Goal: Task Accomplishment & Management: Use online tool/utility

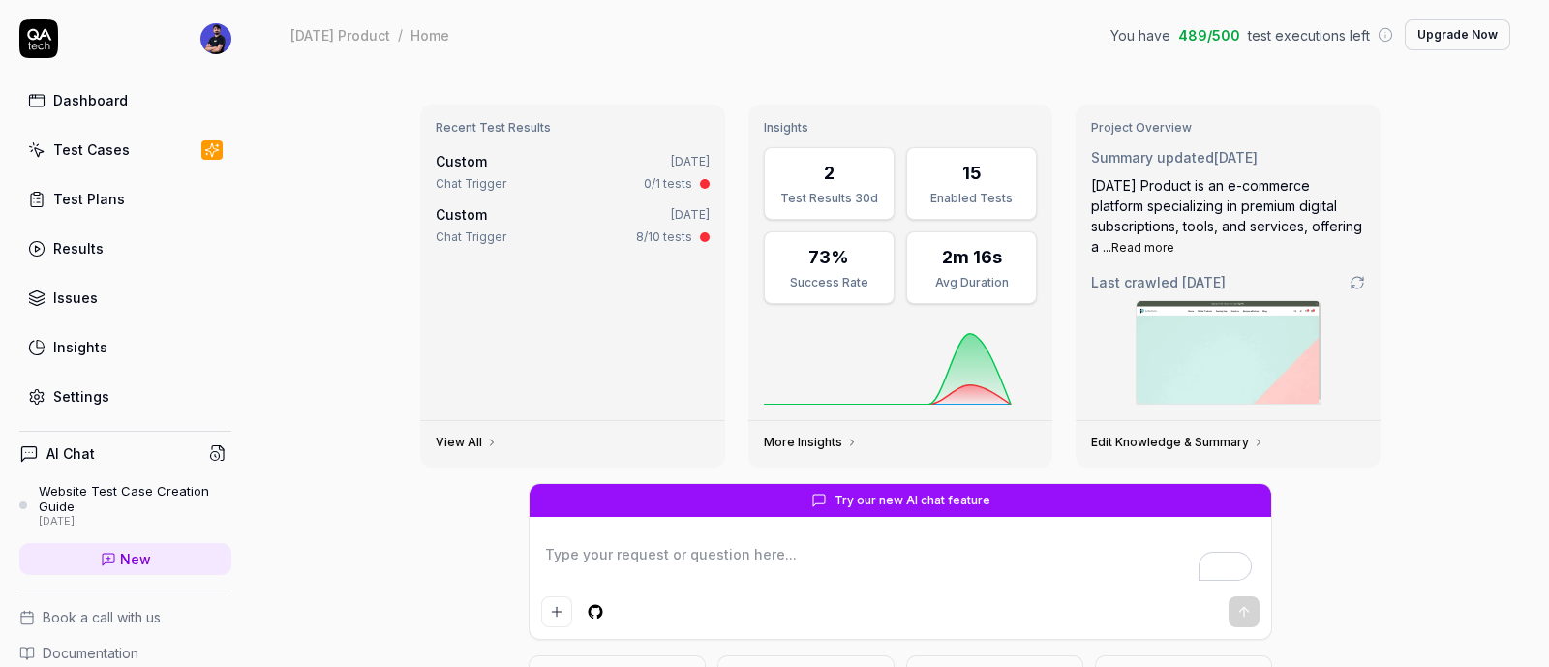
click at [98, 166] on link "Test Cases" at bounding box center [125, 150] width 212 height 38
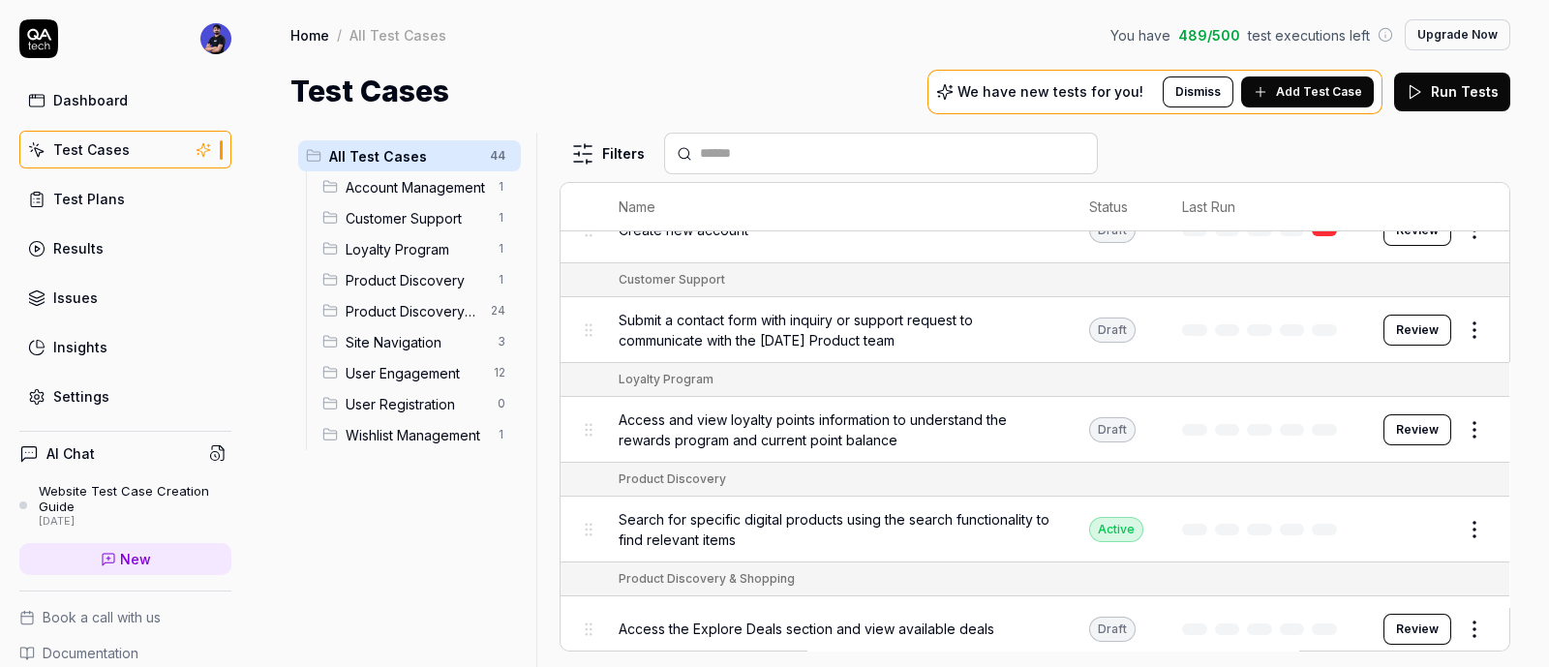
scroll to position [120, 0]
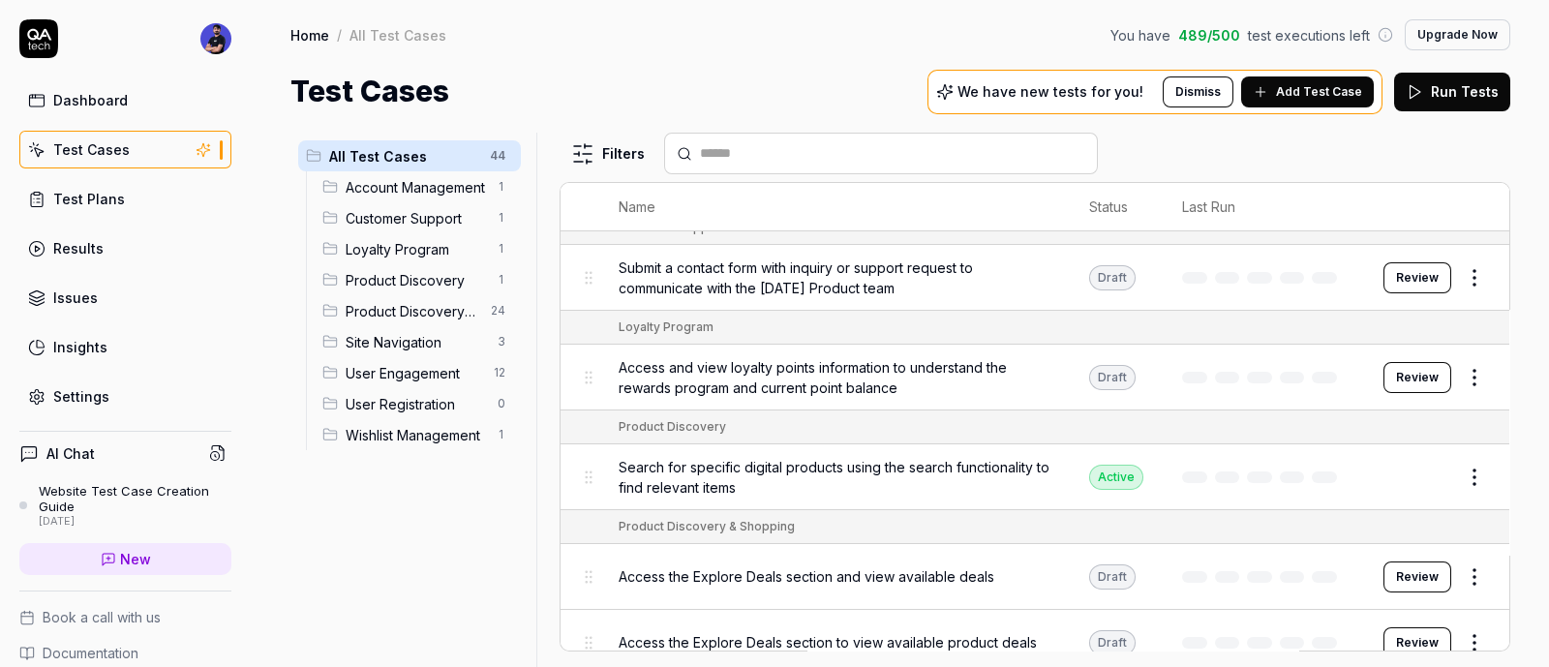
click at [1406, 282] on button "Review" at bounding box center [1418, 277] width 68 height 31
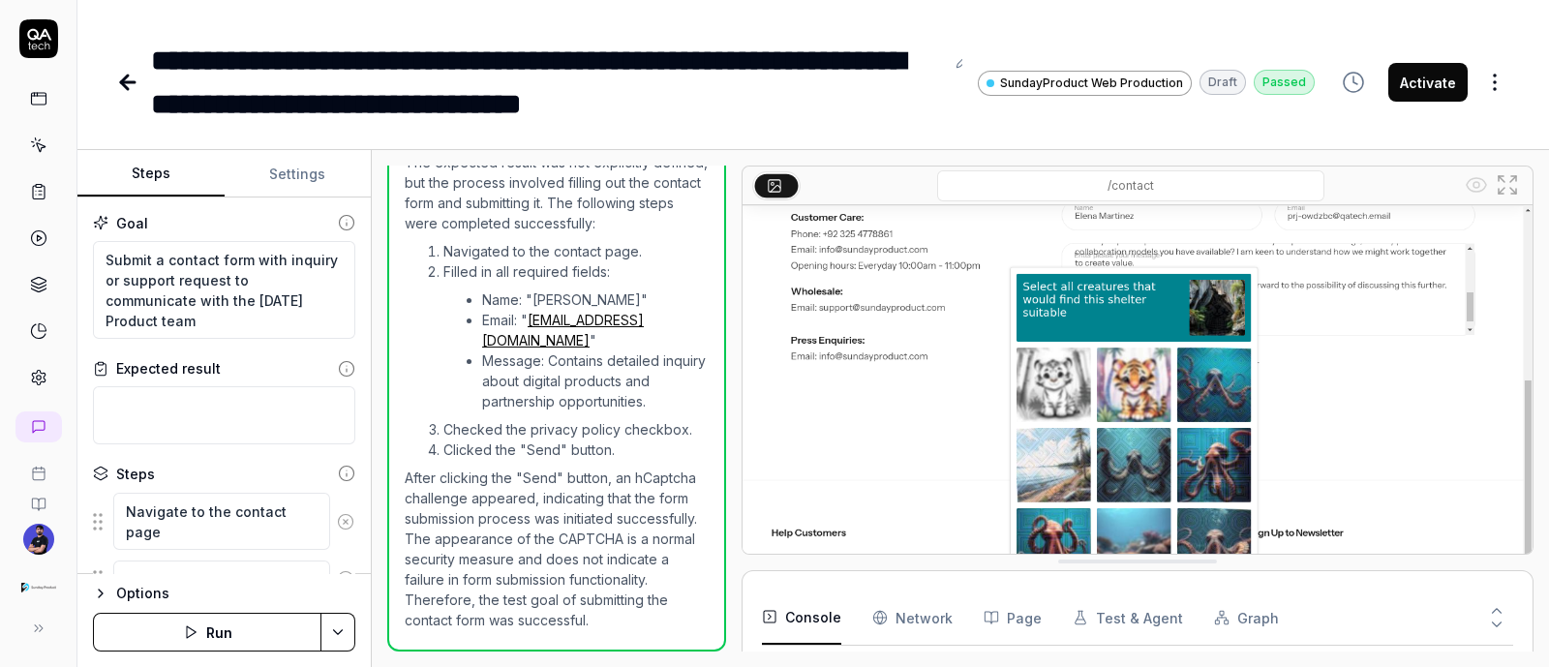
scroll to position [15, 0]
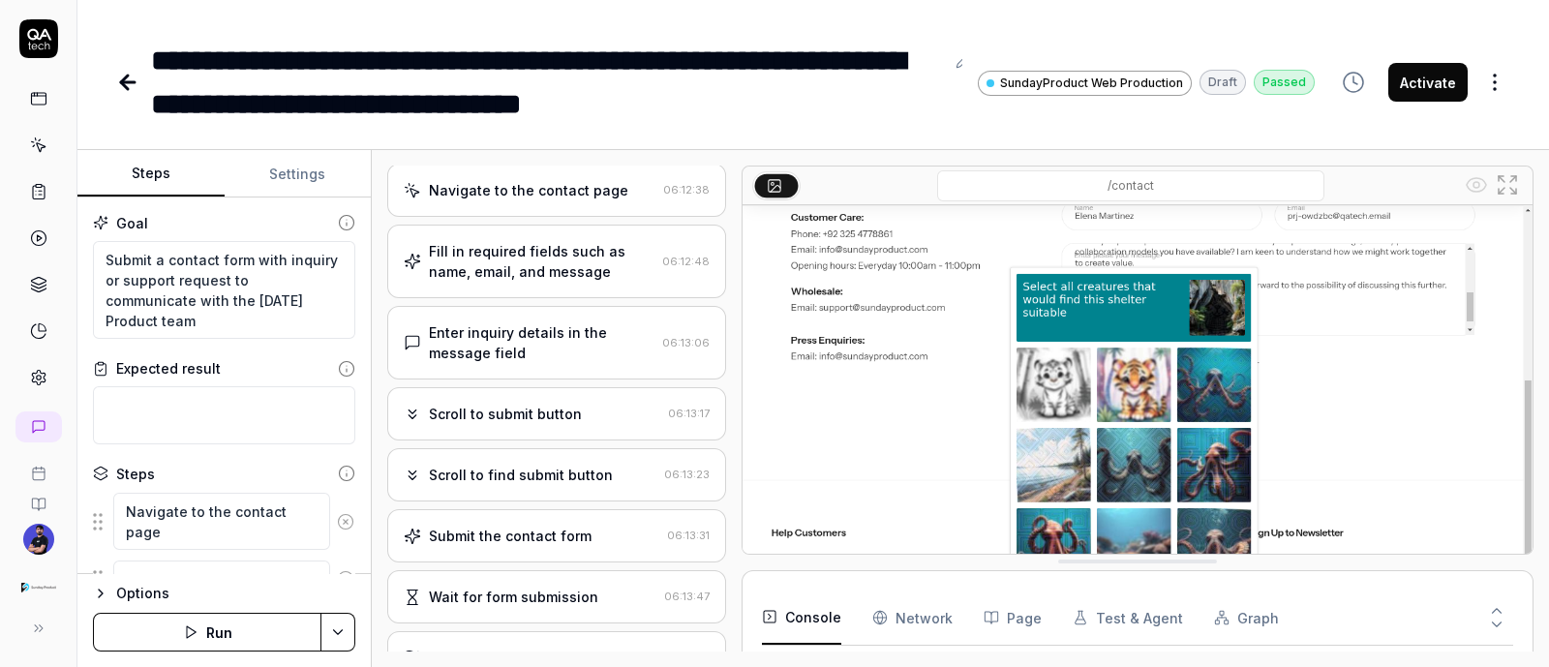
click at [497, 472] on div "Scroll to find submit button" at bounding box center [521, 475] width 184 height 20
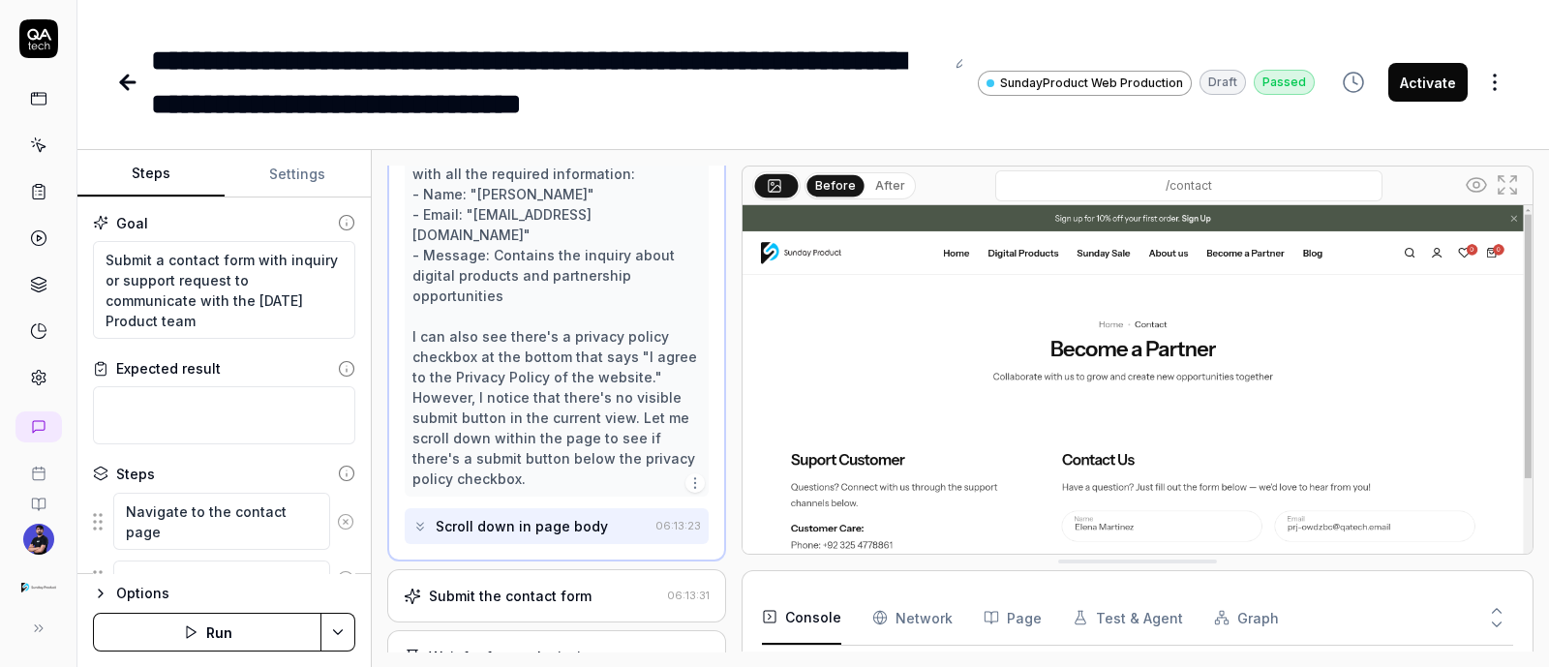
scroll to position [582, 0]
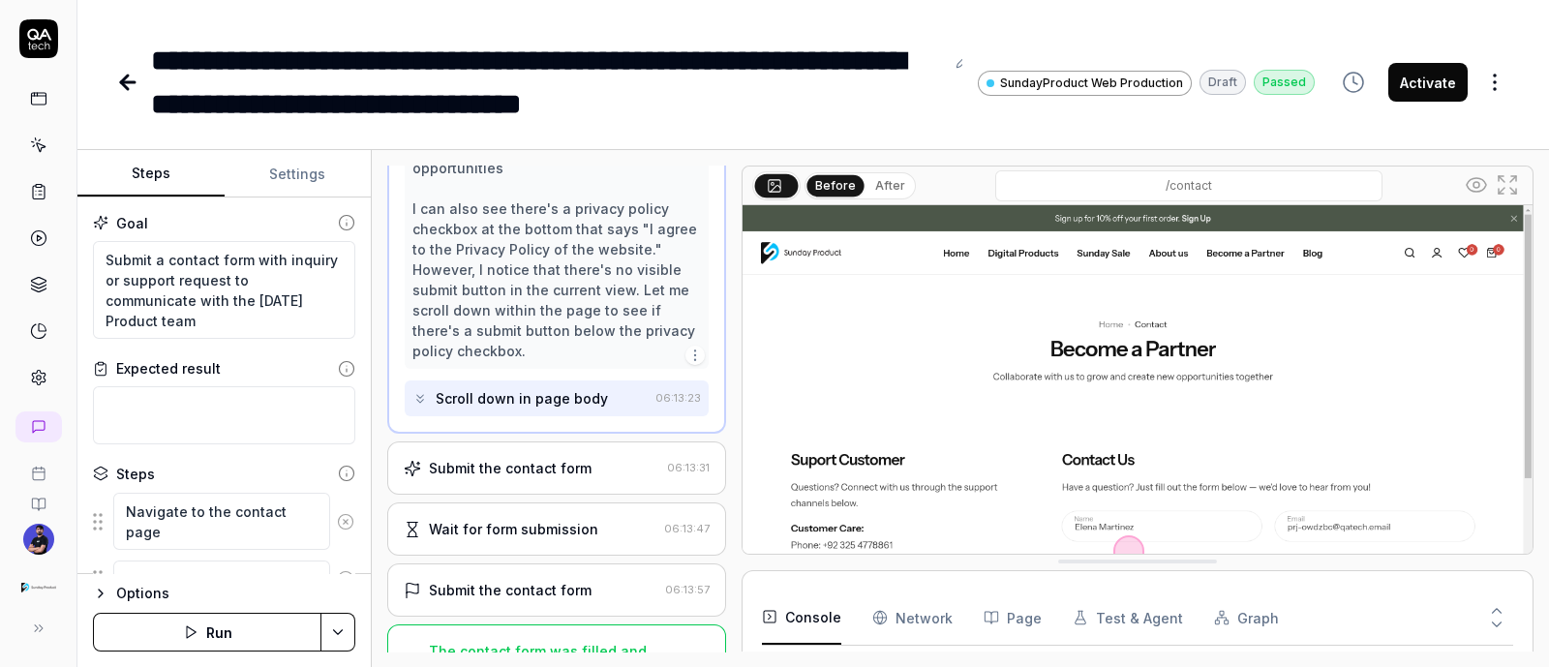
click at [508, 442] on div "Submit the contact form 06:13:31" at bounding box center [556, 468] width 339 height 53
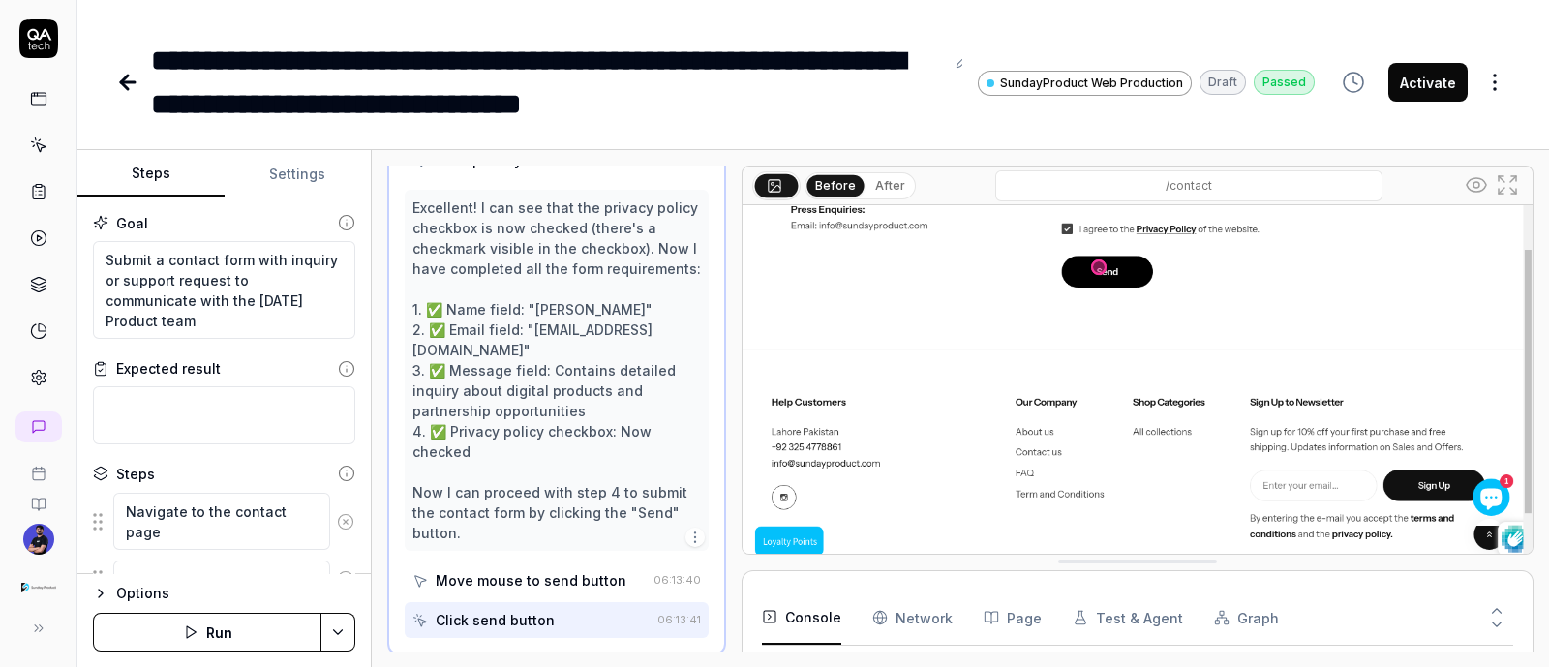
scroll to position [133, 0]
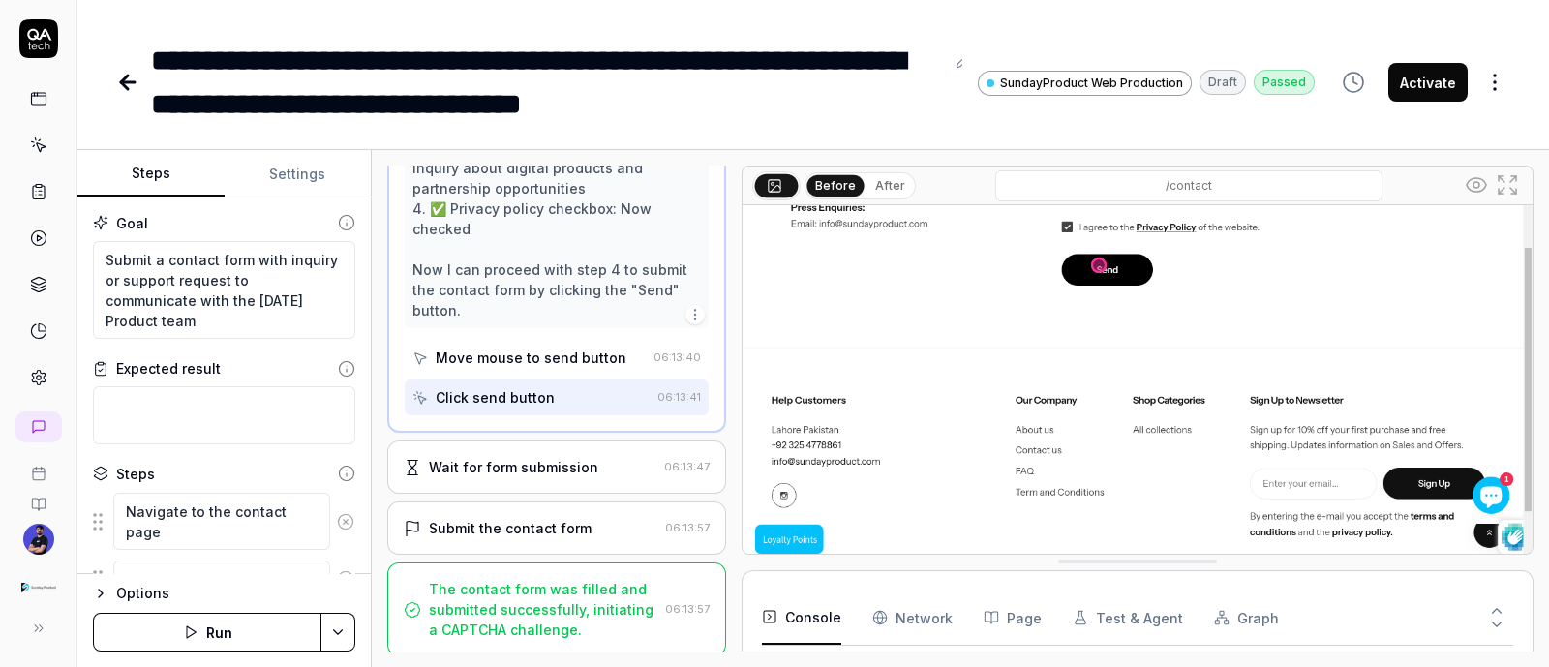
click at [484, 475] on div "Wait for form submission 06:13:47" at bounding box center [556, 467] width 339 height 53
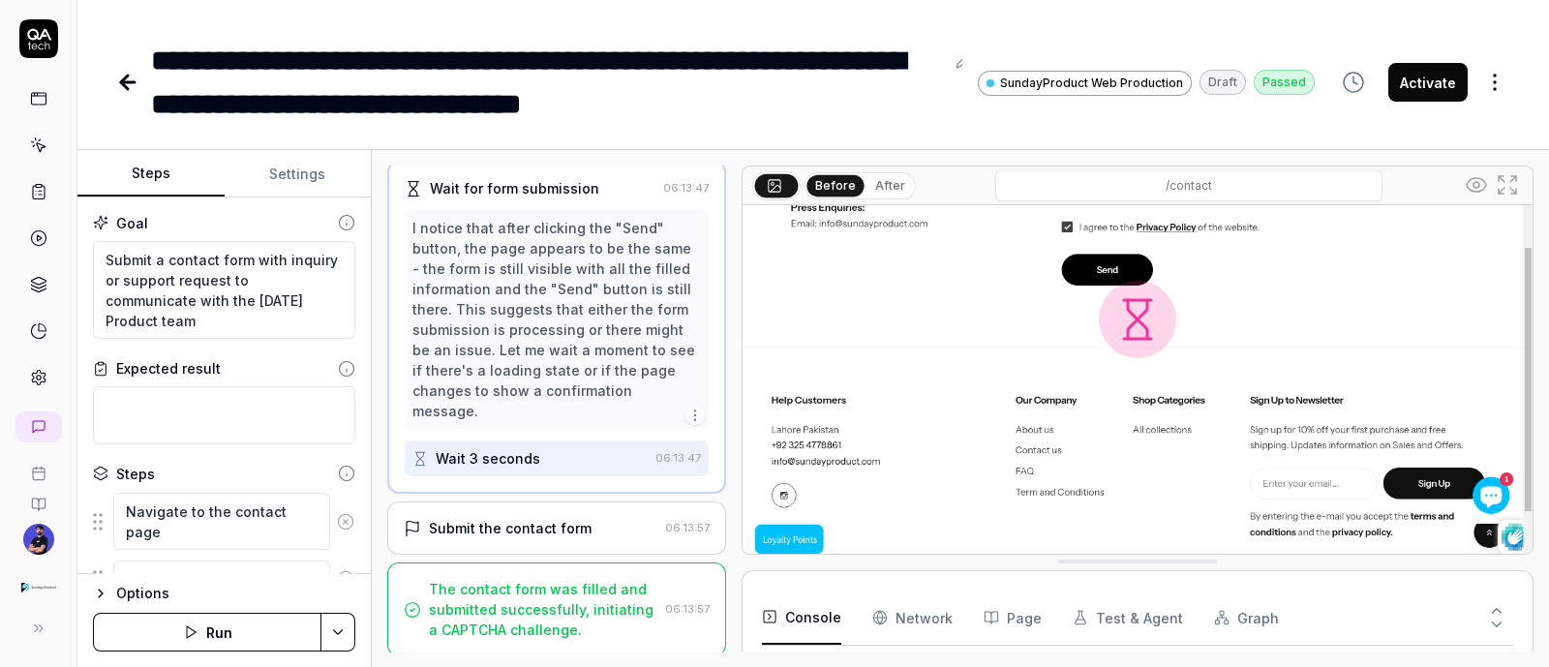
click at [470, 518] on div "Submit the contact form" at bounding box center [510, 528] width 163 height 20
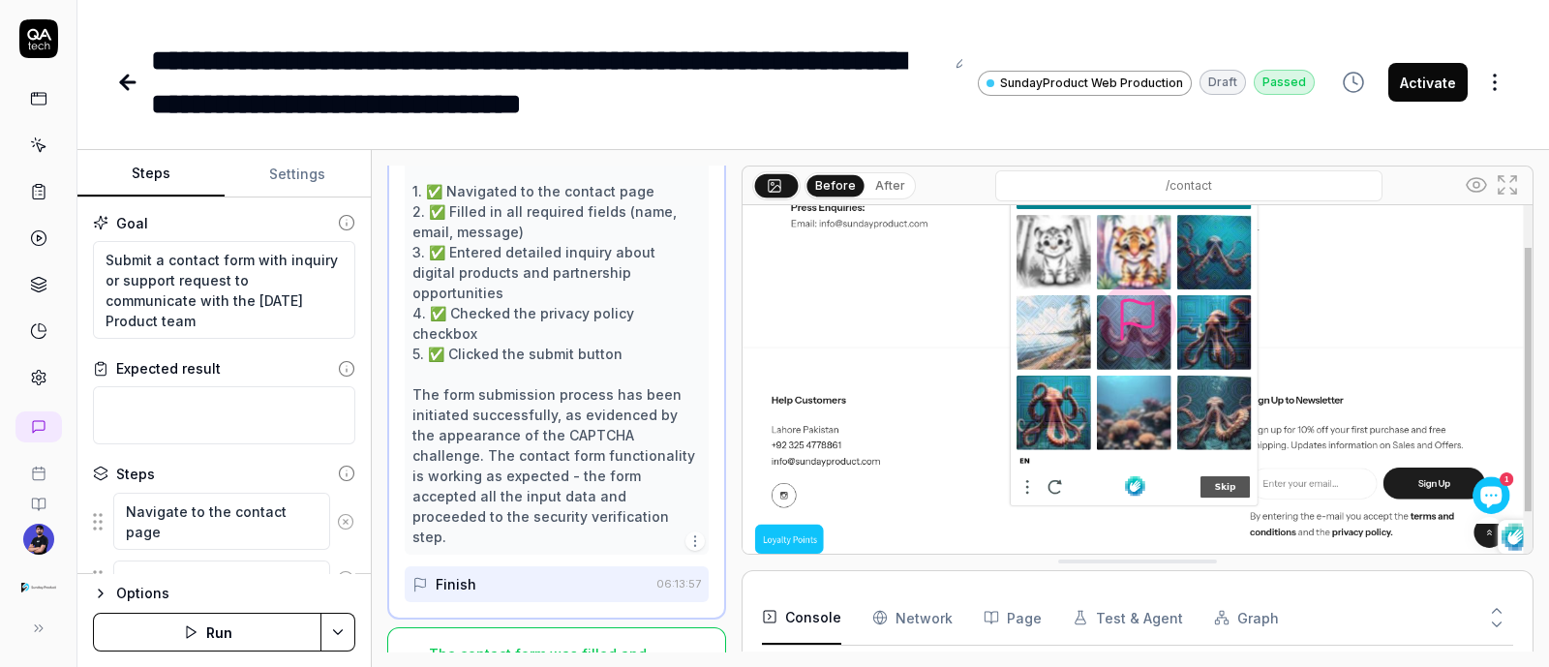
scroll to position [968, 0]
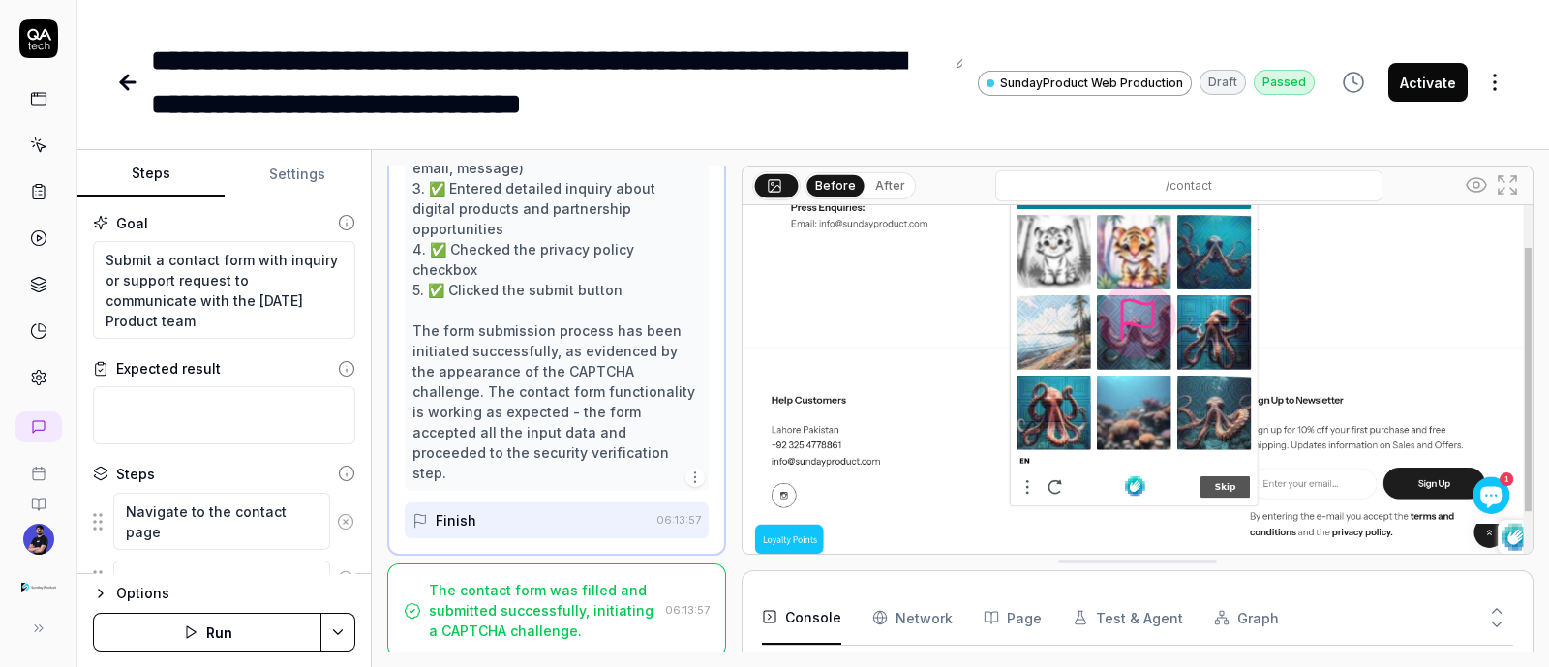
click at [500, 607] on div "The contact form was filled and submitted successfully, initiating a CAPTCHA ch…" at bounding box center [543, 610] width 229 height 61
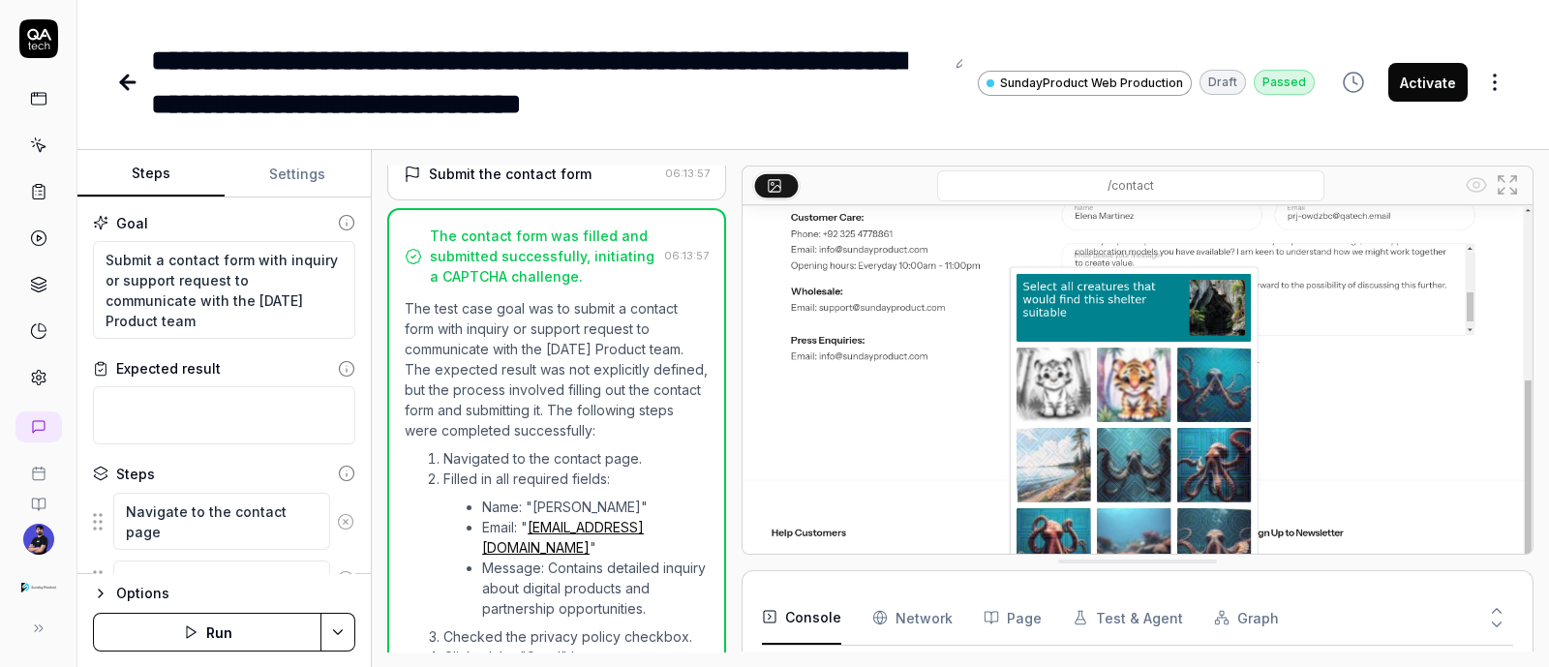
scroll to position [455, 0]
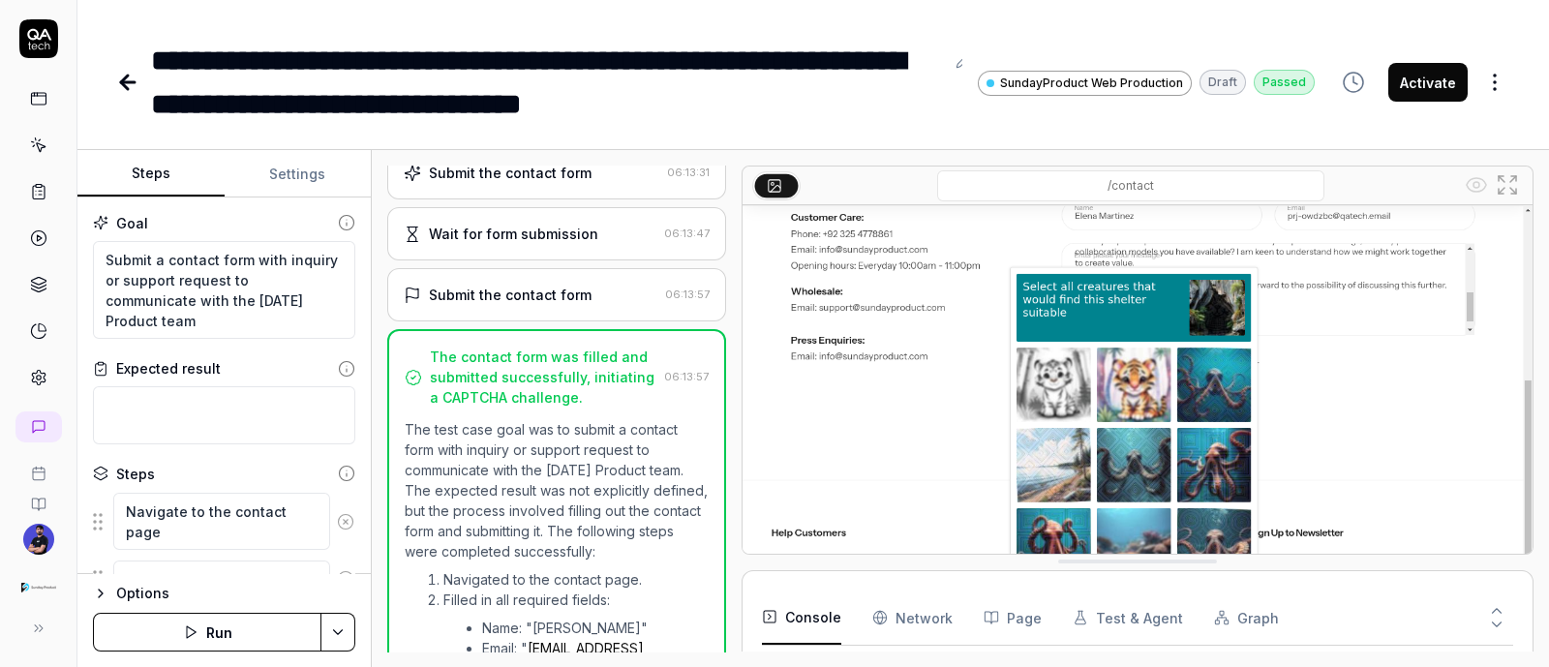
click at [444, 347] on div "The contact form was filled and submitted successfully, initiating a CAPTCHA ch…" at bounding box center [543, 377] width 227 height 61
drag, startPoint x: 444, startPoint y: 341, endPoint x: 547, endPoint y: 361, distance: 104.6
click at [557, 357] on div "The contact form was filled and submitted successfully, initiating a CAPTCHA ch…" at bounding box center [543, 377] width 227 height 61
click at [502, 371] on div "The contact form was filled and submitted successfully, initiating a CAPTCHA ch…" at bounding box center [543, 377] width 227 height 61
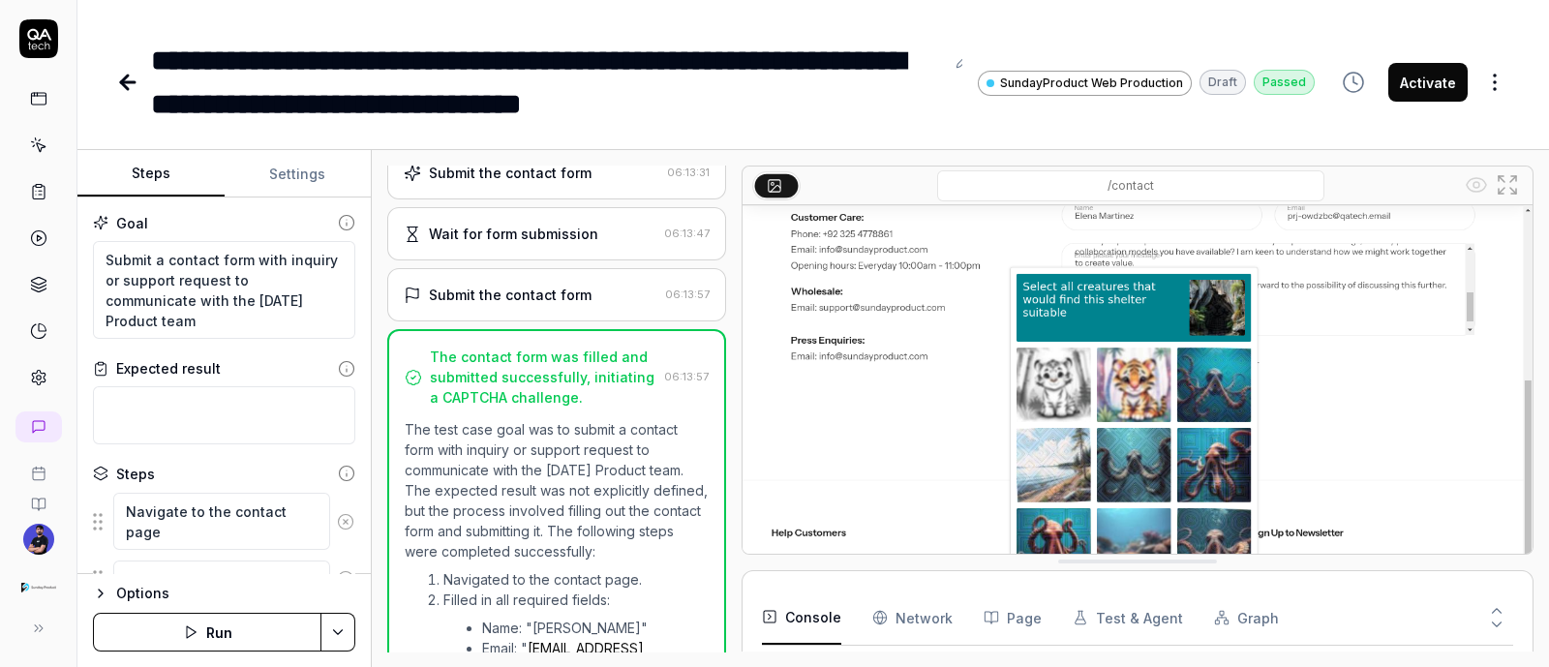
click at [502, 371] on div "The contact form was filled and submitted successfully, initiating a CAPTCHA ch…" at bounding box center [543, 377] width 227 height 61
click at [445, 387] on div "The contact form was filled and submitted successfully, initiating a CAPTCHA ch…" at bounding box center [543, 377] width 227 height 61
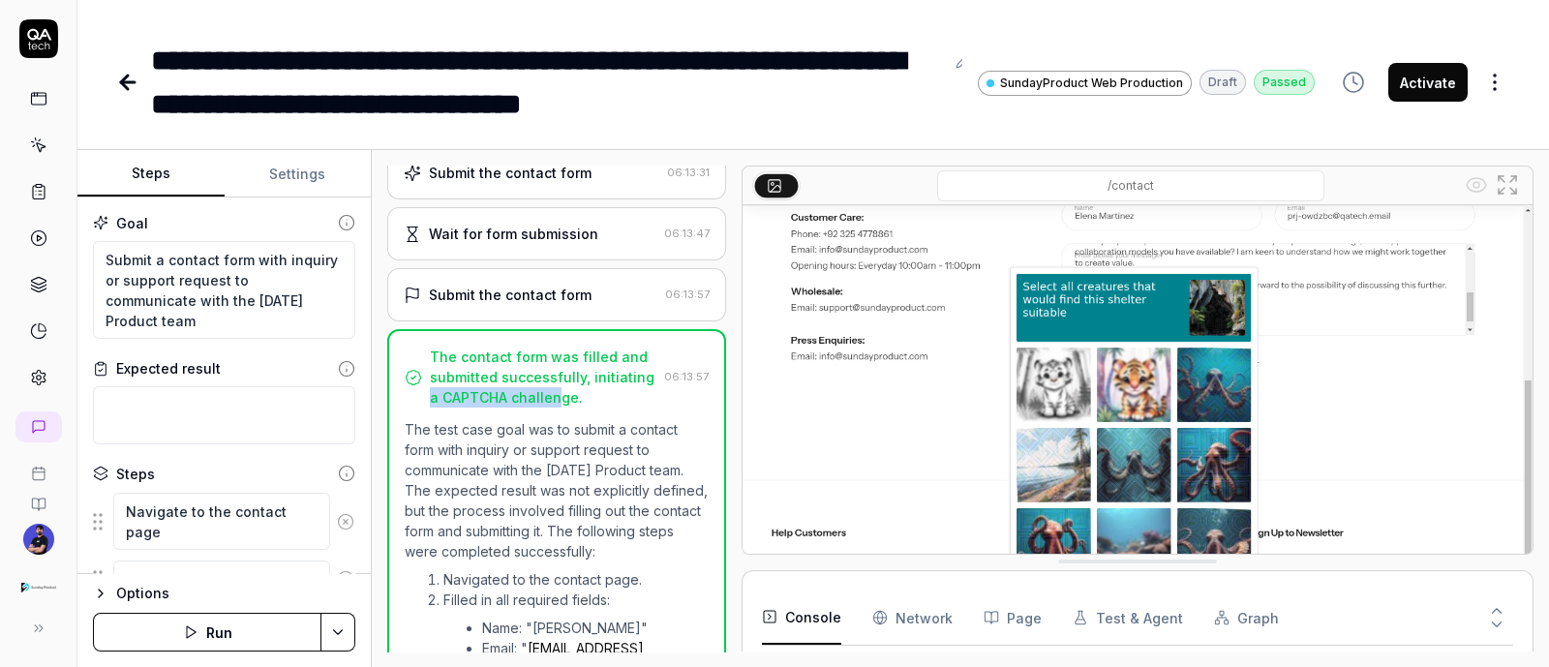
drag, startPoint x: 445, startPoint y: 387, endPoint x: 582, endPoint y: 385, distance: 136.6
click at [582, 385] on div "The contact form was filled and submitted successfully, initiating a CAPTCHA ch…" at bounding box center [543, 377] width 227 height 61
click at [132, 85] on icon at bounding box center [127, 82] width 23 height 23
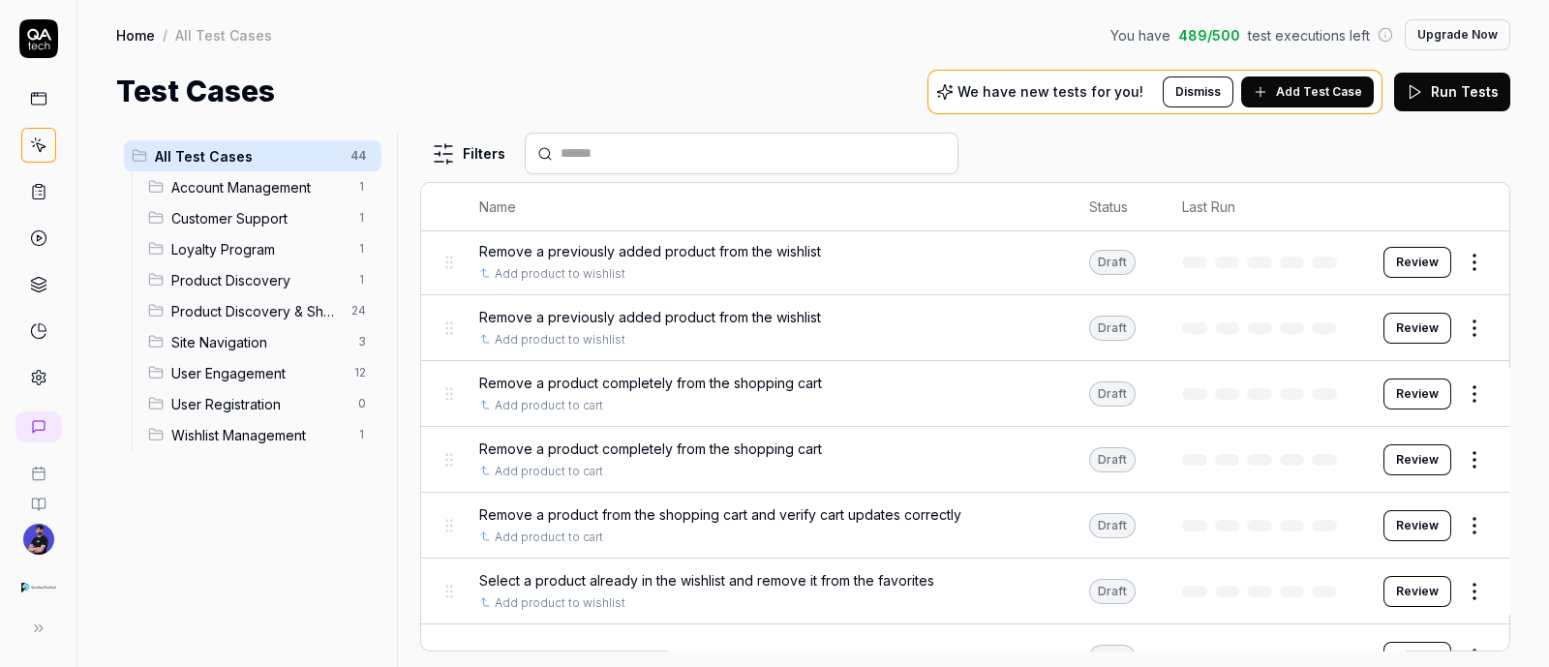
scroll to position [1453, 0]
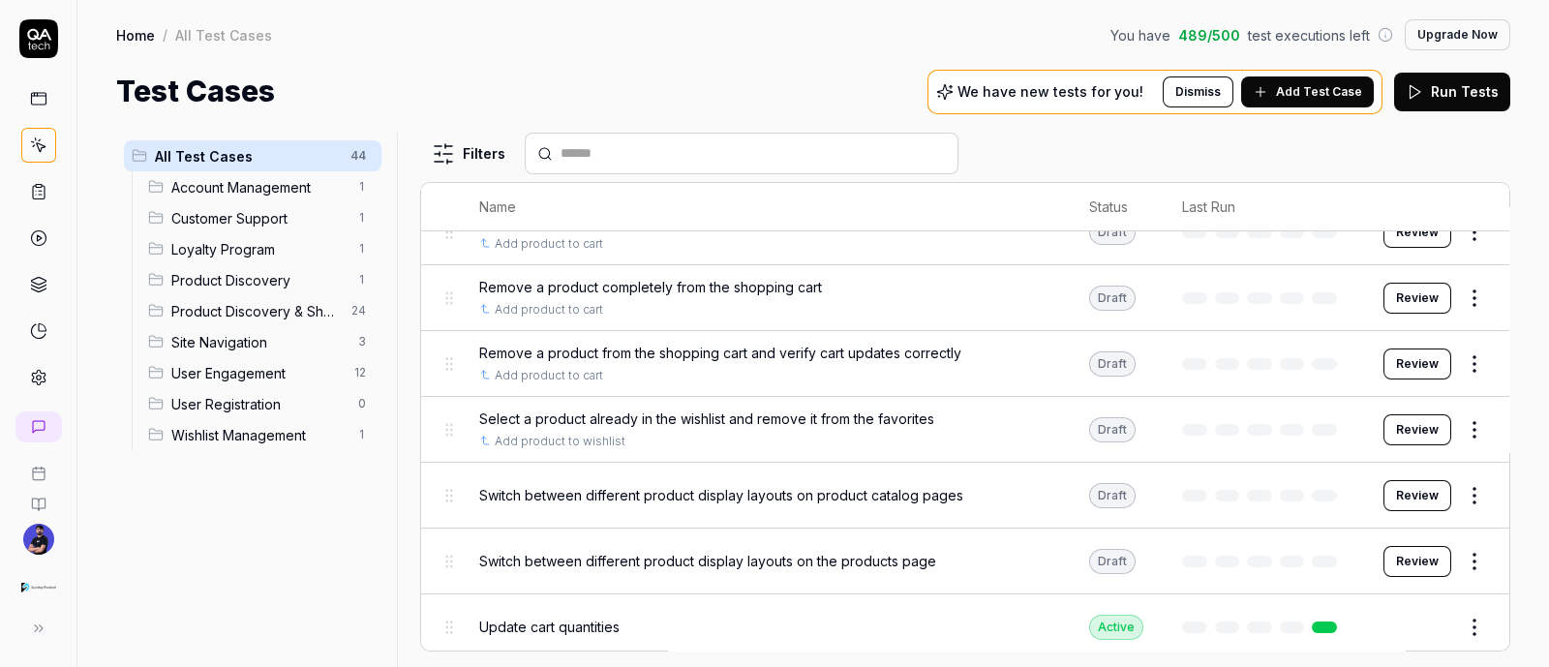
click at [38, 268] on link at bounding box center [38, 284] width 35 height 35
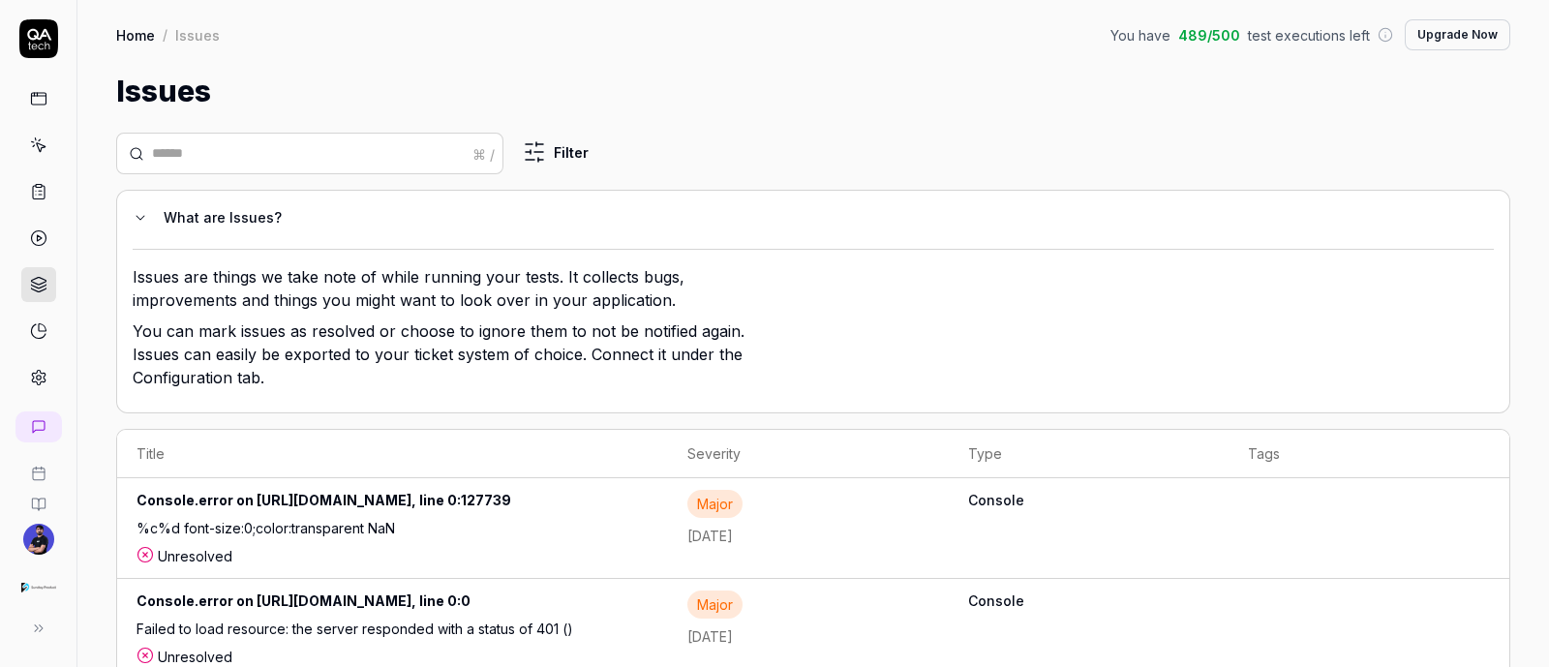
click at [184, 300] on p "Issues are things we take note of while running your tests. It collects bugs, i…" at bounding box center [447, 292] width 629 height 54
drag, startPoint x: 1516, startPoint y: 41, endPoint x: 1538, endPoint y: 39, distance: 21.4
click at [1516, 41] on div "Home / Issues You have 489 / 500 test executions left Upgrade Now Home / Issues…" at bounding box center [813, 56] width 1472 height 113
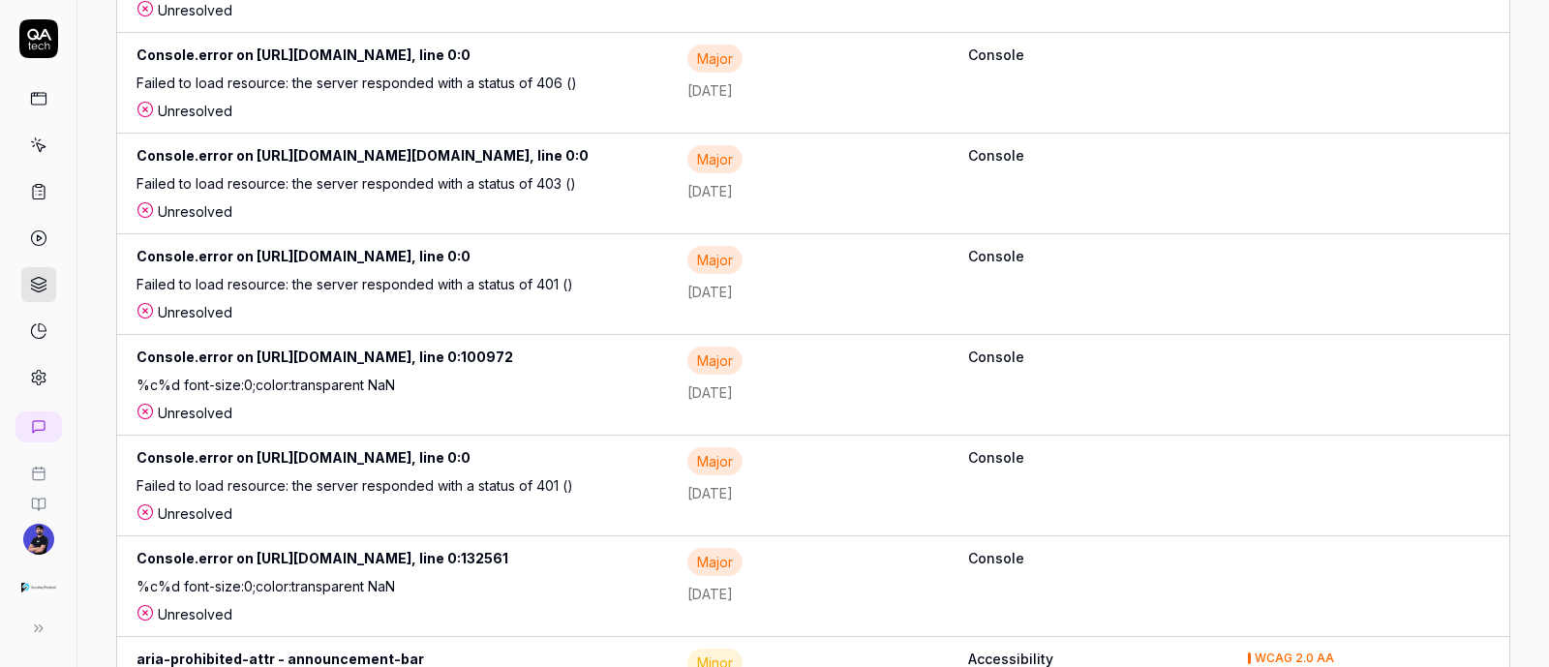
scroll to position [241, 0]
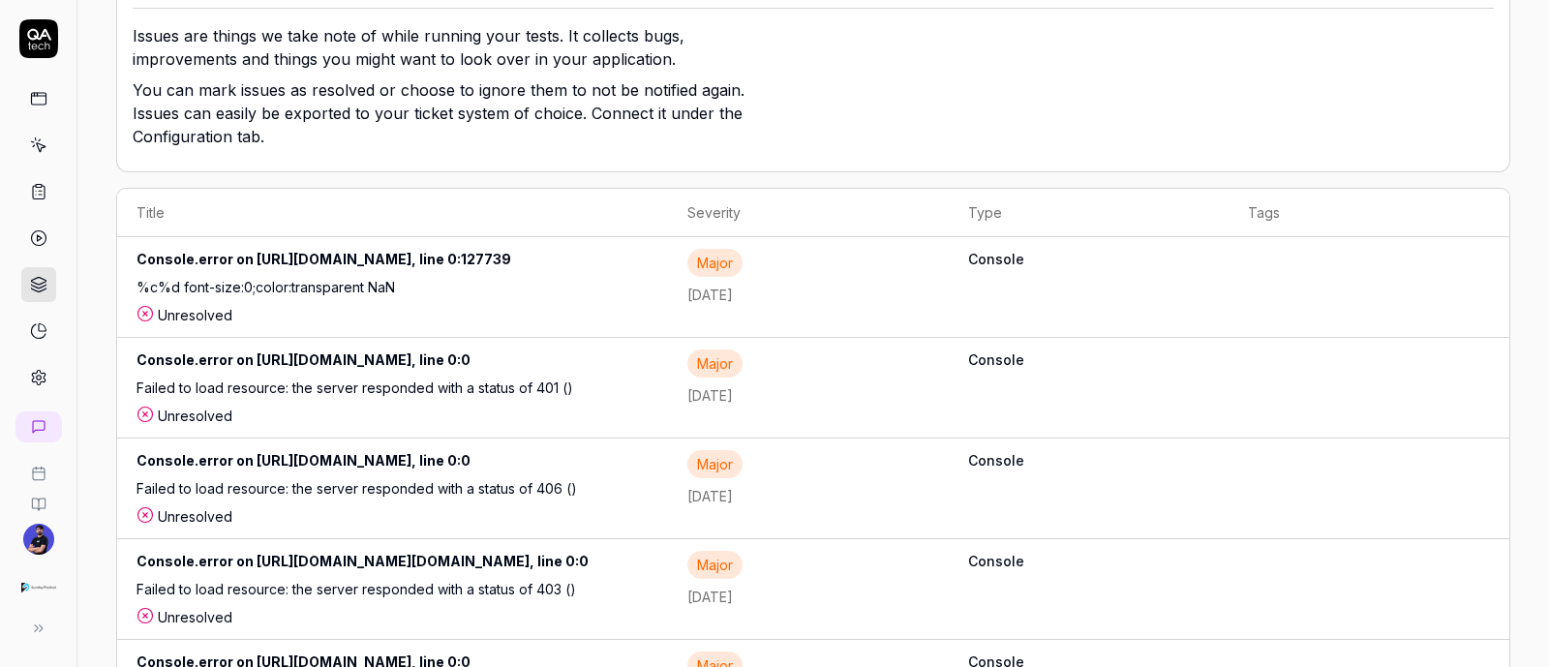
click at [329, 277] on div "Console.error on [URL][DOMAIN_NAME], line 0:127739" at bounding box center [393, 263] width 512 height 28
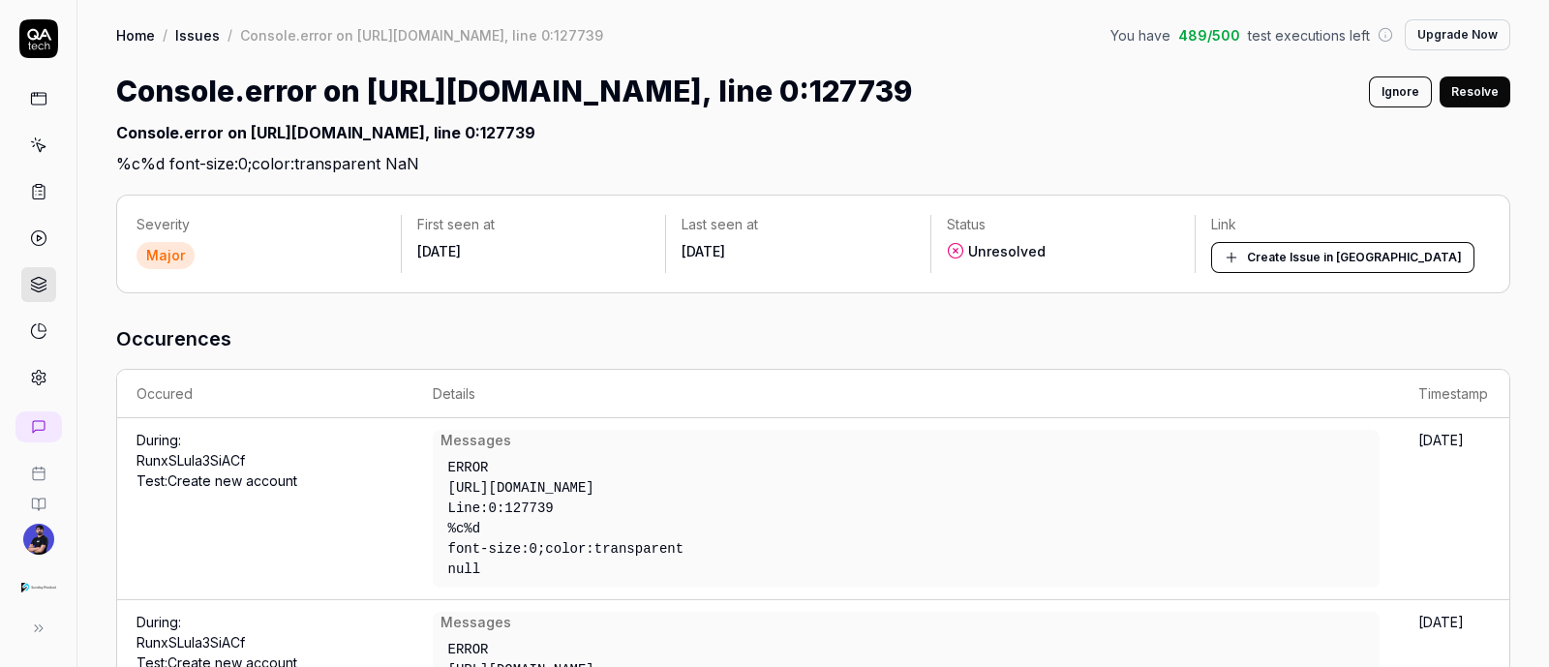
click at [27, 96] on link at bounding box center [38, 98] width 35 height 35
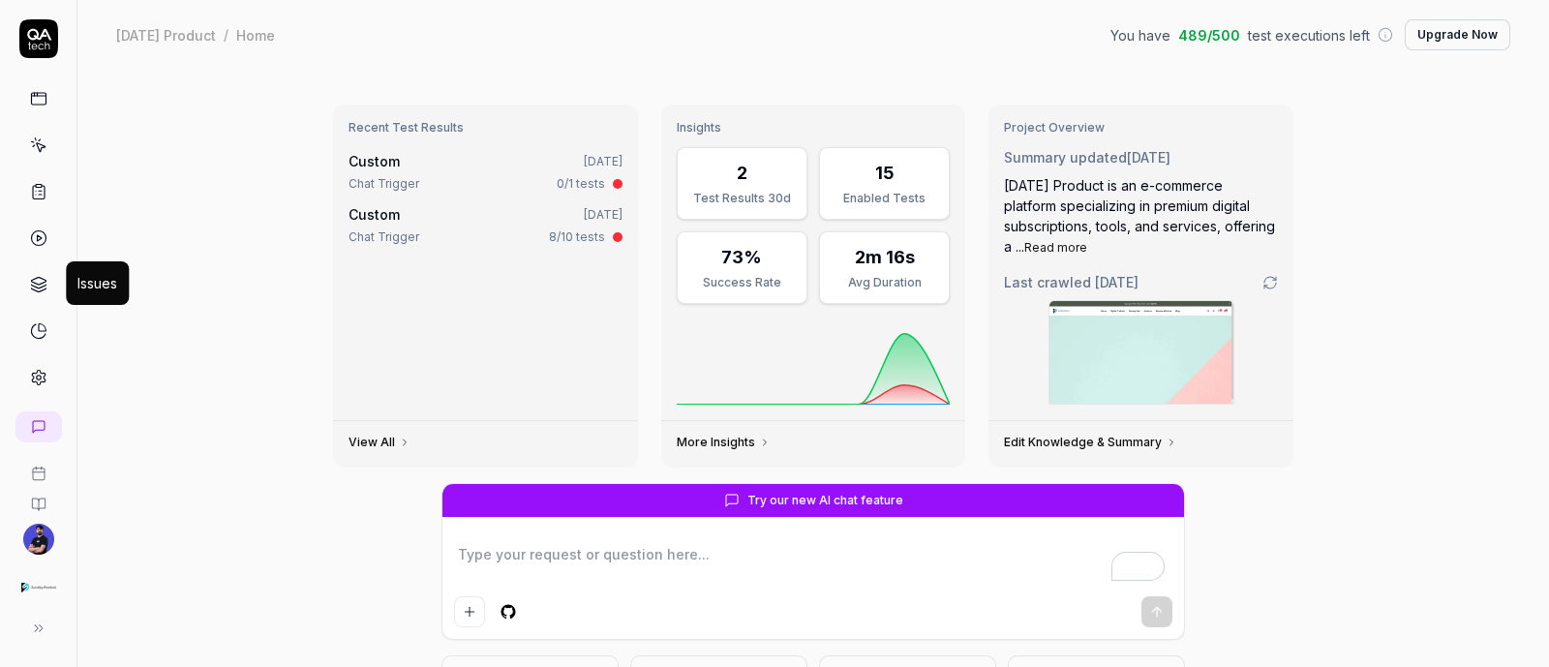
click at [41, 281] on icon at bounding box center [38, 284] width 17 height 17
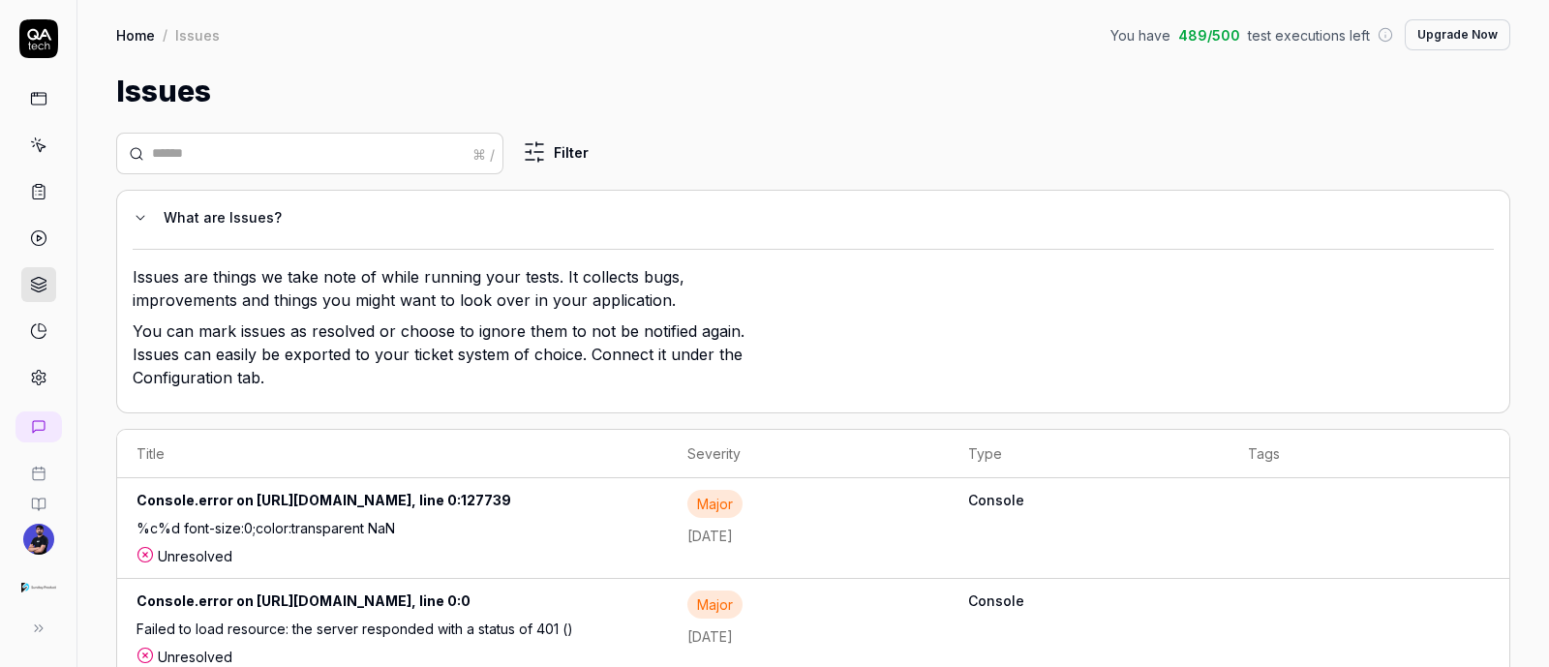
click at [1451, 34] on button "Upgrade Now" at bounding box center [1458, 34] width 106 height 31
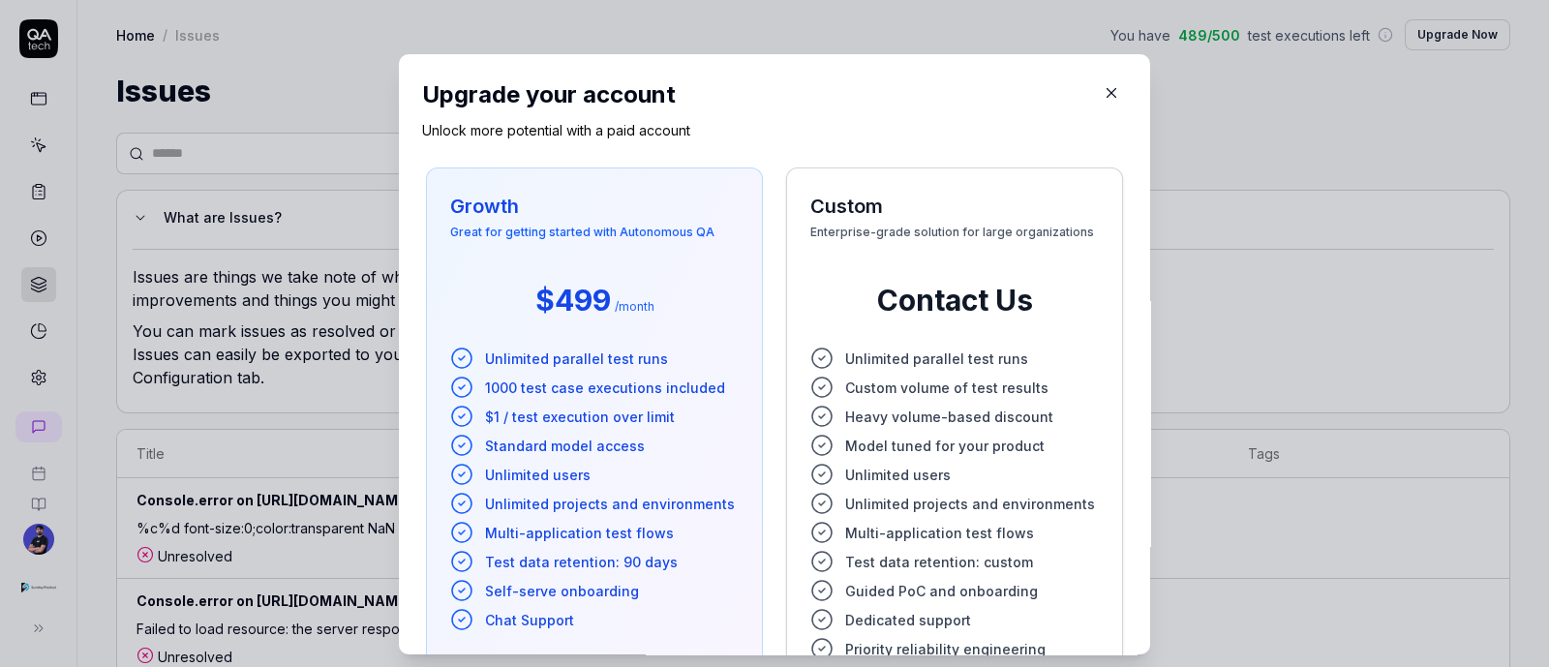
click at [1108, 91] on icon "button" at bounding box center [1112, 93] width 9 height 9
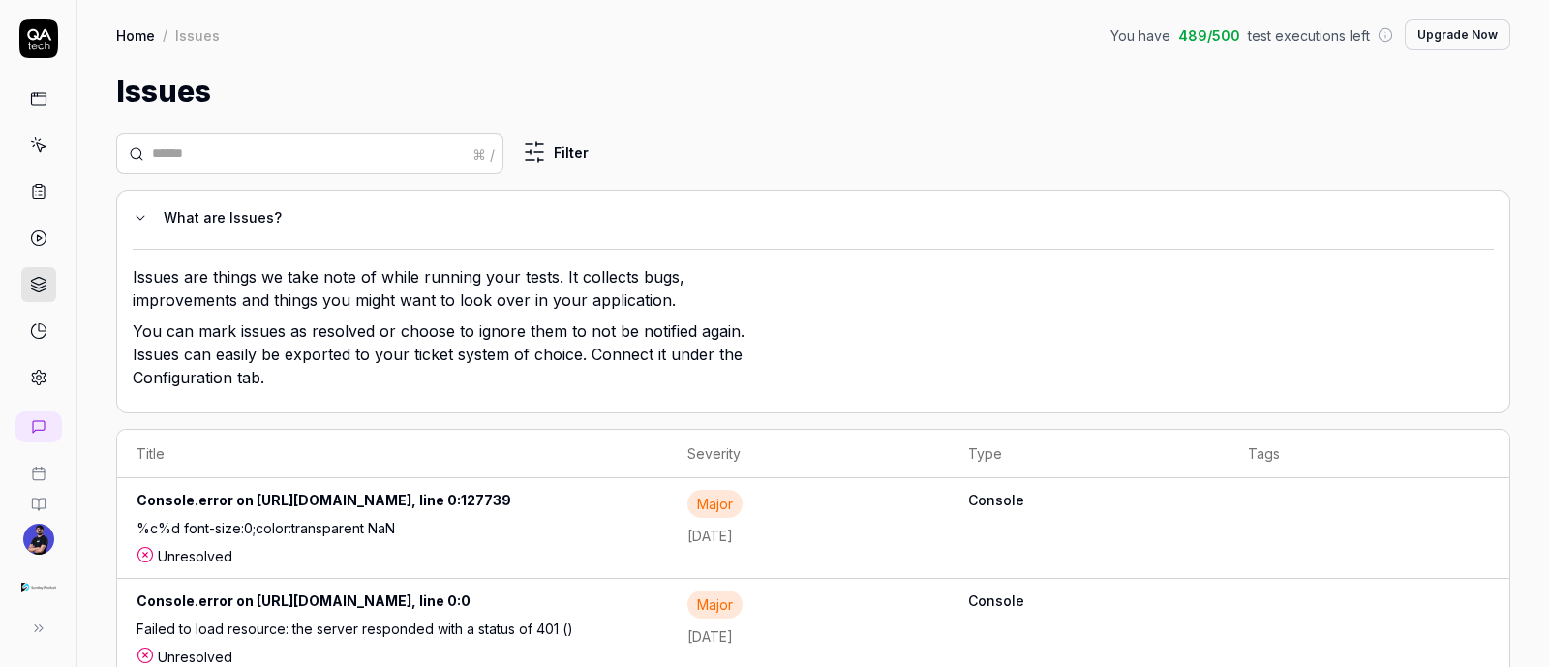
click at [36, 94] on icon at bounding box center [38, 98] width 17 height 17
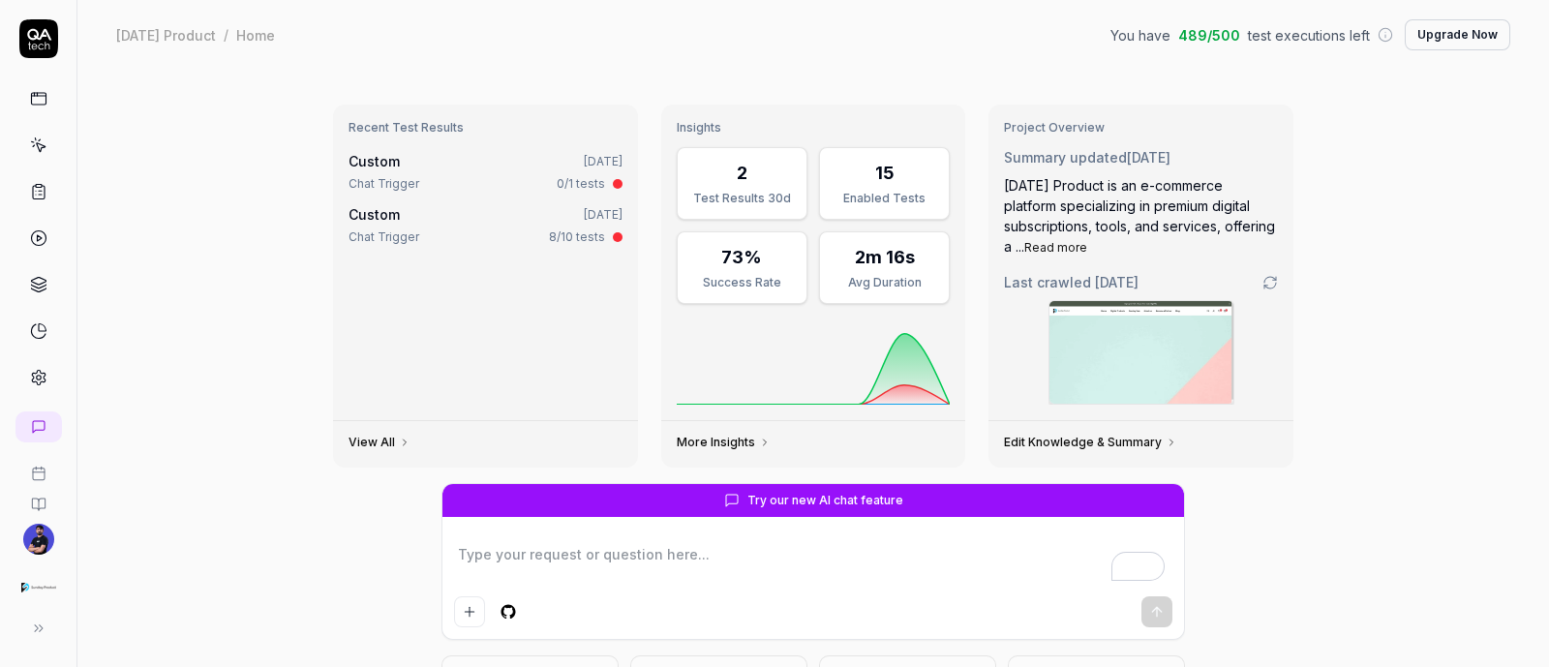
click at [49, 279] on link at bounding box center [38, 284] width 35 height 35
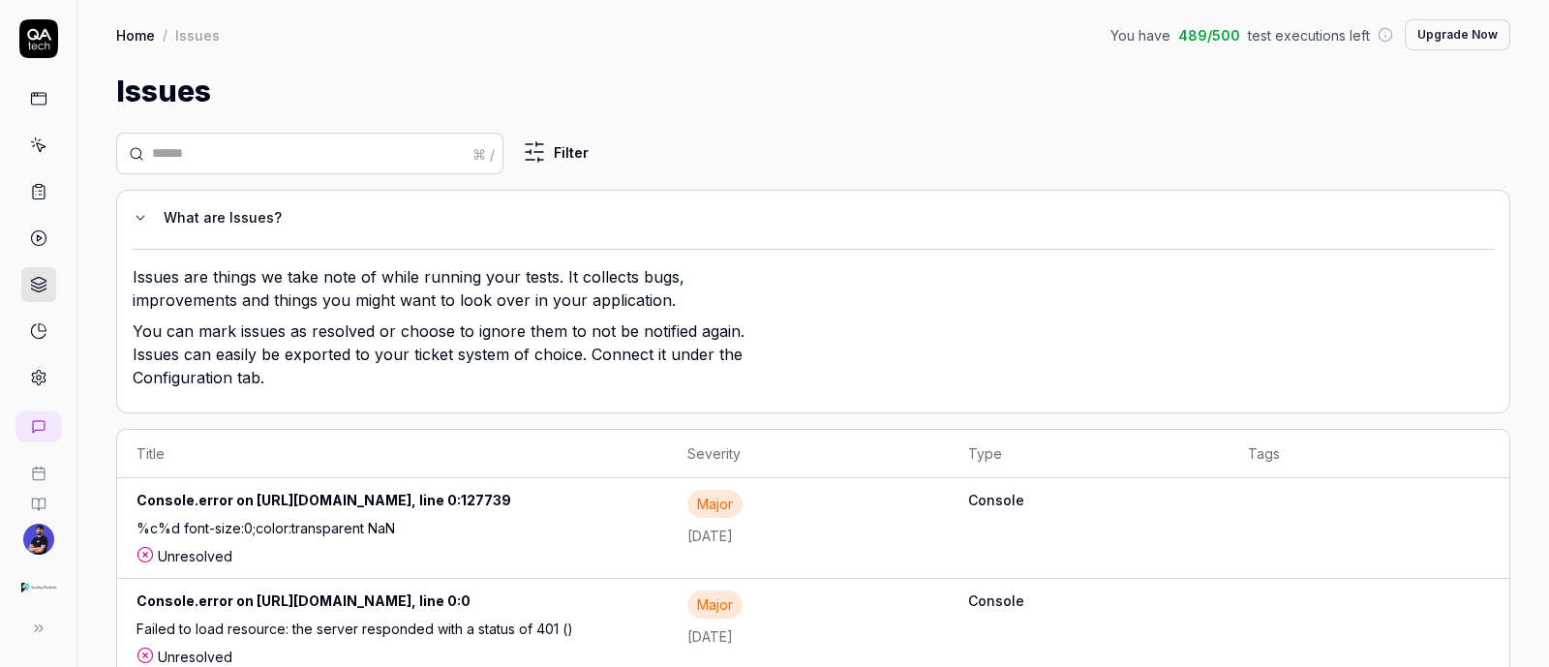
click at [24, 236] on link at bounding box center [38, 238] width 35 height 35
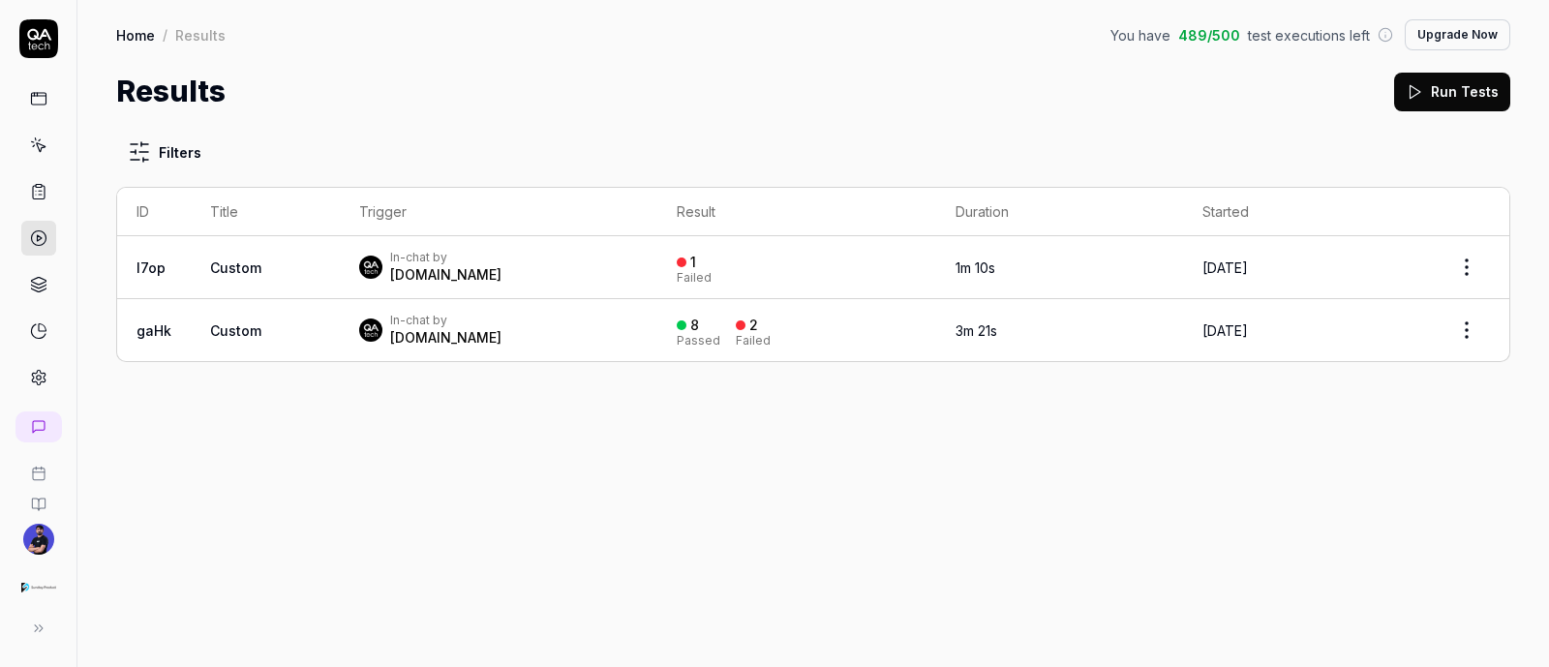
click at [437, 151] on div "Filters ID Title Trigger Result Duration Started l7op Custom In-chat by [DOMAIN…" at bounding box center [813, 248] width 1394 height 230
click at [46, 196] on icon at bounding box center [38, 191] width 17 height 17
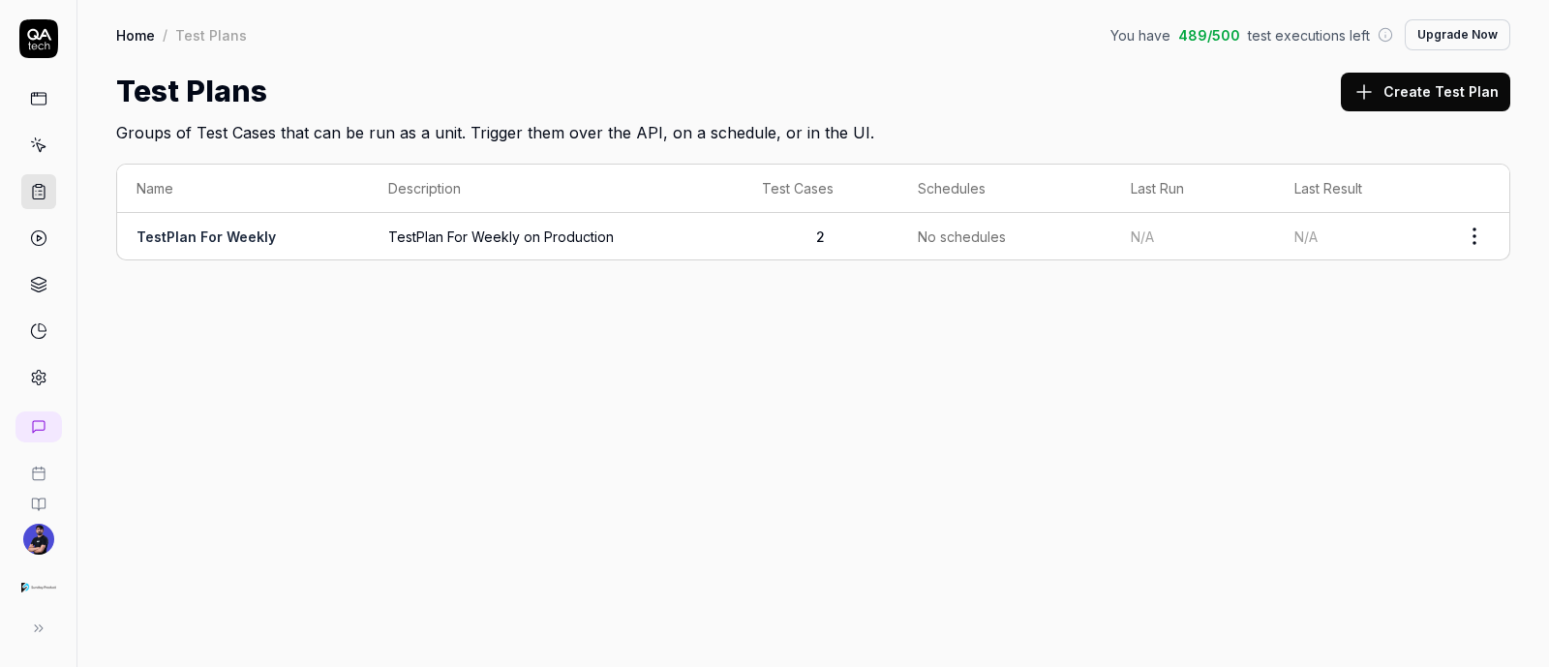
click at [42, 130] on link at bounding box center [38, 145] width 35 height 35
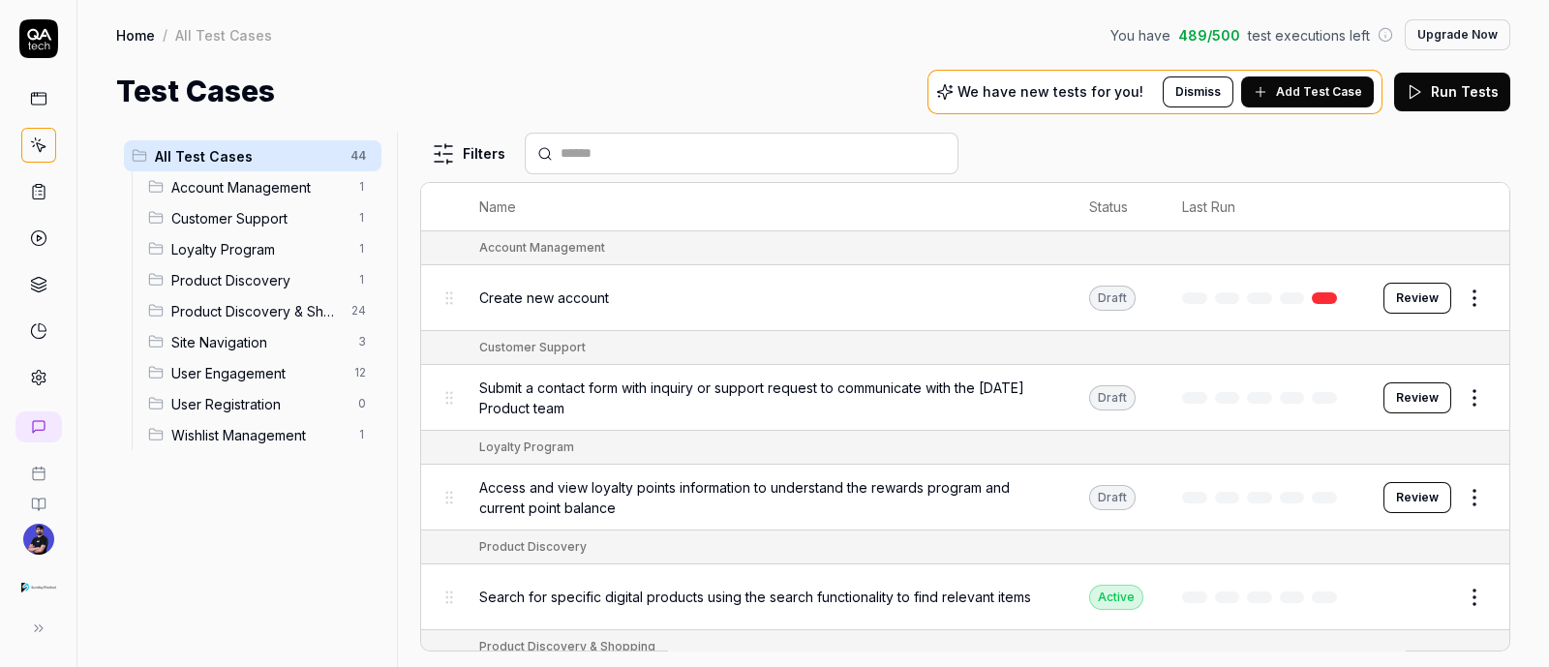
click at [228, 431] on span "Wishlist Management" at bounding box center [258, 435] width 175 height 20
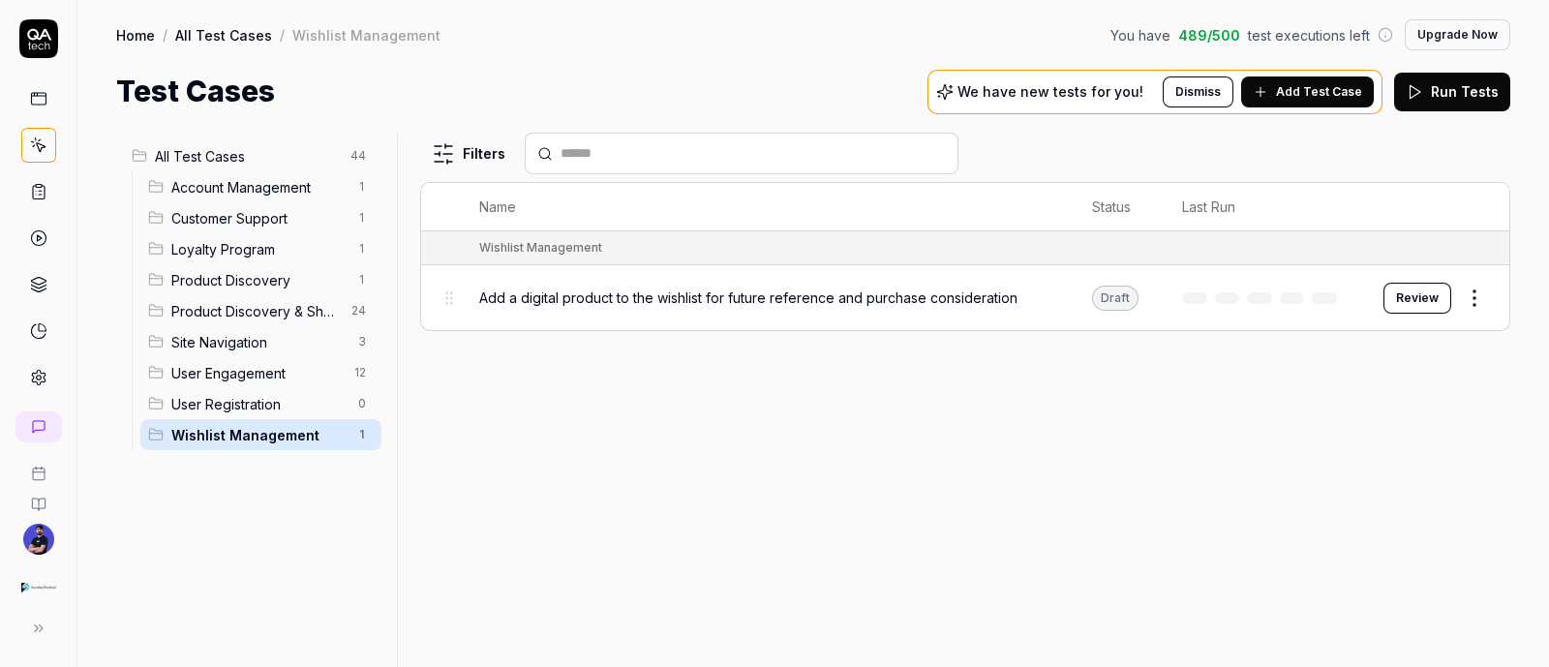
click at [837, 299] on span "Add a digital product to the wishlist for future reference and purchase conside…" at bounding box center [748, 298] width 538 height 20
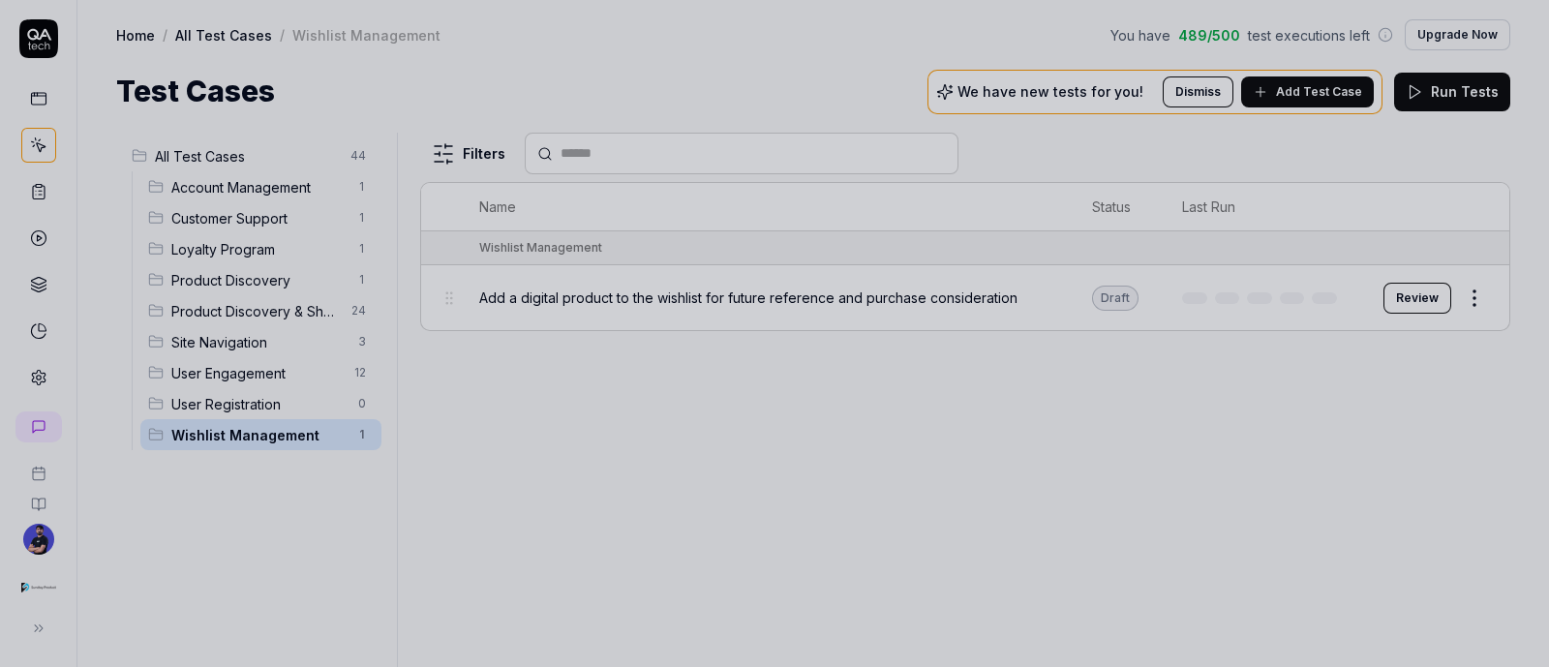
click at [995, 311] on div at bounding box center [774, 333] width 1549 height 667
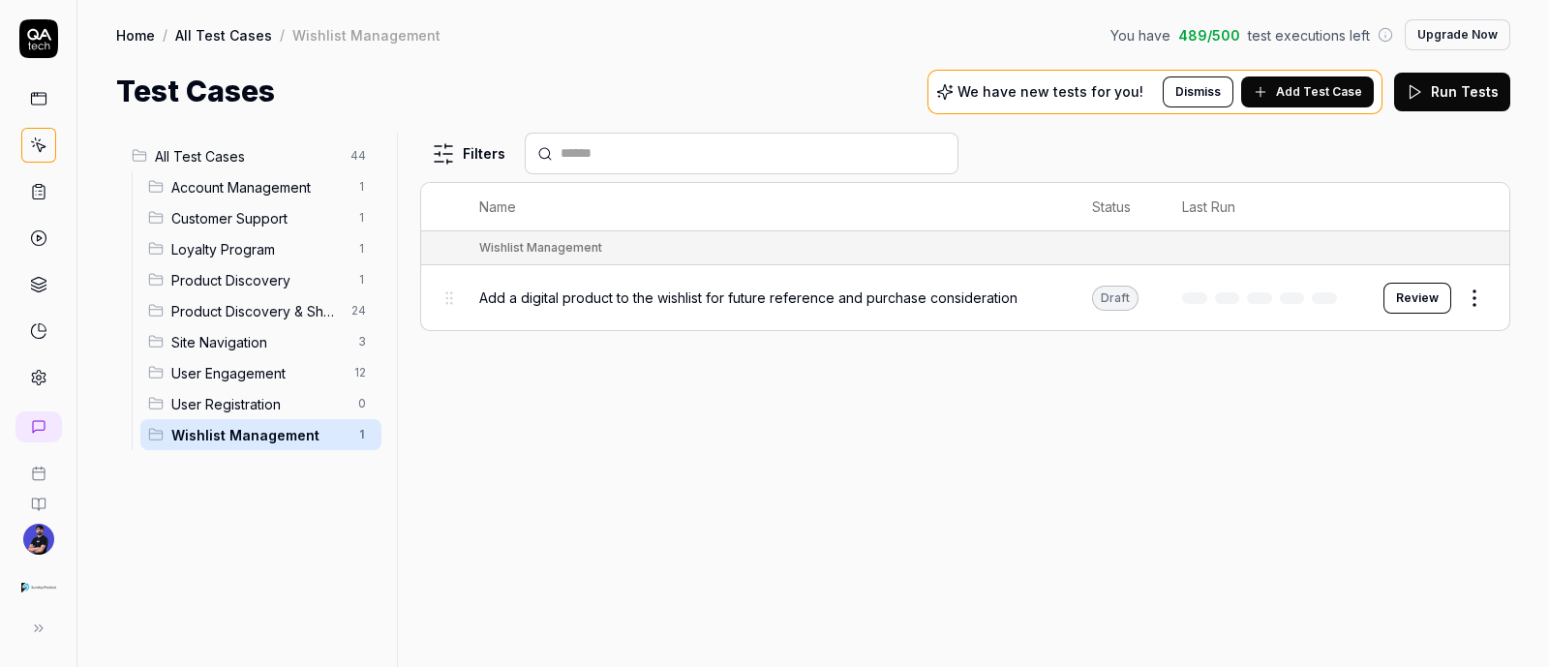
click at [1403, 294] on button "Review" at bounding box center [1418, 298] width 68 height 31
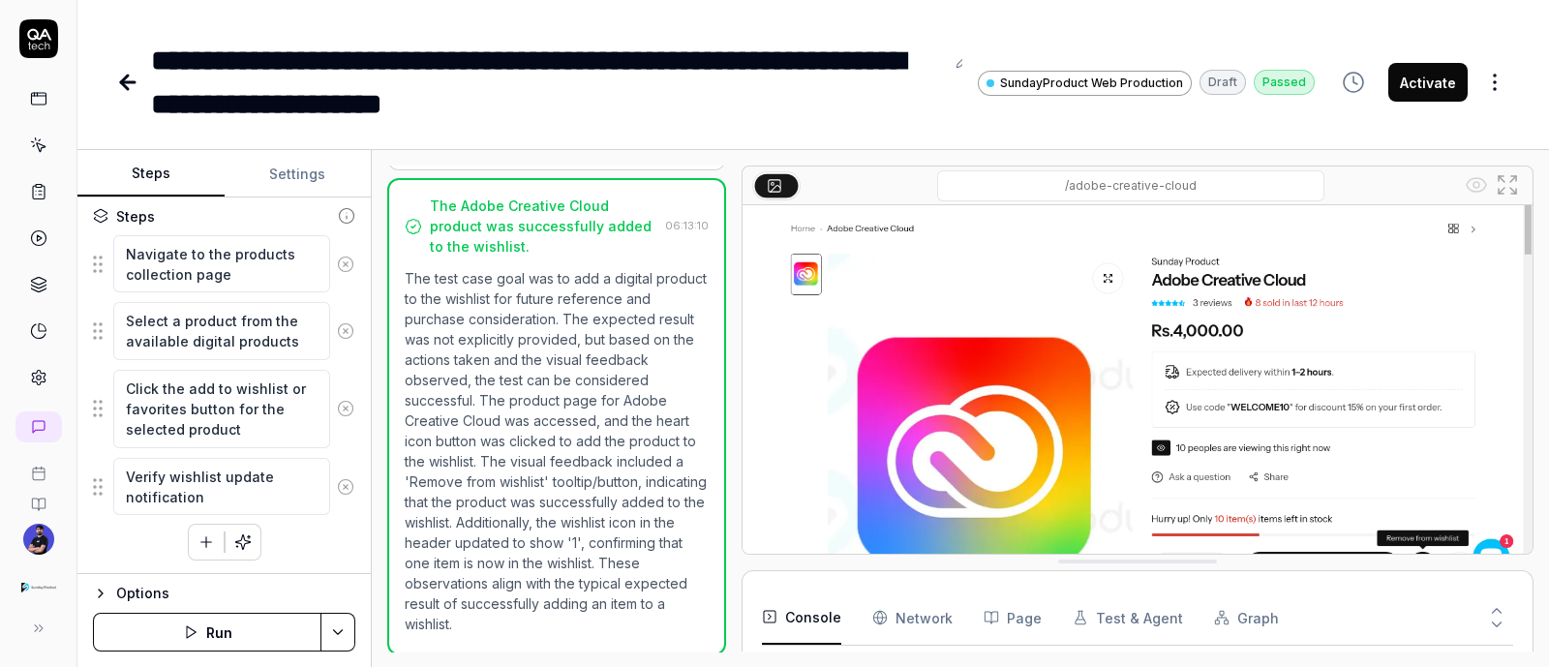
scroll to position [133, 0]
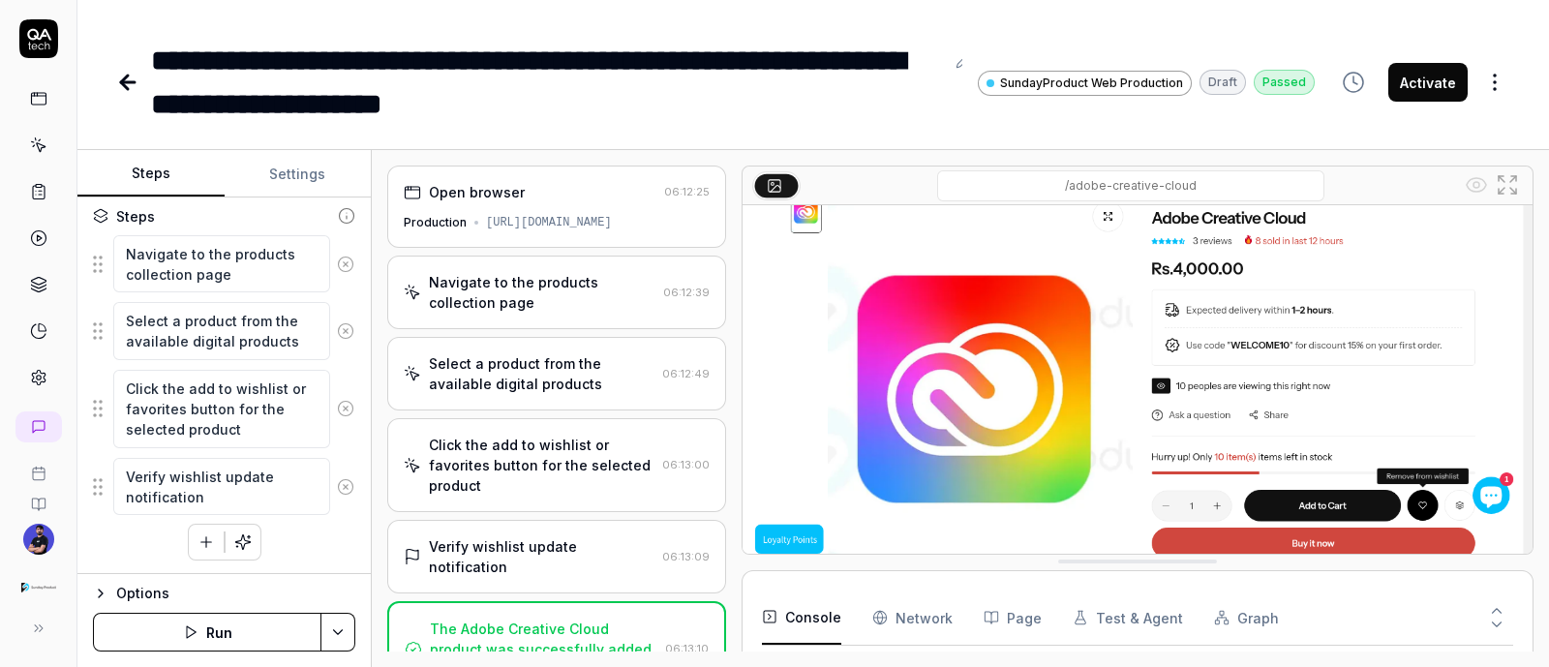
click at [544, 231] on div "Open browser 06:12:25 Production [URL][DOMAIN_NAME]" at bounding box center [556, 207] width 339 height 82
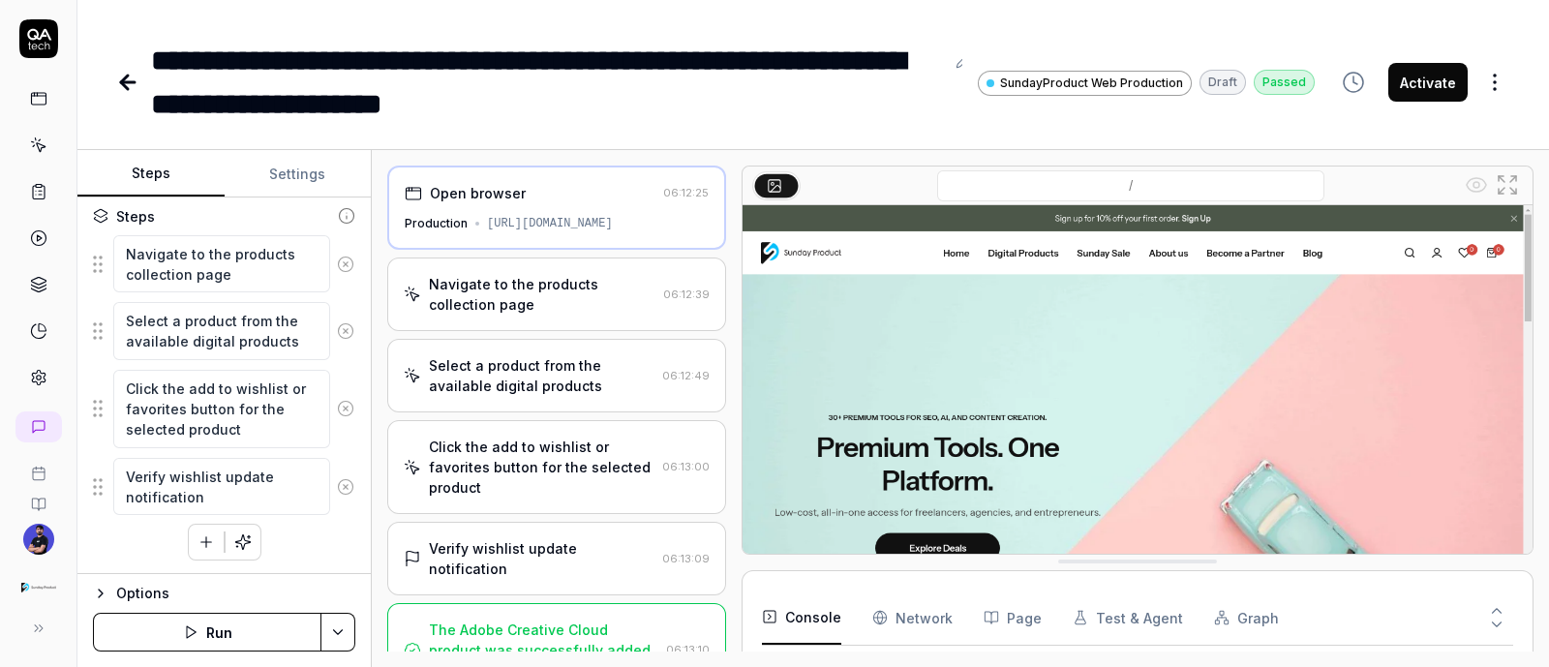
click at [523, 317] on div "Navigate to the products collection page 06:12:39" at bounding box center [556, 295] width 339 height 74
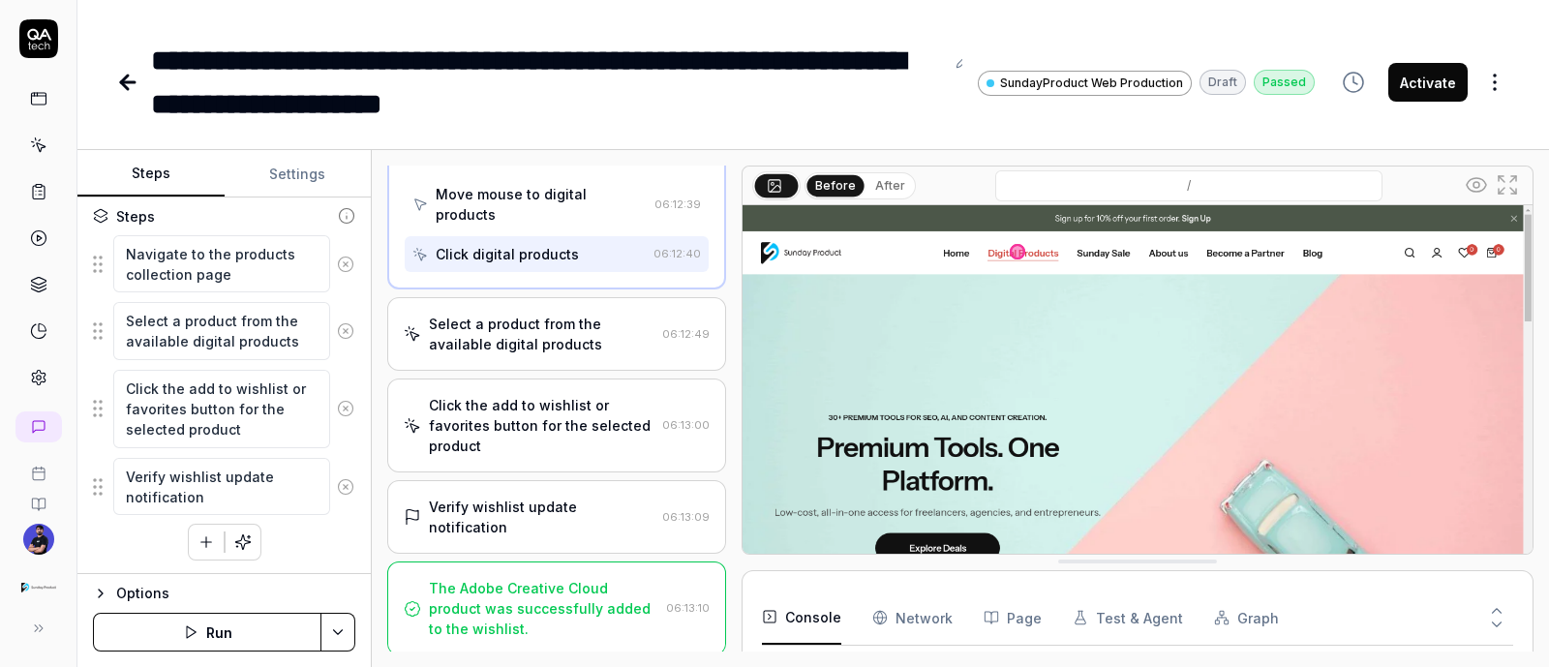
click at [533, 357] on div "Select a product from the available digital products 06:12:49" at bounding box center [556, 334] width 339 height 74
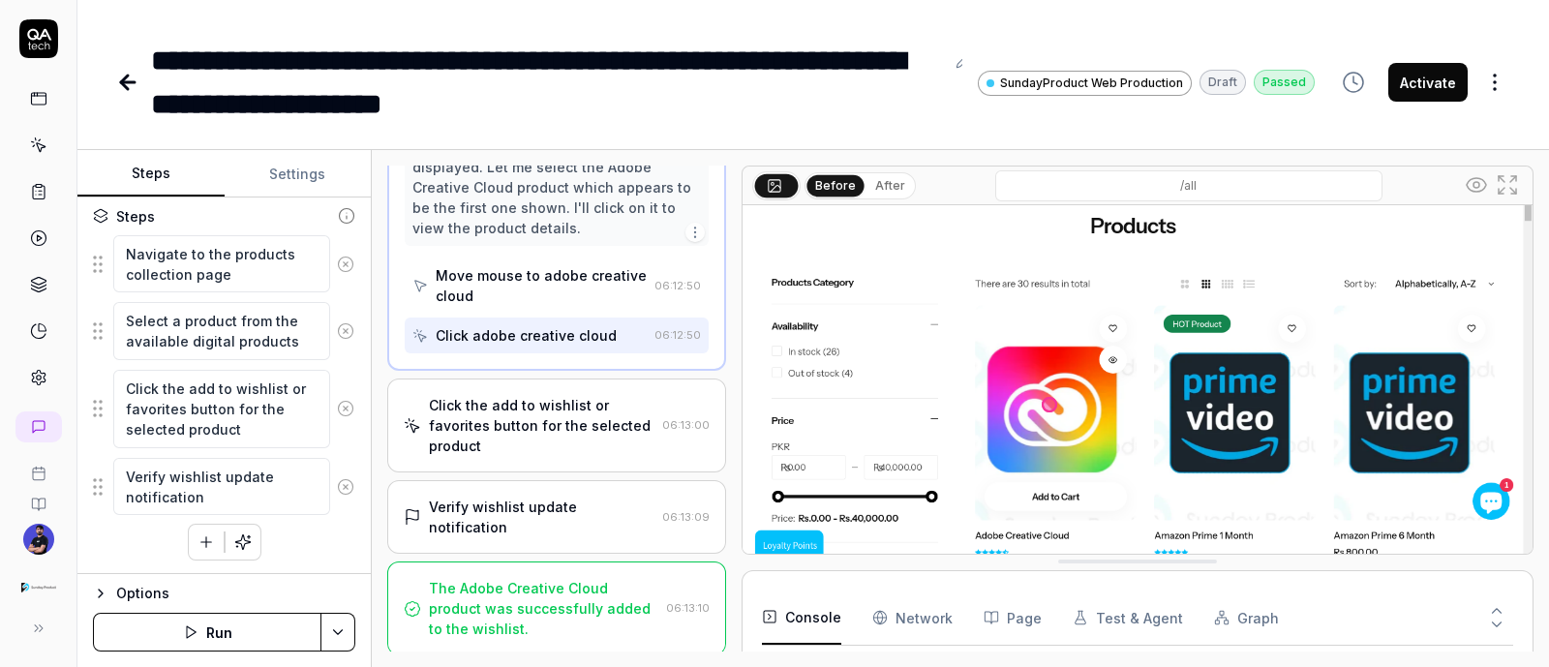
scroll to position [133, 0]
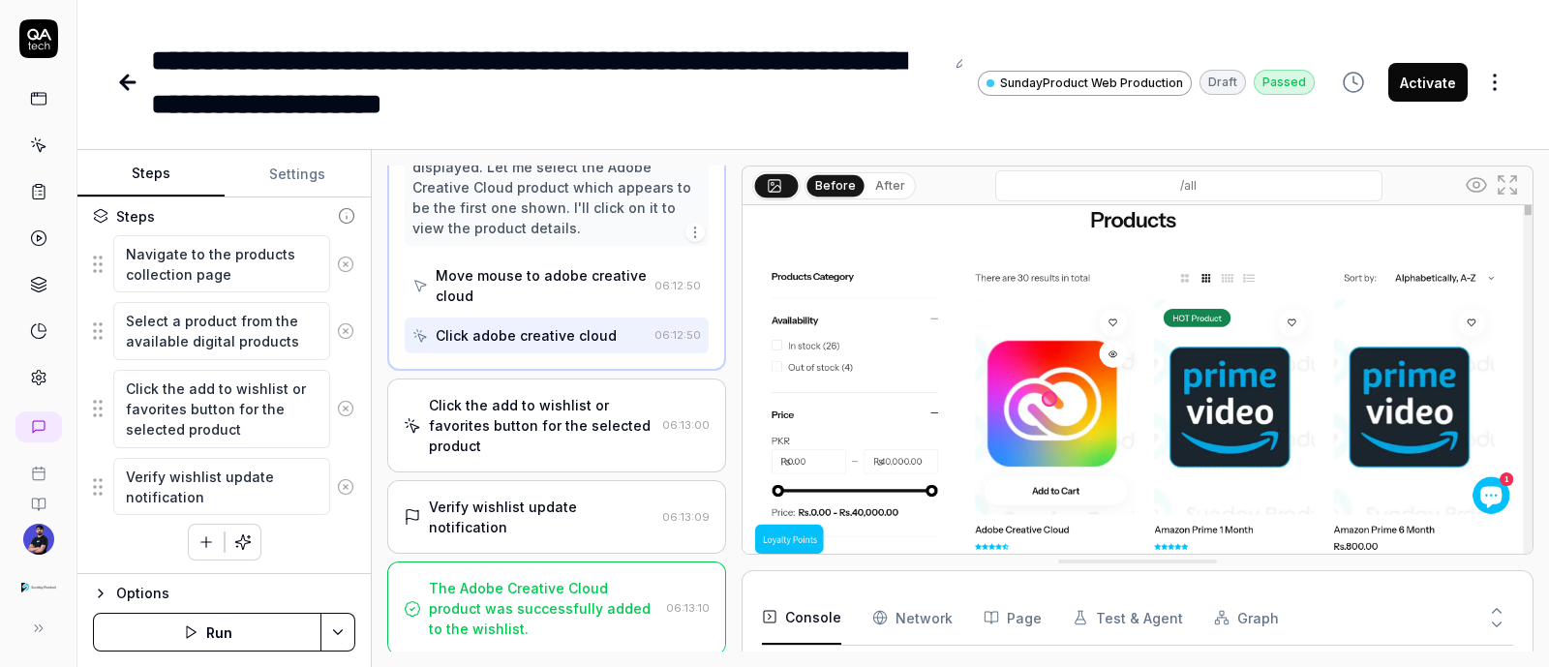
click at [537, 412] on div "Click the add to wishlist or favorites button for the selected product" at bounding box center [542, 425] width 226 height 61
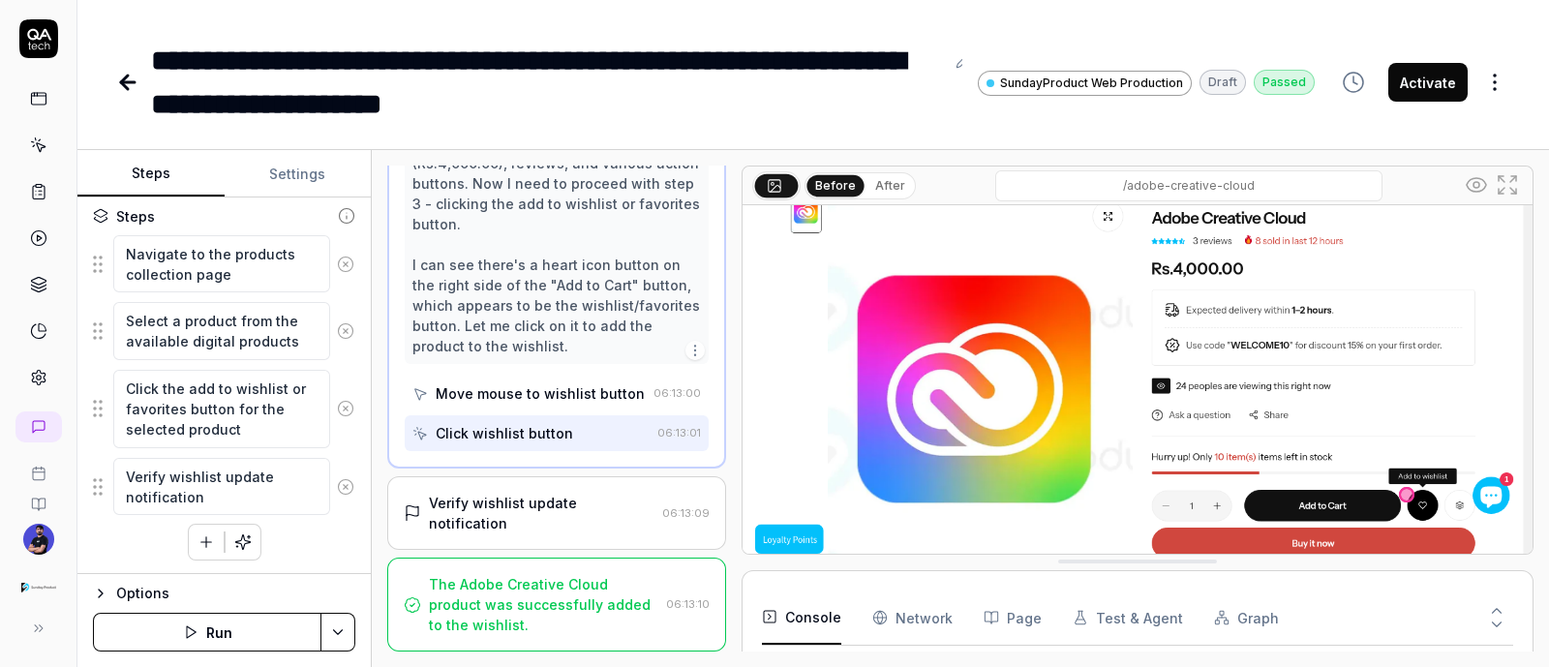
click at [533, 486] on div "Verify wishlist update notification 06:13:09" at bounding box center [556, 513] width 339 height 74
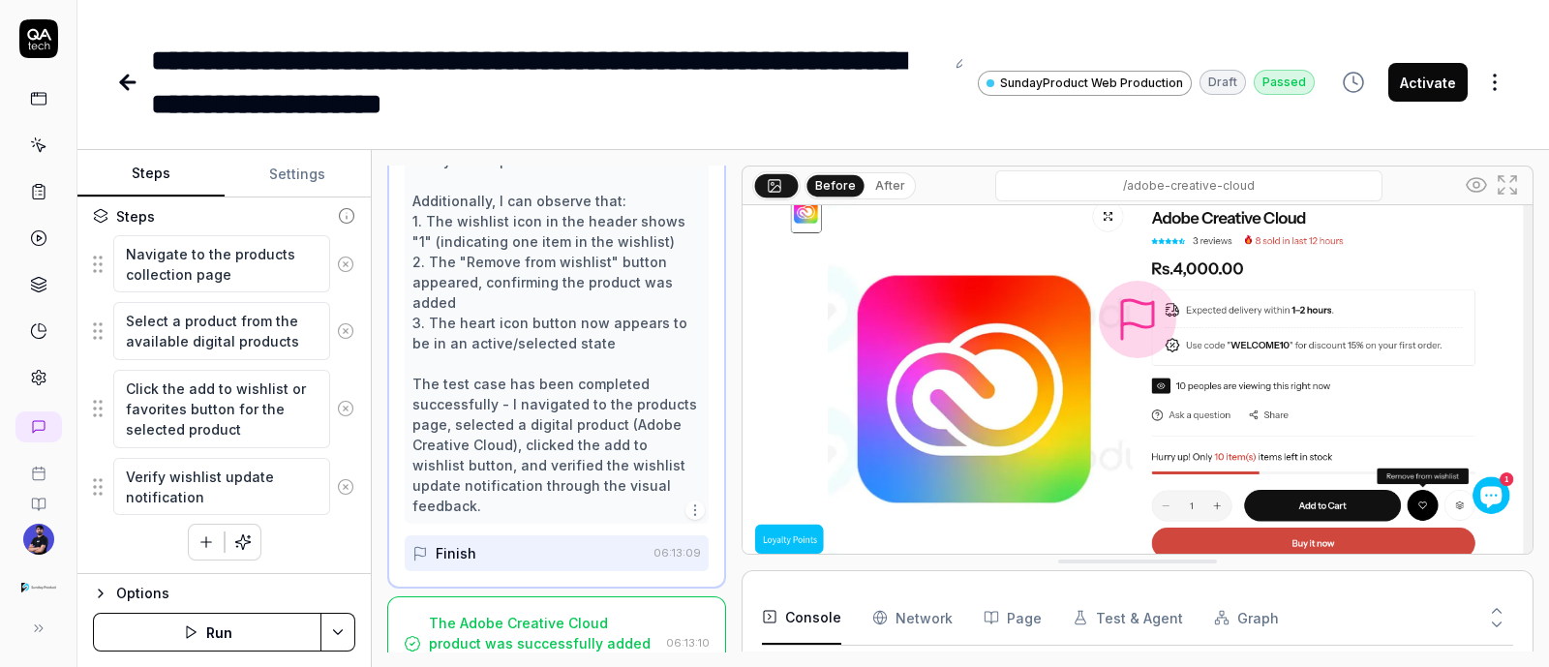
scroll to position [604, 0]
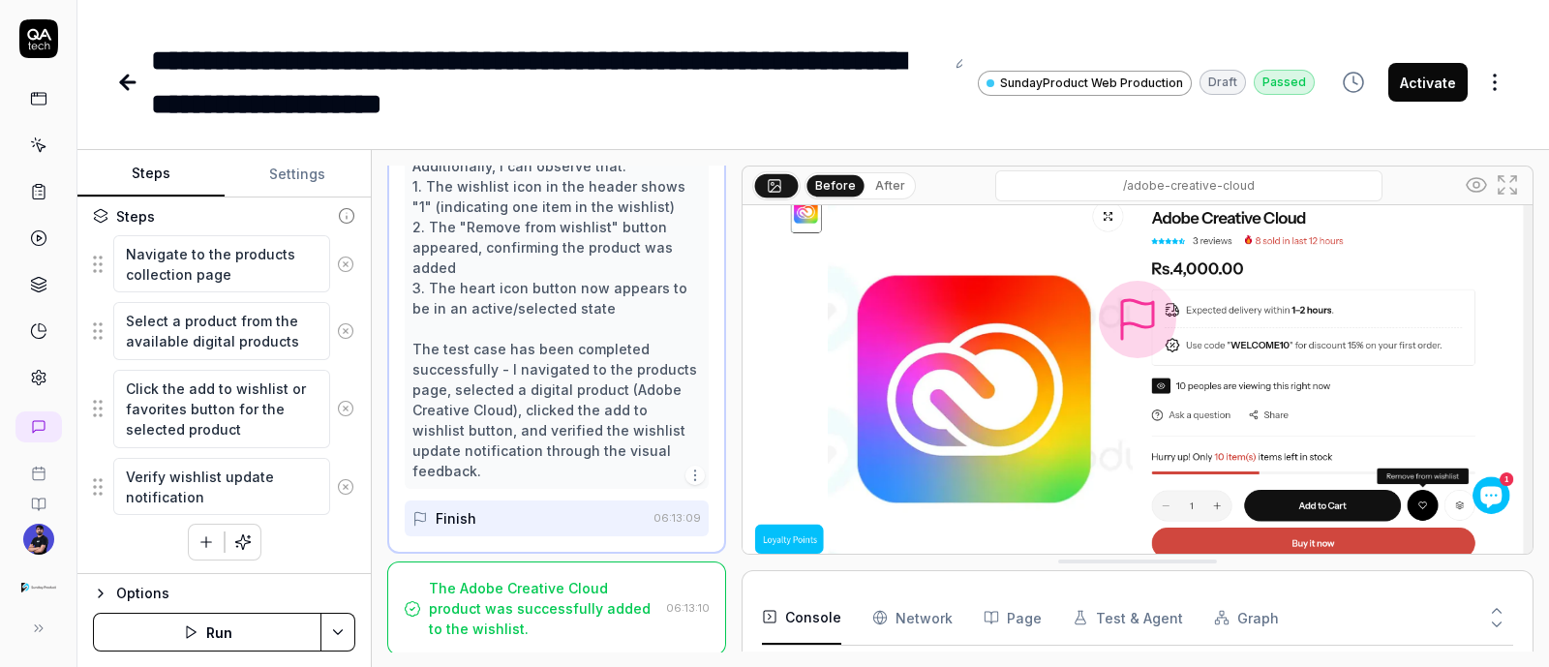
click at [567, 617] on div "The Adobe Creative Cloud product was successfully added to the wishlist." at bounding box center [544, 608] width 230 height 61
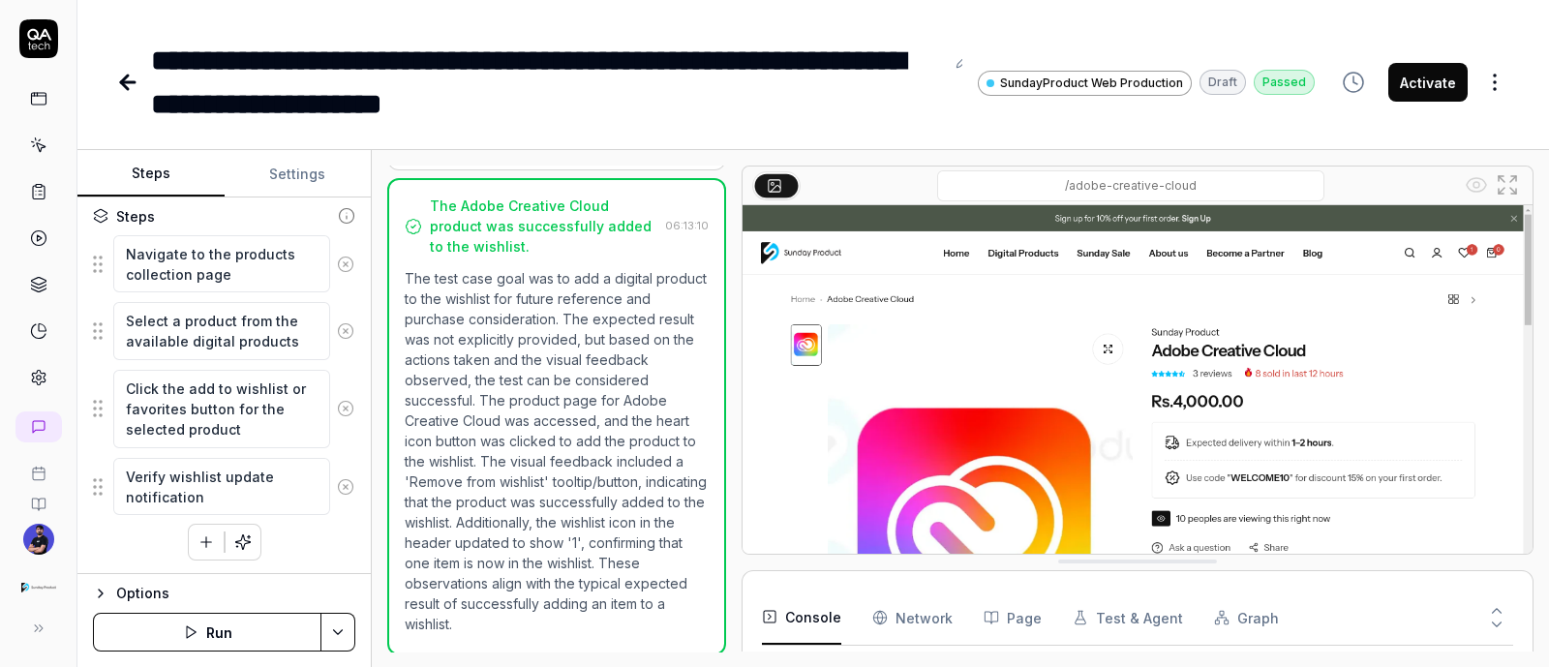
click at [1445, 79] on button "Activate" at bounding box center [1428, 82] width 79 height 39
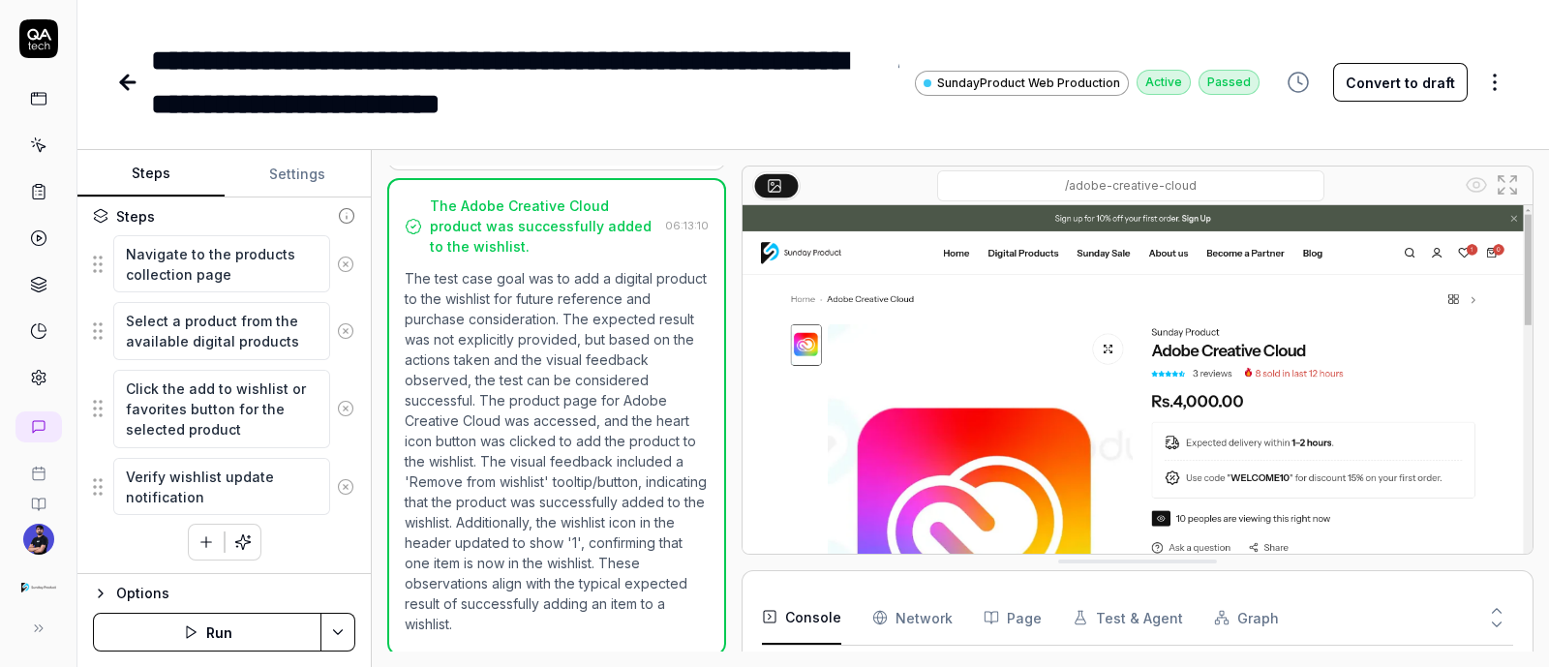
click at [131, 73] on icon at bounding box center [127, 82] width 23 height 23
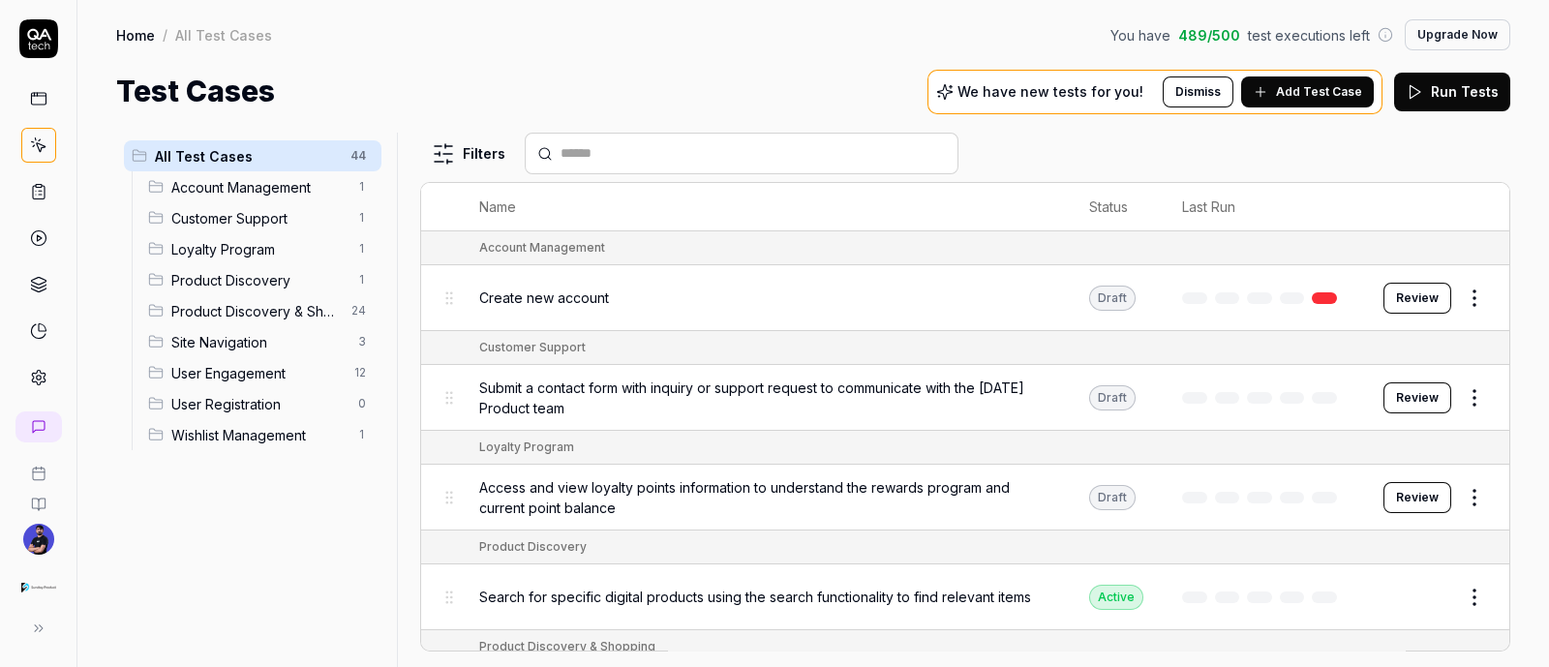
click at [857, 499] on span "Access and view loyalty points information to understand the rewards program an…" at bounding box center [764, 497] width 571 height 41
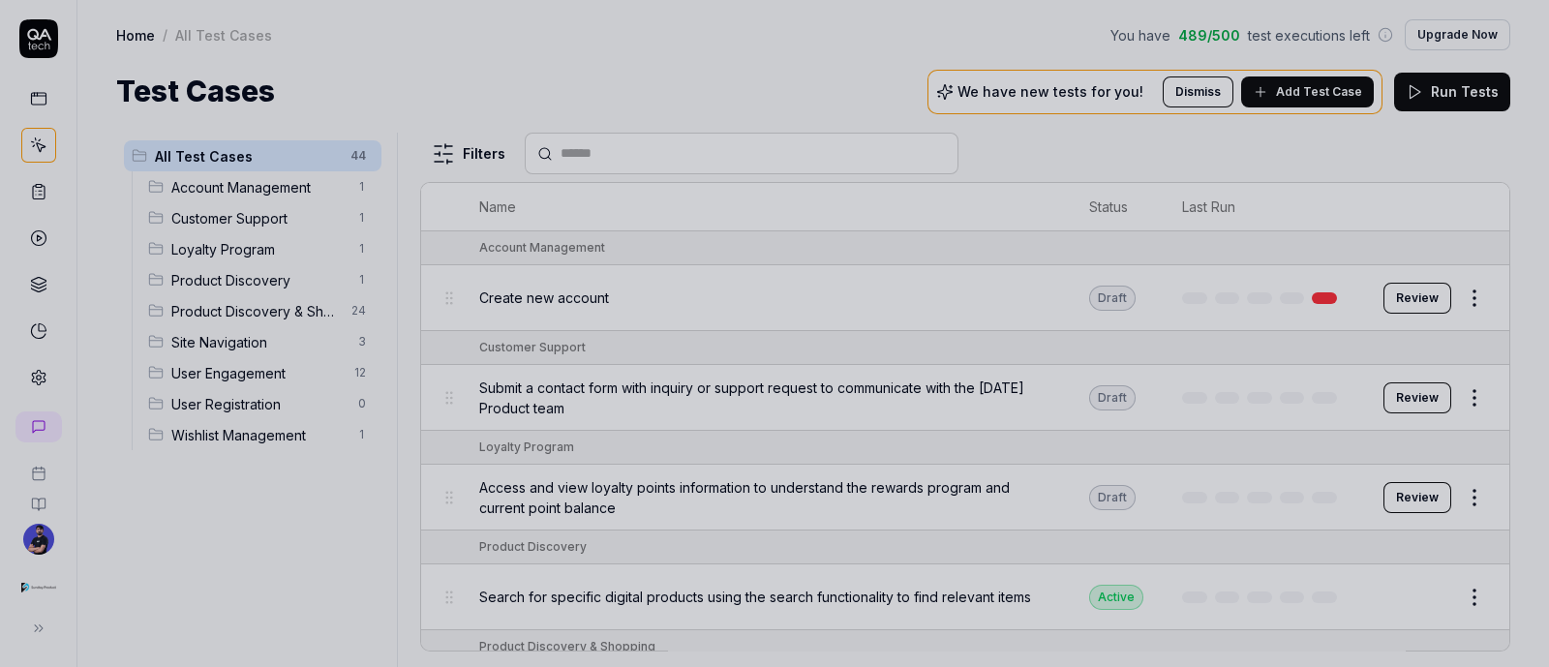
click at [869, 412] on div at bounding box center [774, 333] width 1549 height 667
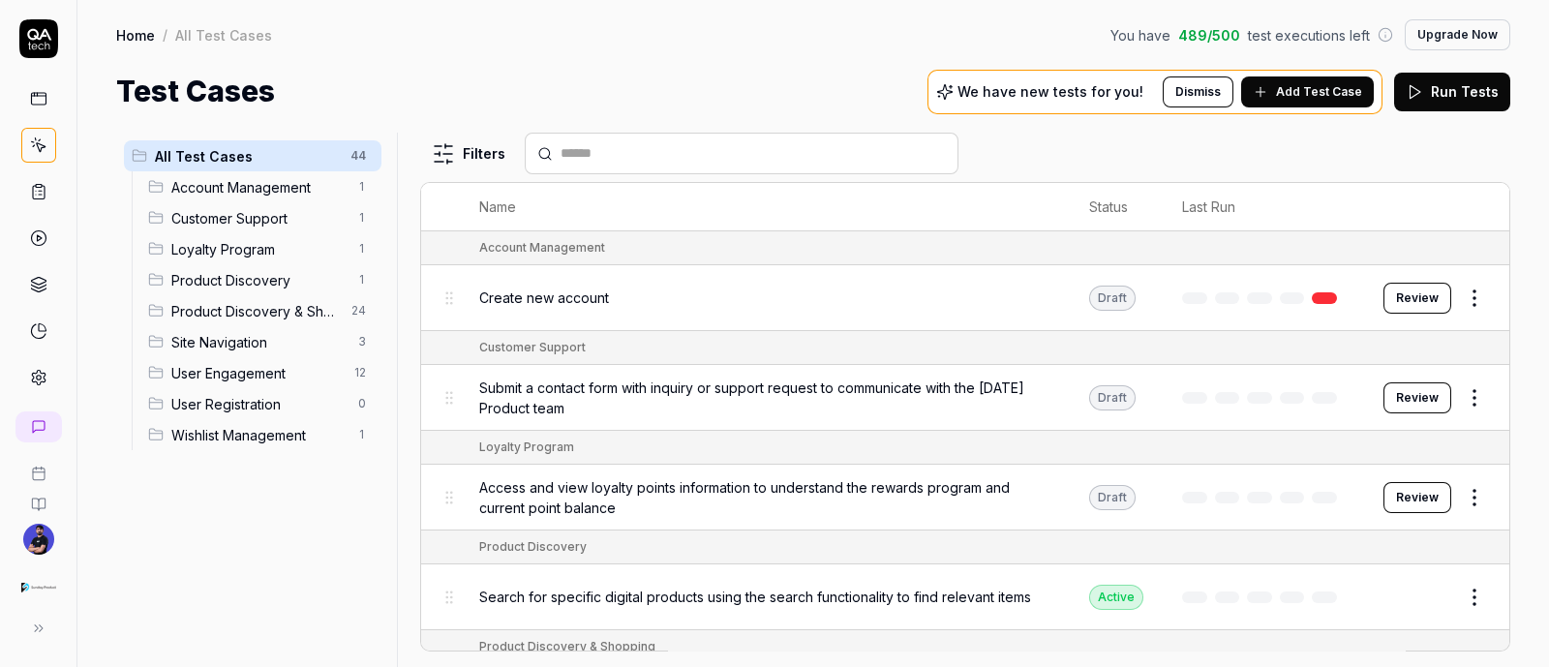
click at [255, 189] on span "Account Management" at bounding box center [258, 187] width 175 height 20
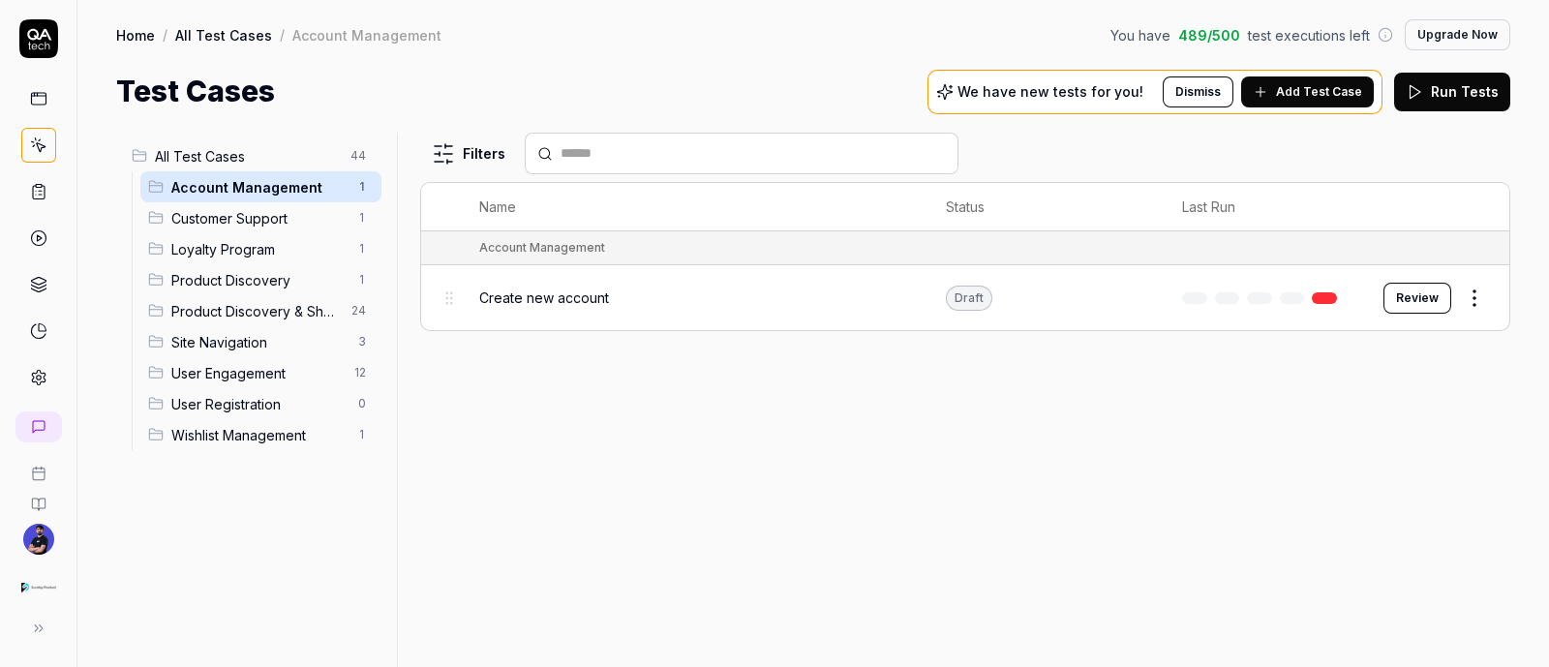
click at [258, 215] on span "Customer Support" at bounding box center [258, 218] width 175 height 20
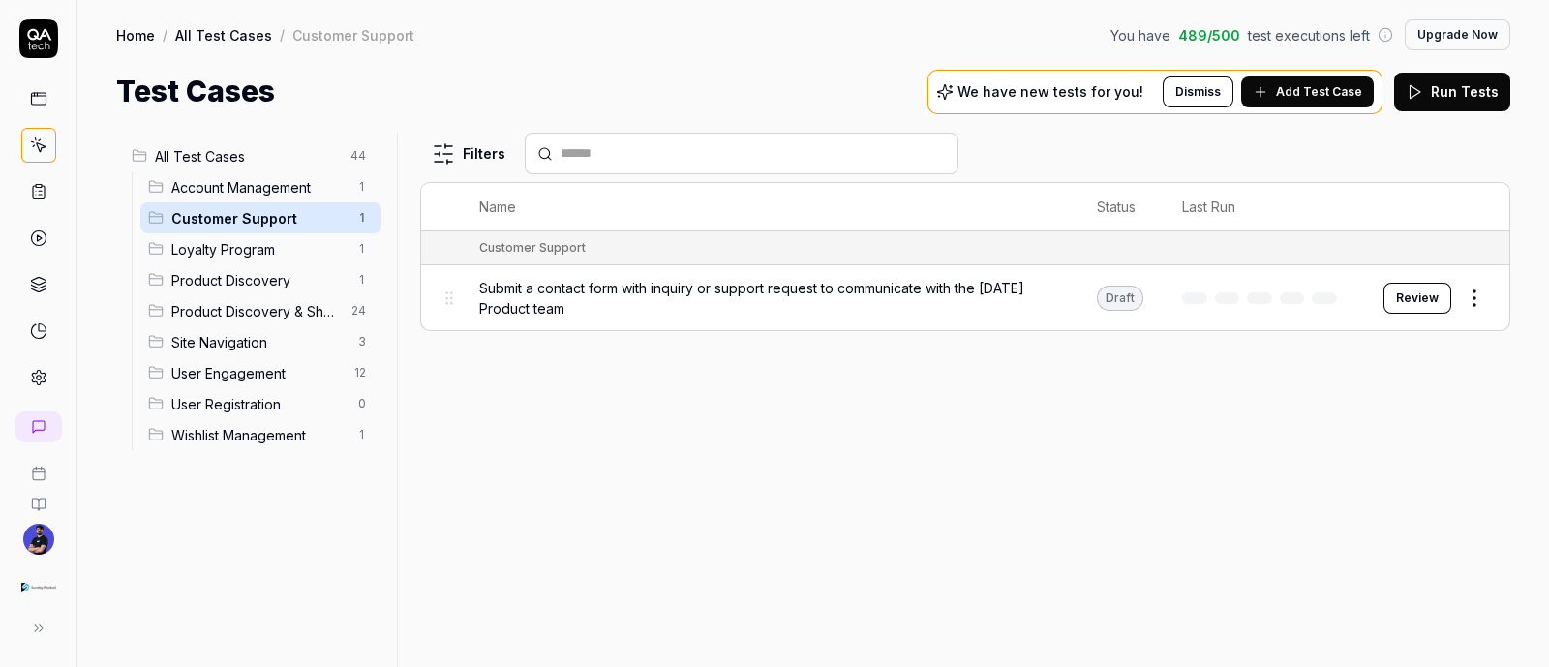
click at [251, 249] on span "Loyalty Program" at bounding box center [258, 249] width 175 height 20
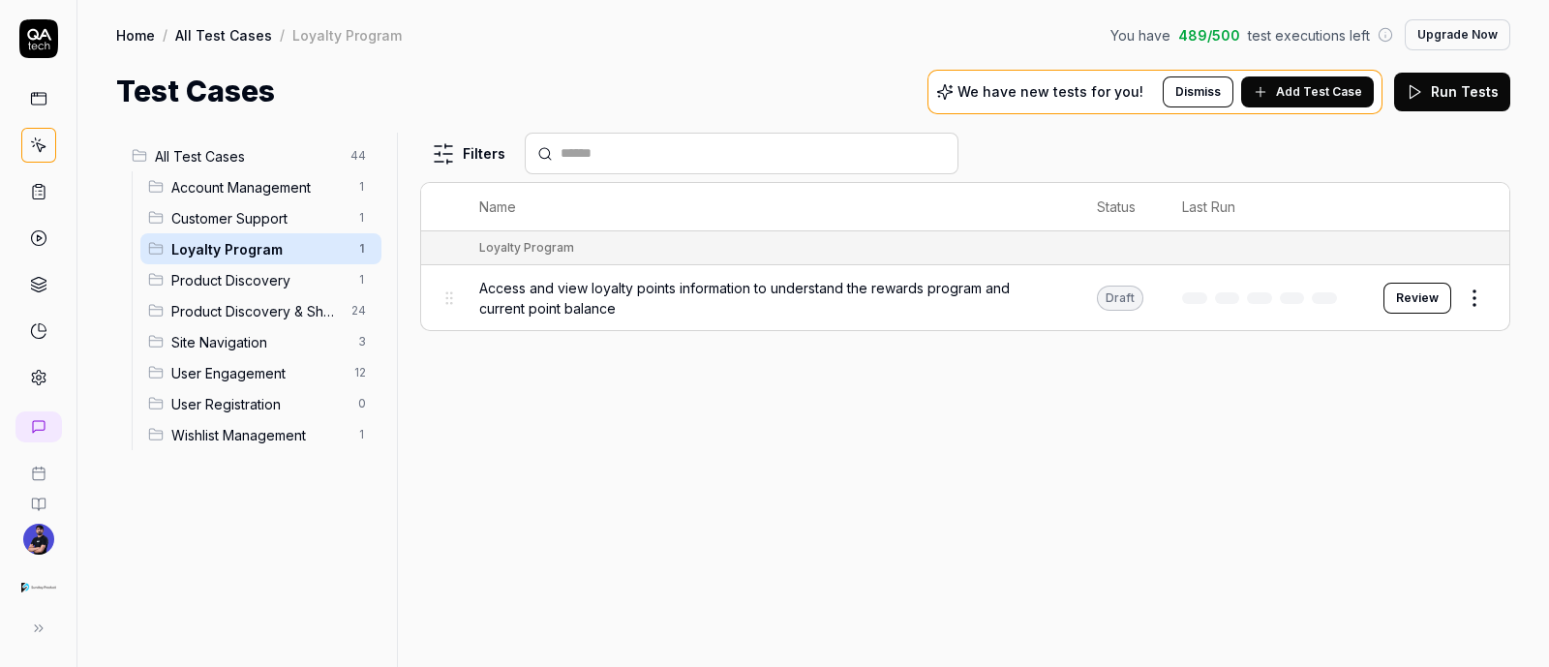
click at [271, 286] on span "Product Discovery" at bounding box center [258, 280] width 175 height 20
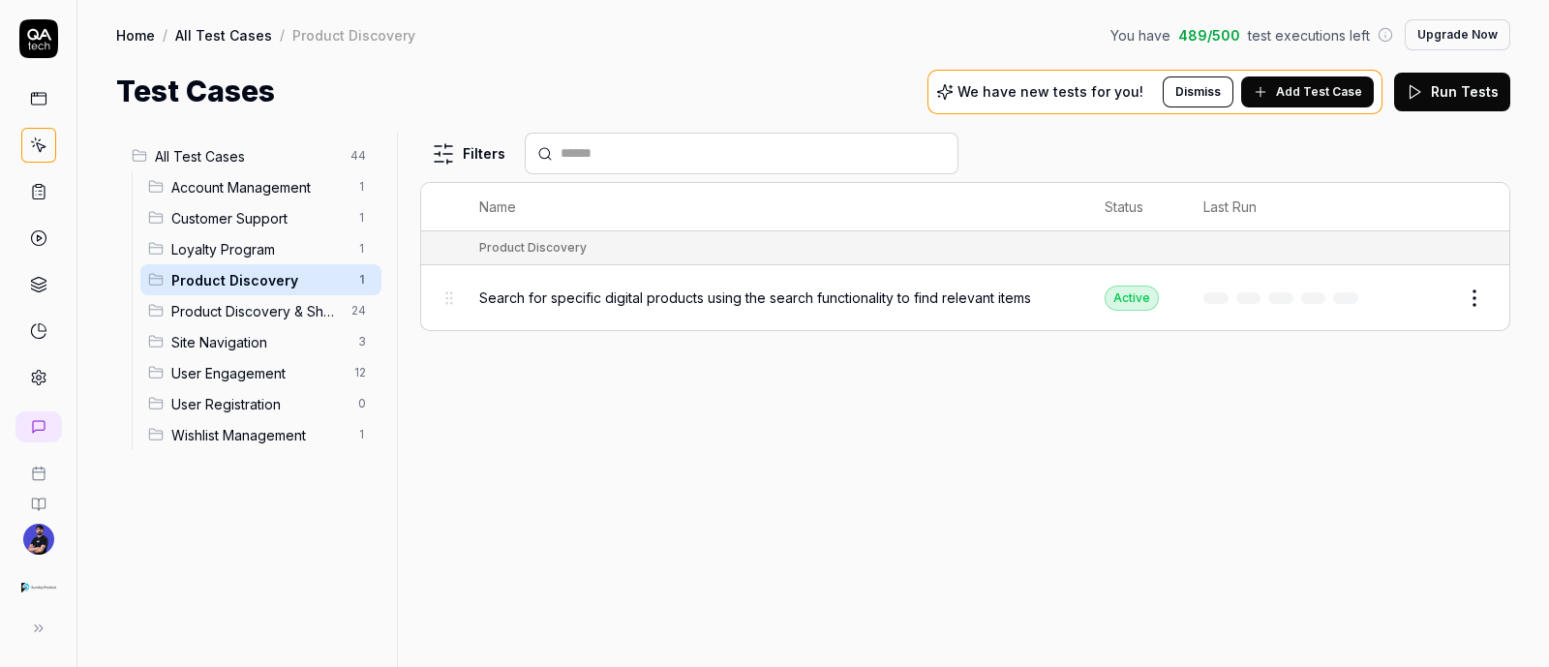
click at [291, 310] on span "Product Discovery & Shopping" at bounding box center [255, 311] width 168 height 20
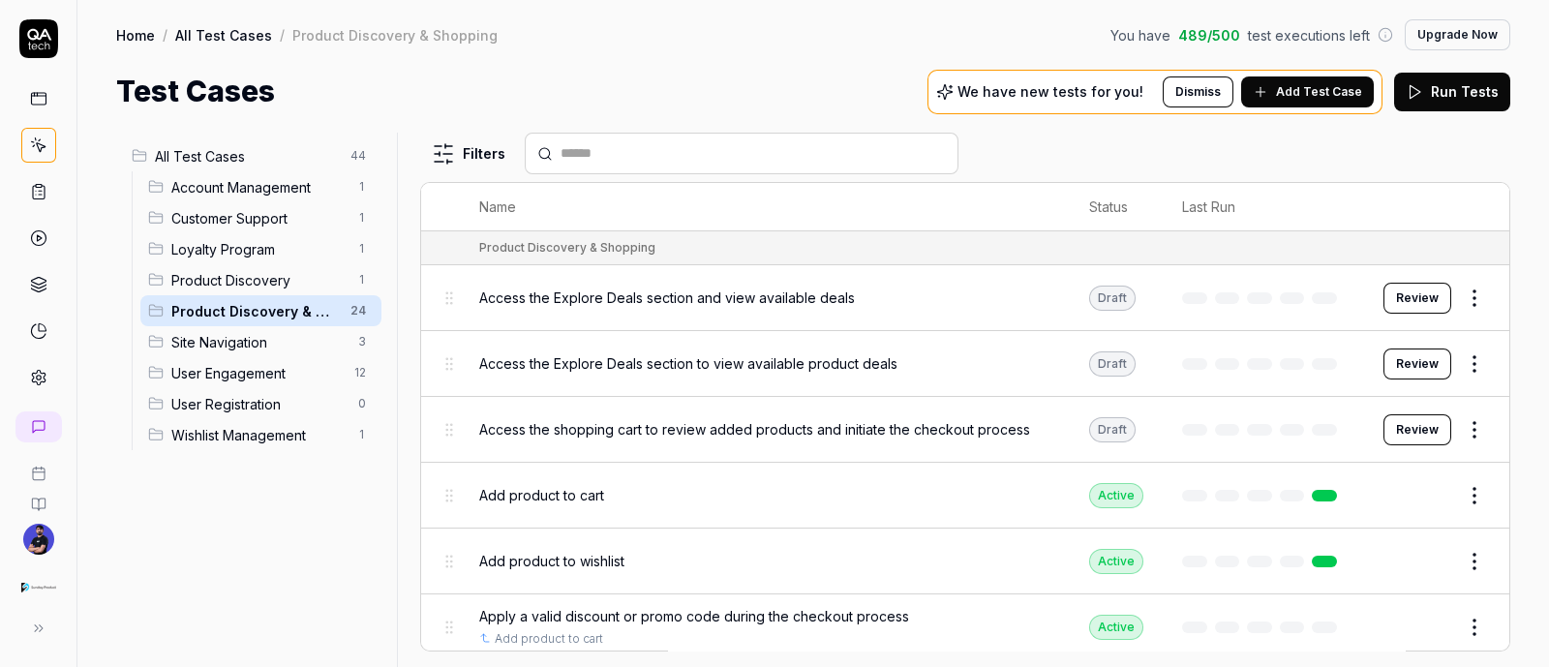
click at [596, 294] on span "Access the Explore Deals section and view available deals" at bounding box center [667, 298] width 376 height 20
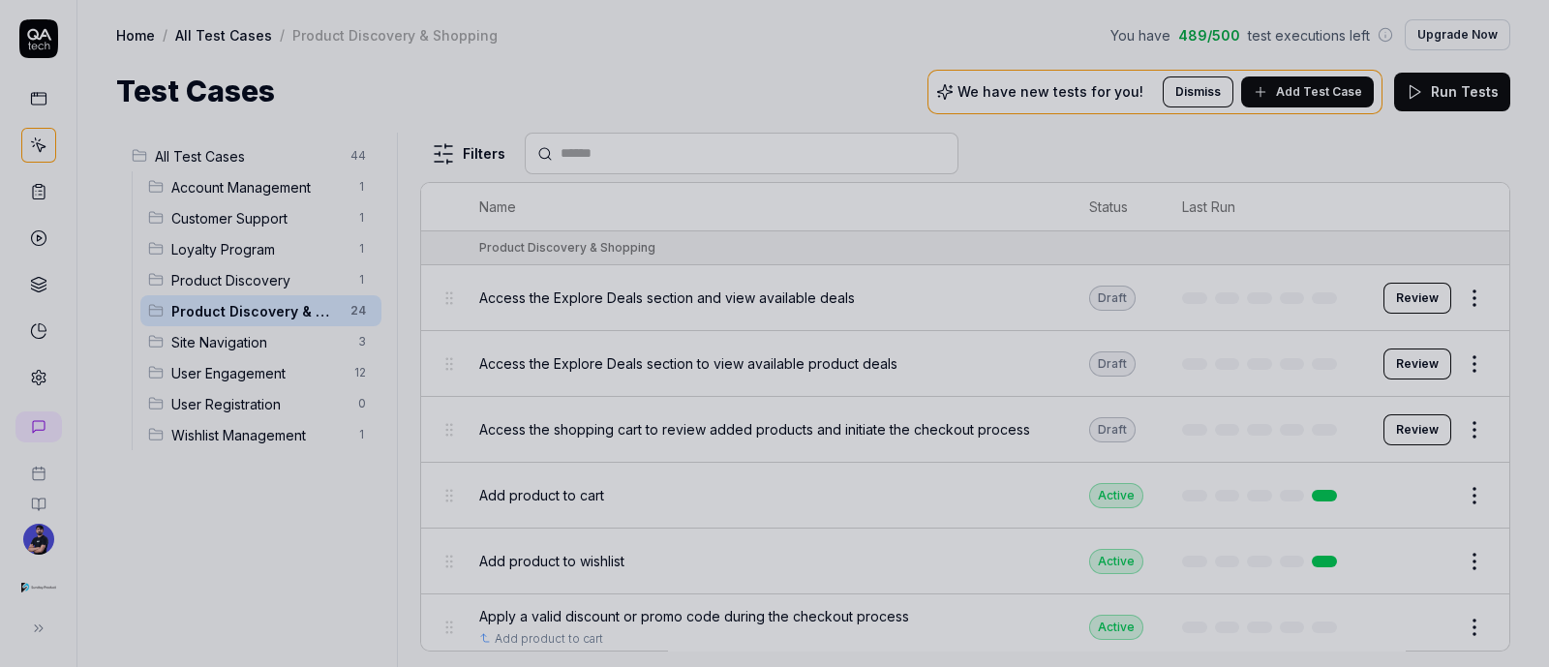
click at [806, 442] on div at bounding box center [774, 333] width 1549 height 667
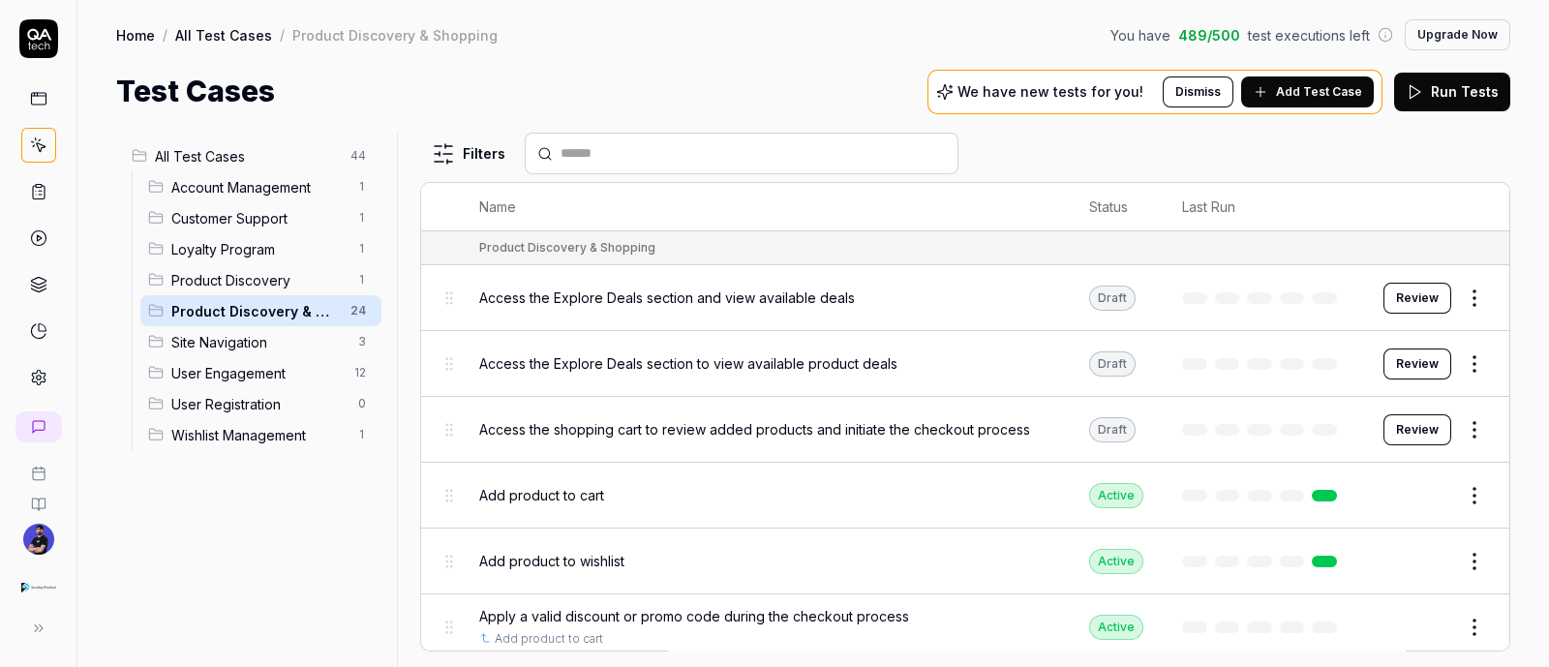
click at [1385, 296] on button "Review" at bounding box center [1418, 298] width 68 height 31
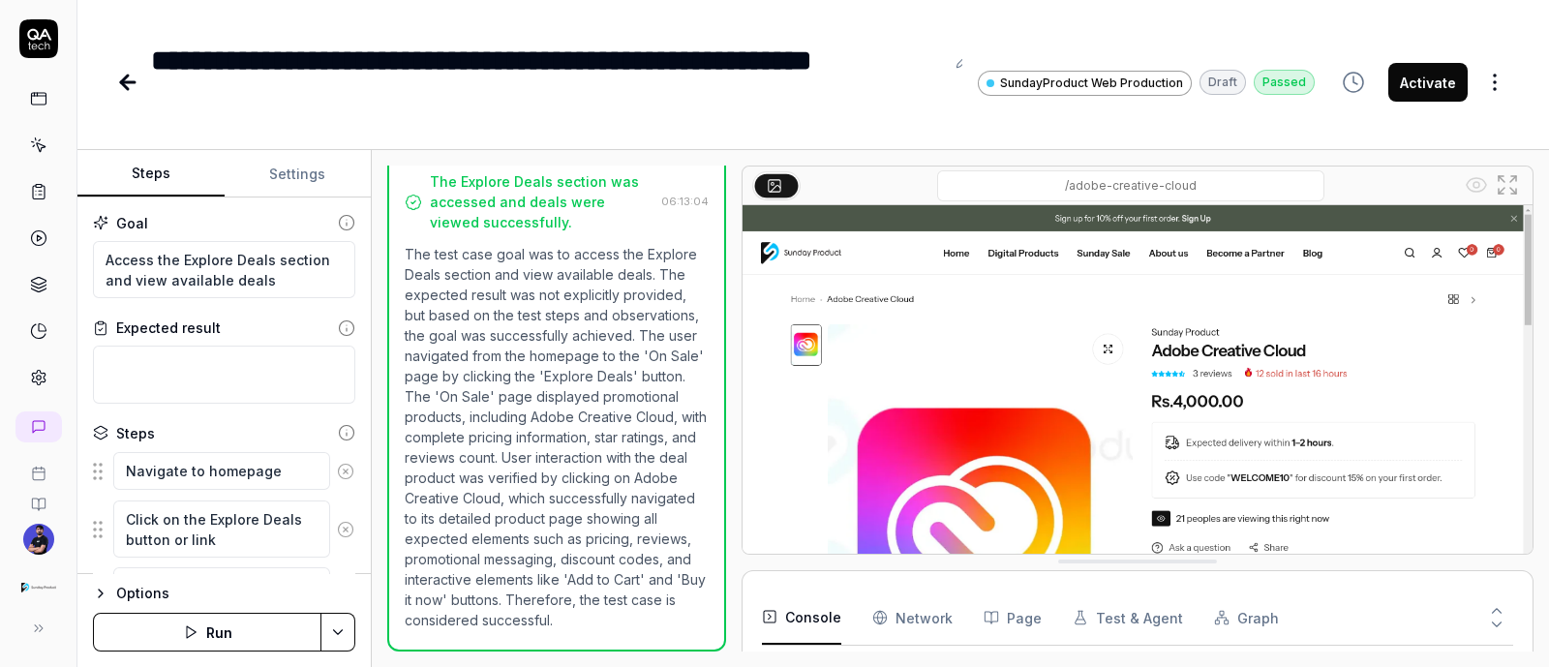
scroll to position [15, 0]
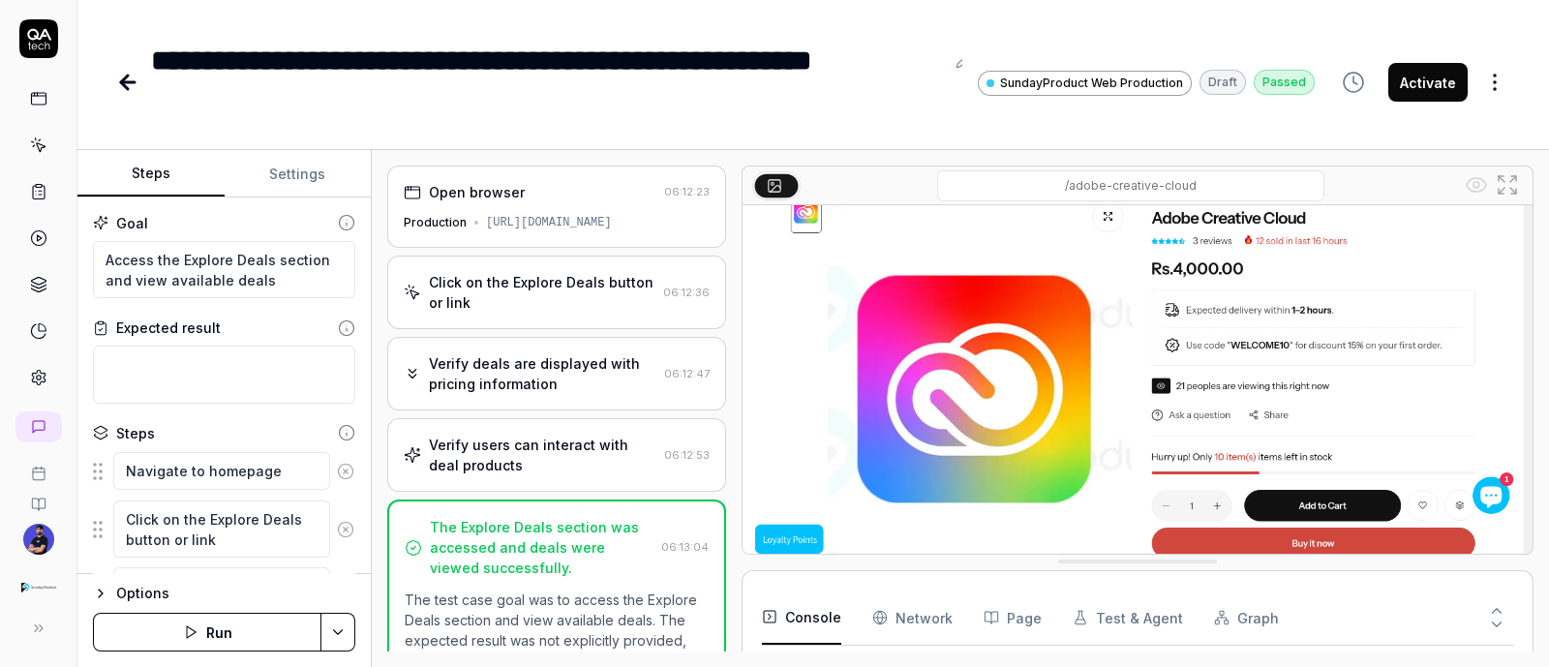
click at [513, 304] on div "Click on the Explore Deals button or link" at bounding box center [542, 292] width 227 height 41
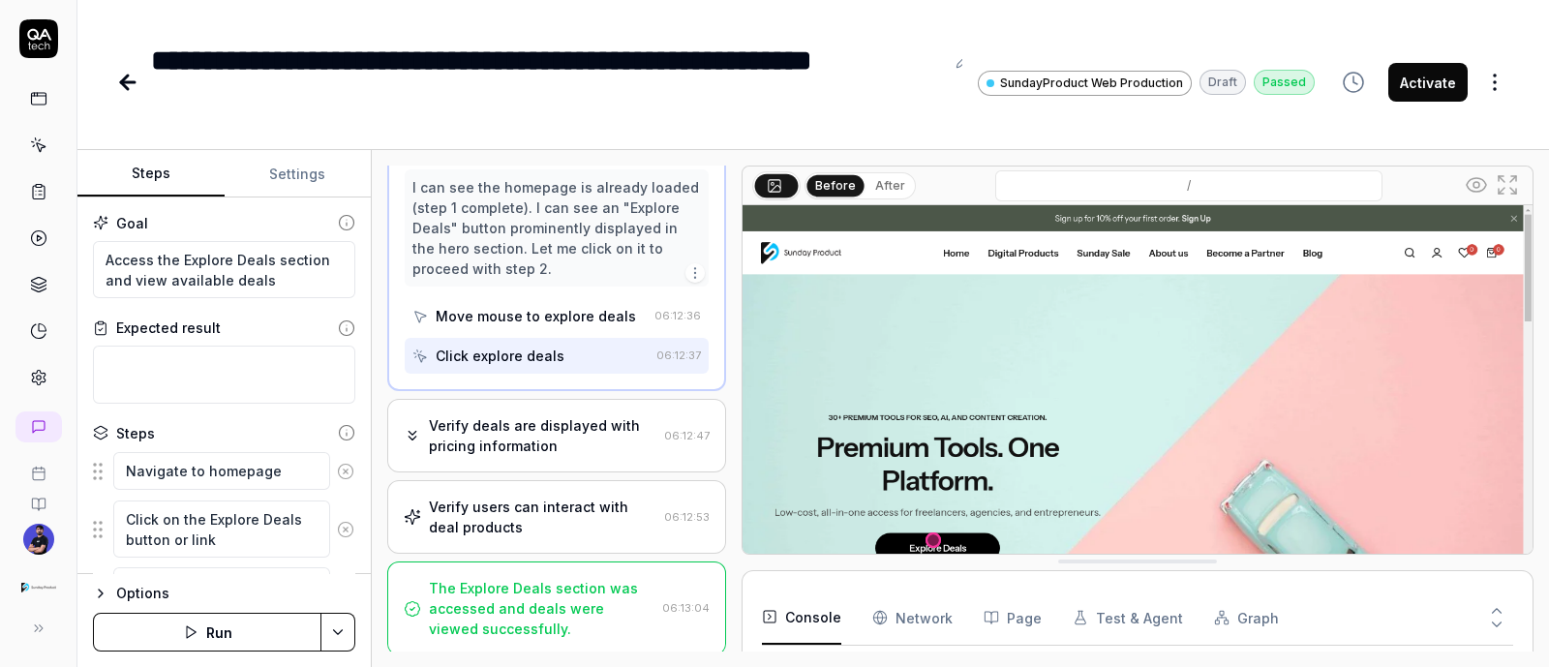
scroll to position [157, 0]
click at [520, 427] on div "Verify deals are displayed with pricing information" at bounding box center [543, 434] width 228 height 41
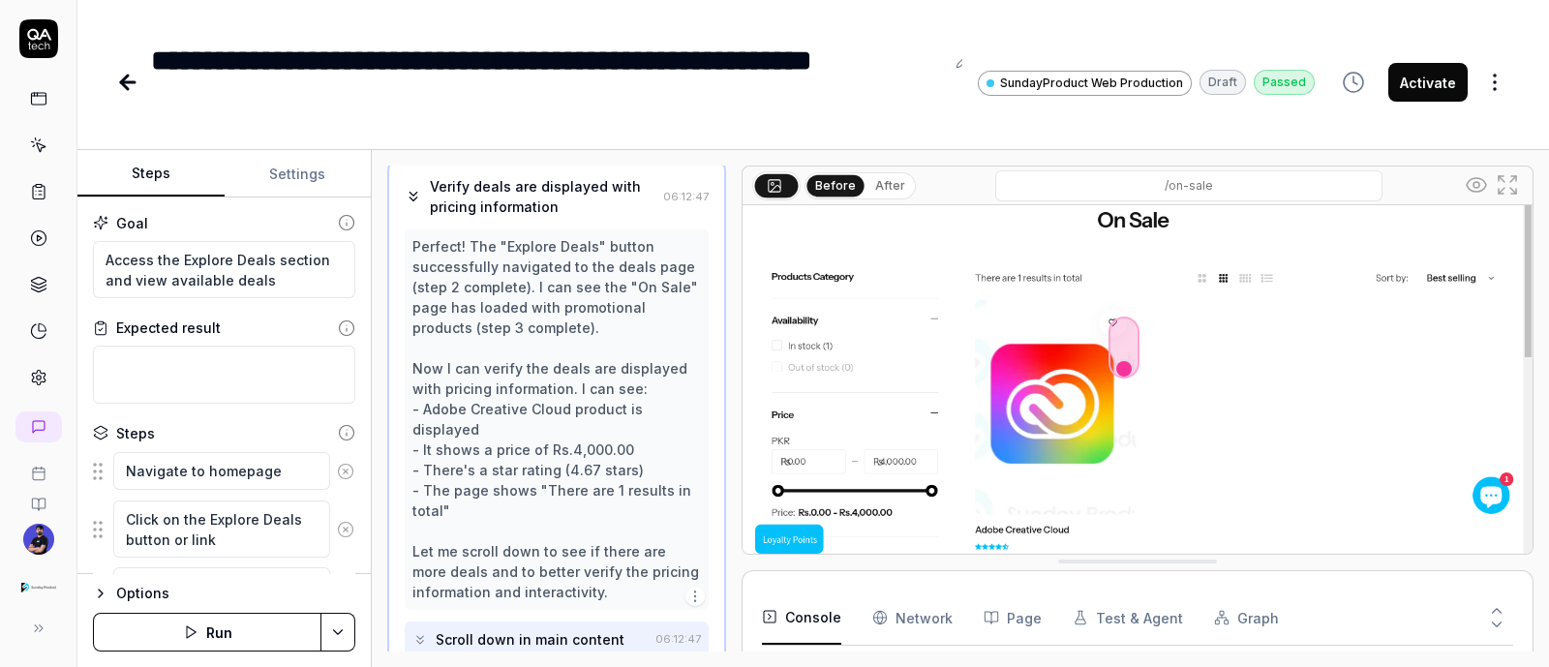
scroll to position [382, 0]
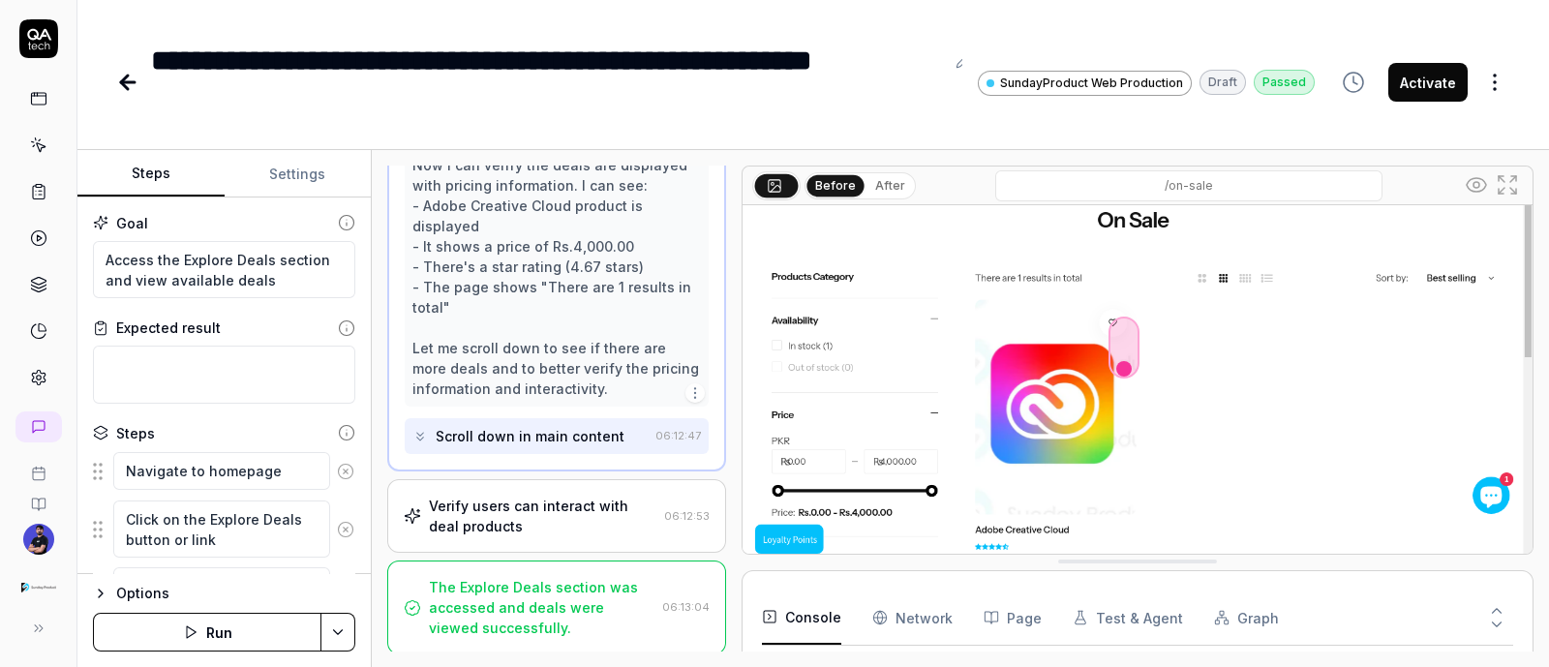
click at [536, 509] on div "Verify users can interact with deal products" at bounding box center [543, 516] width 228 height 41
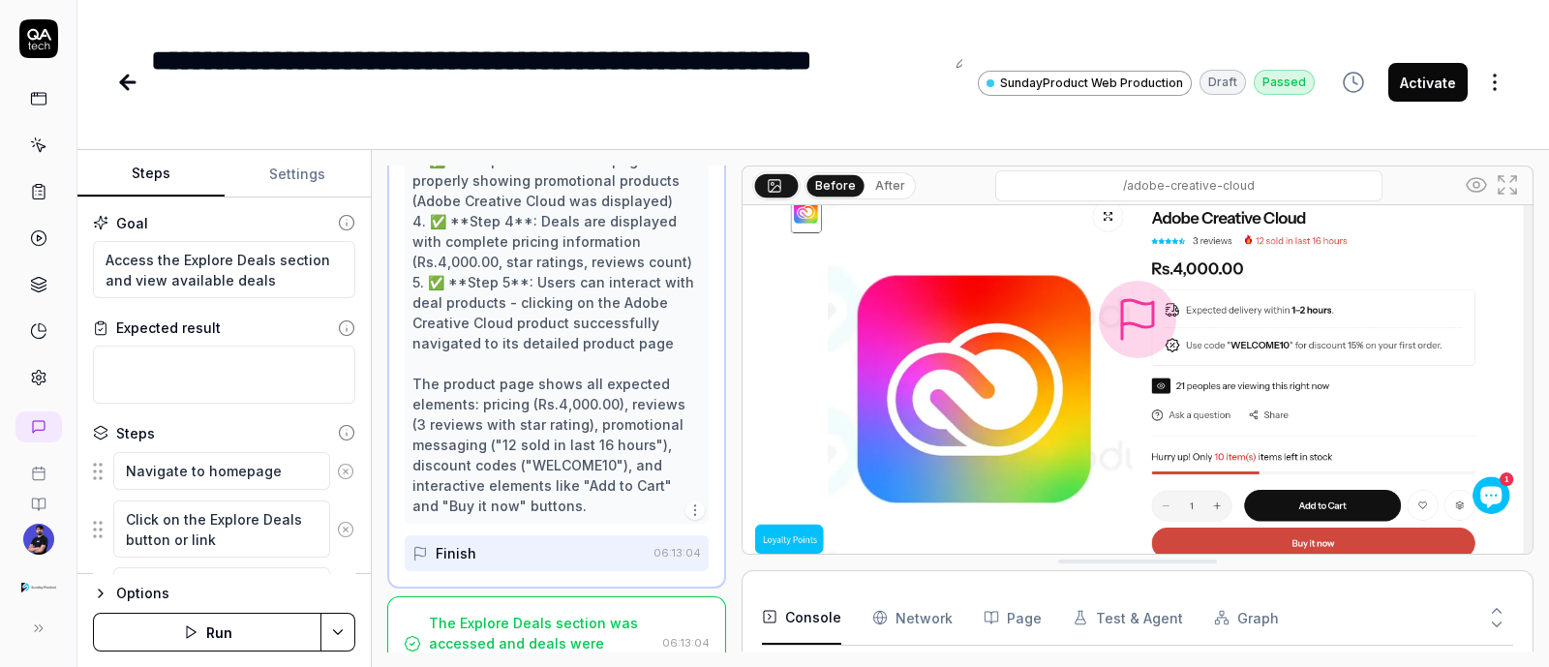
scroll to position [800, 0]
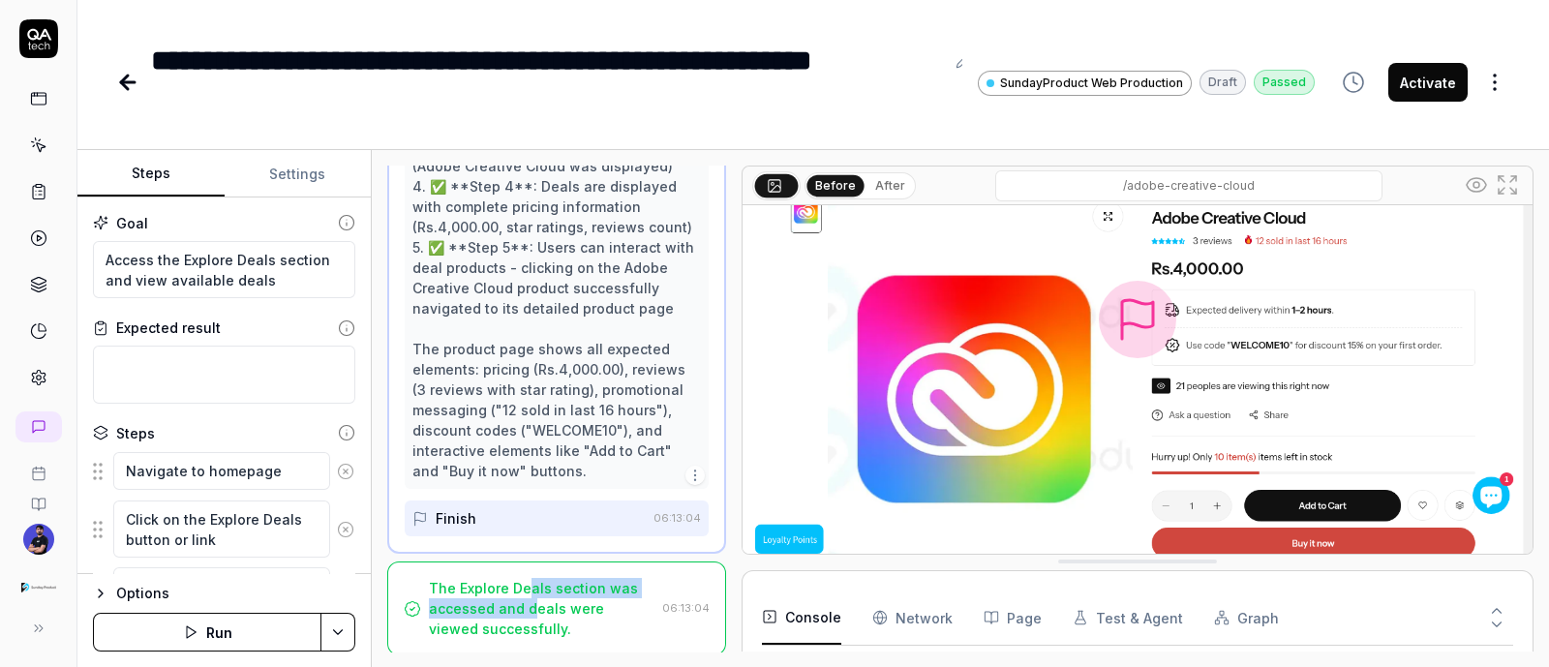
click at [529, 597] on div "The Explore Deals section was accessed and deals were viewed successfully." at bounding box center [542, 608] width 226 height 61
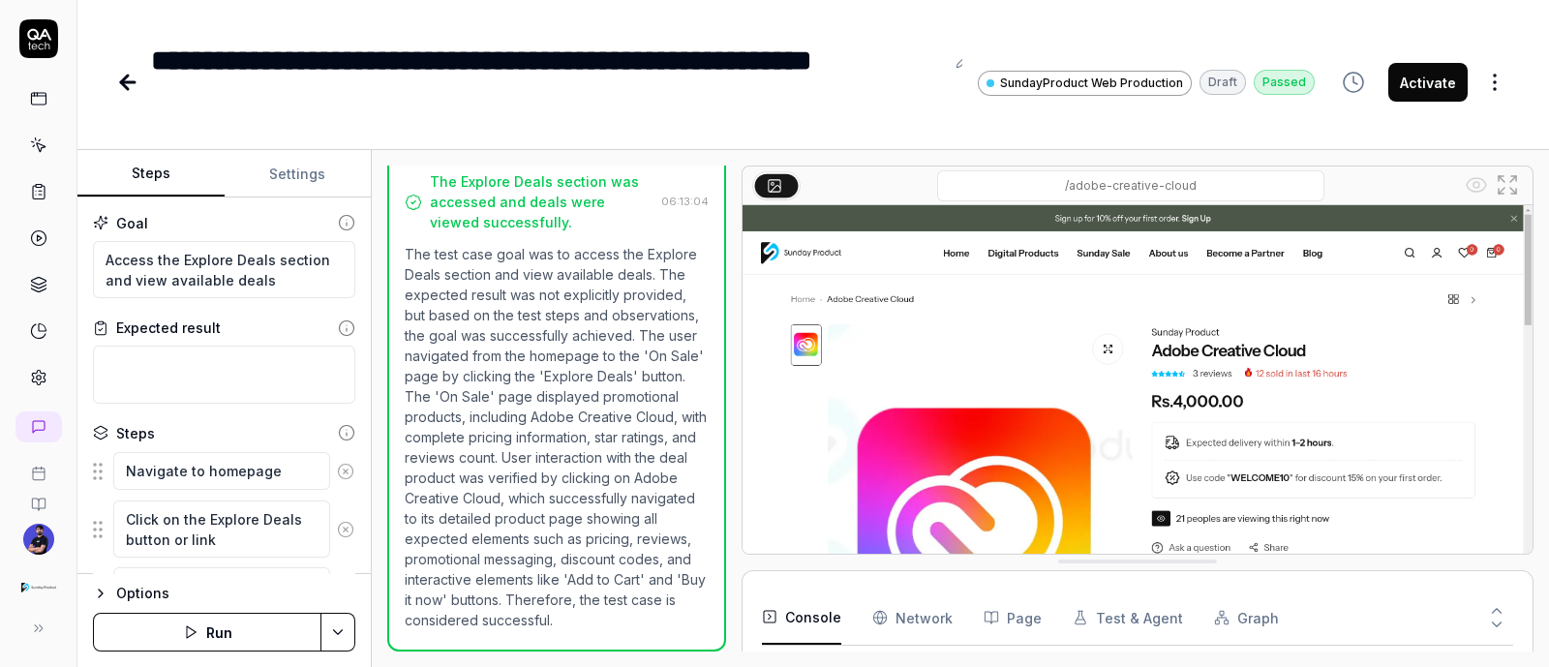
click at [1399, 102] on div "Activate" at bounding box center [1421, 82] width 180 height 87
click at [1419, 73] on button "Activate" at bounding box center [1428, 82] width 79 height 39
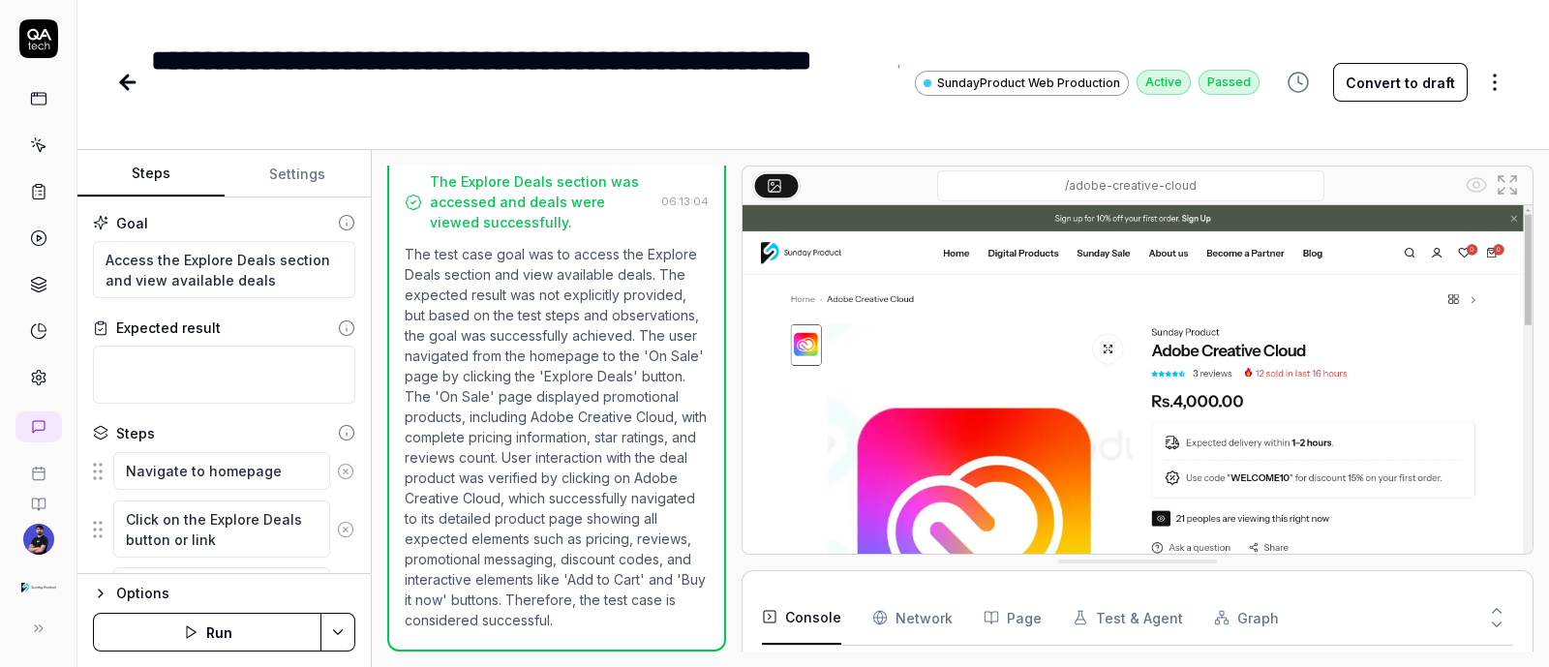
click at [131, 77] on icon at bounding box center [127, 82] width 23 height 23
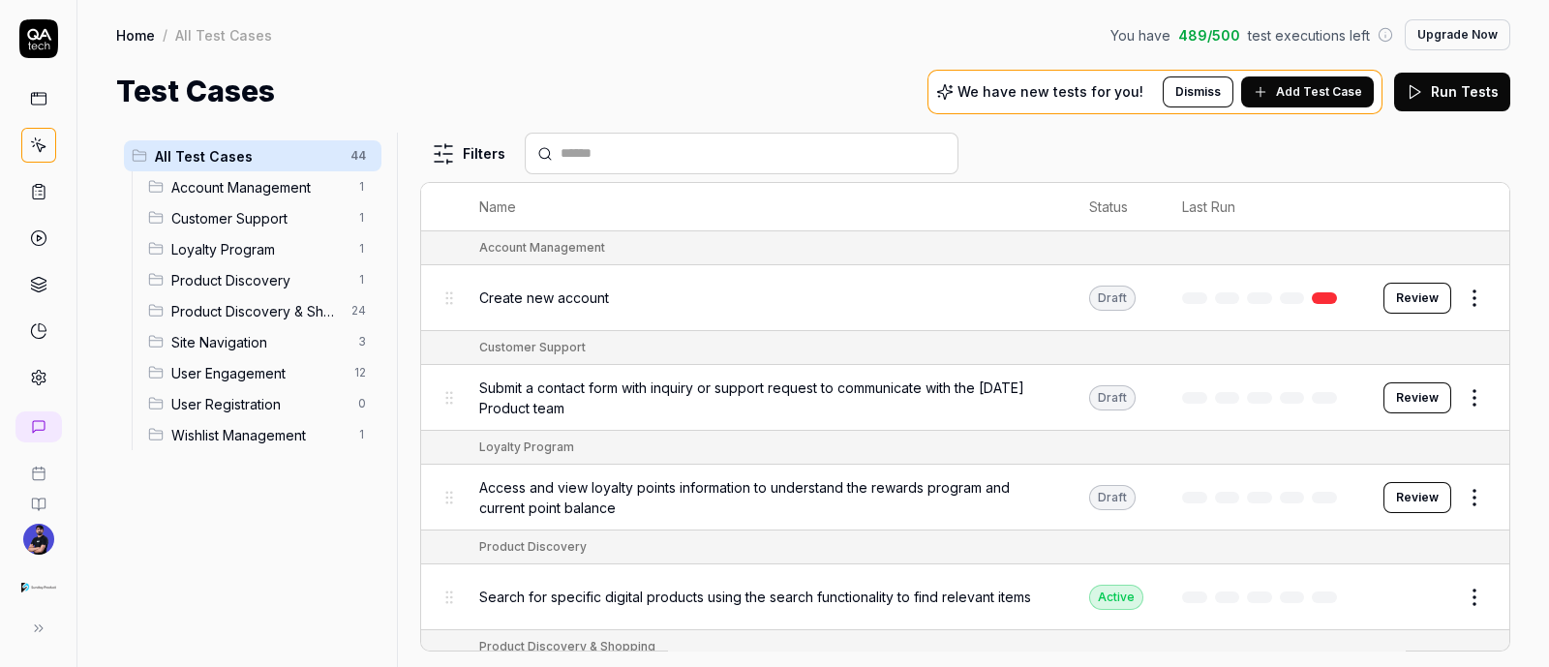
click at [226, 425] on span "Wishlist Management" at bounding box center [258, 435] width 175 height 20
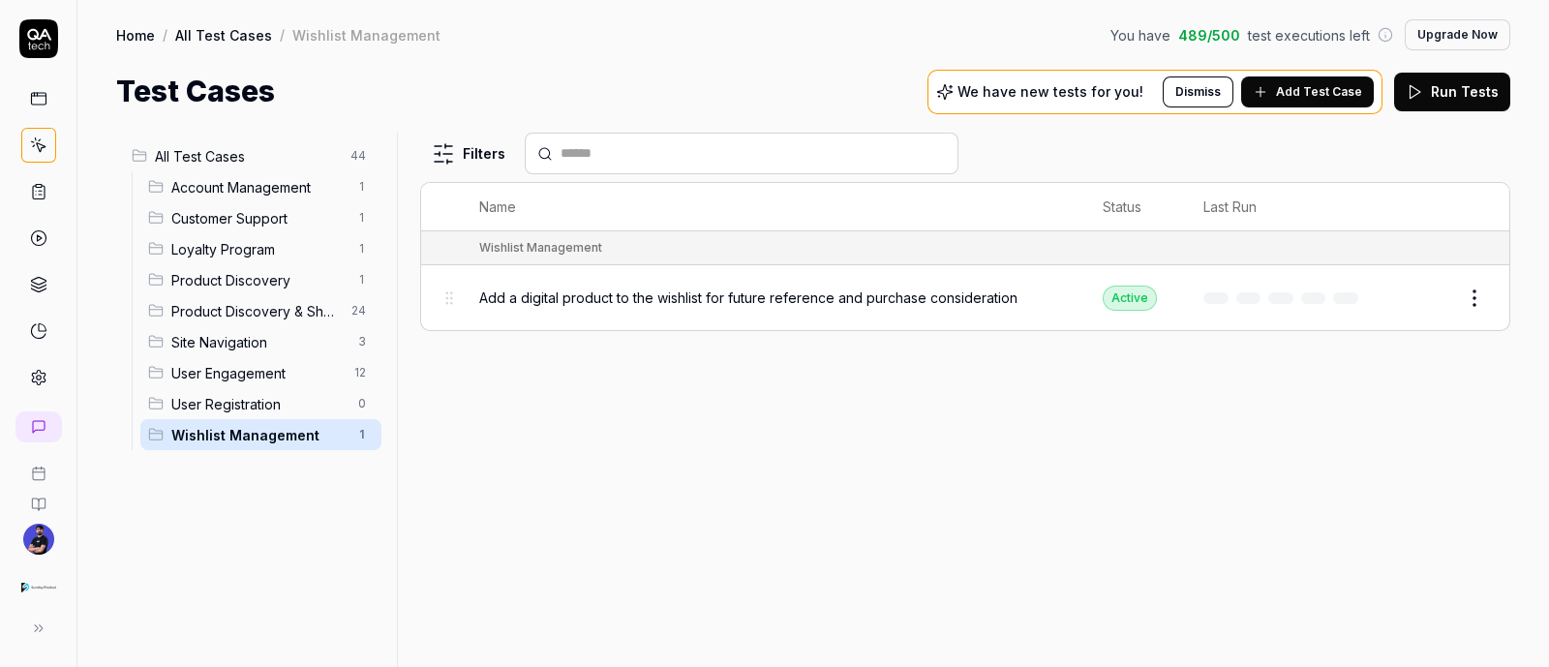
click at [215, 404] on span "User Registration" at bounding box center [258, 404] width 175 height 20
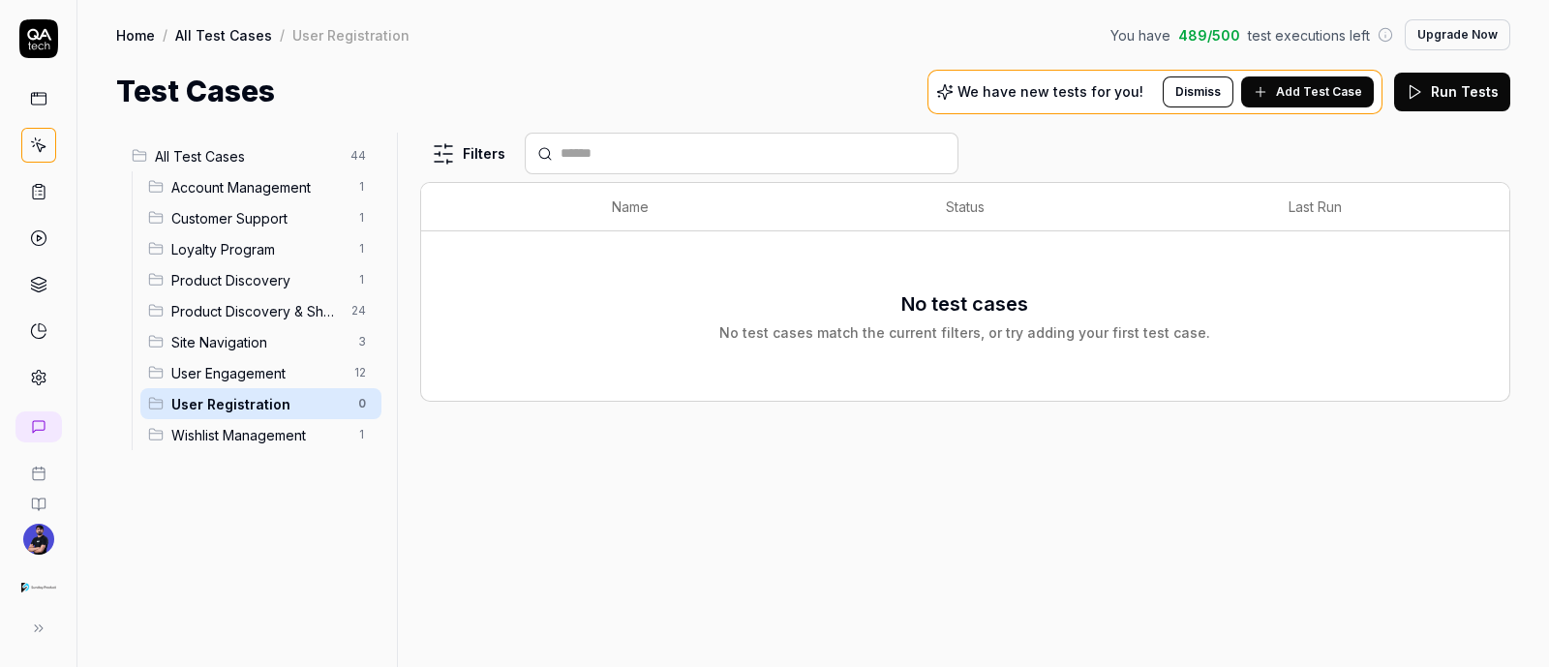
click at [194, 383] on div "User Engagement 12" at bounding box center [260, 372] width 241 height 31
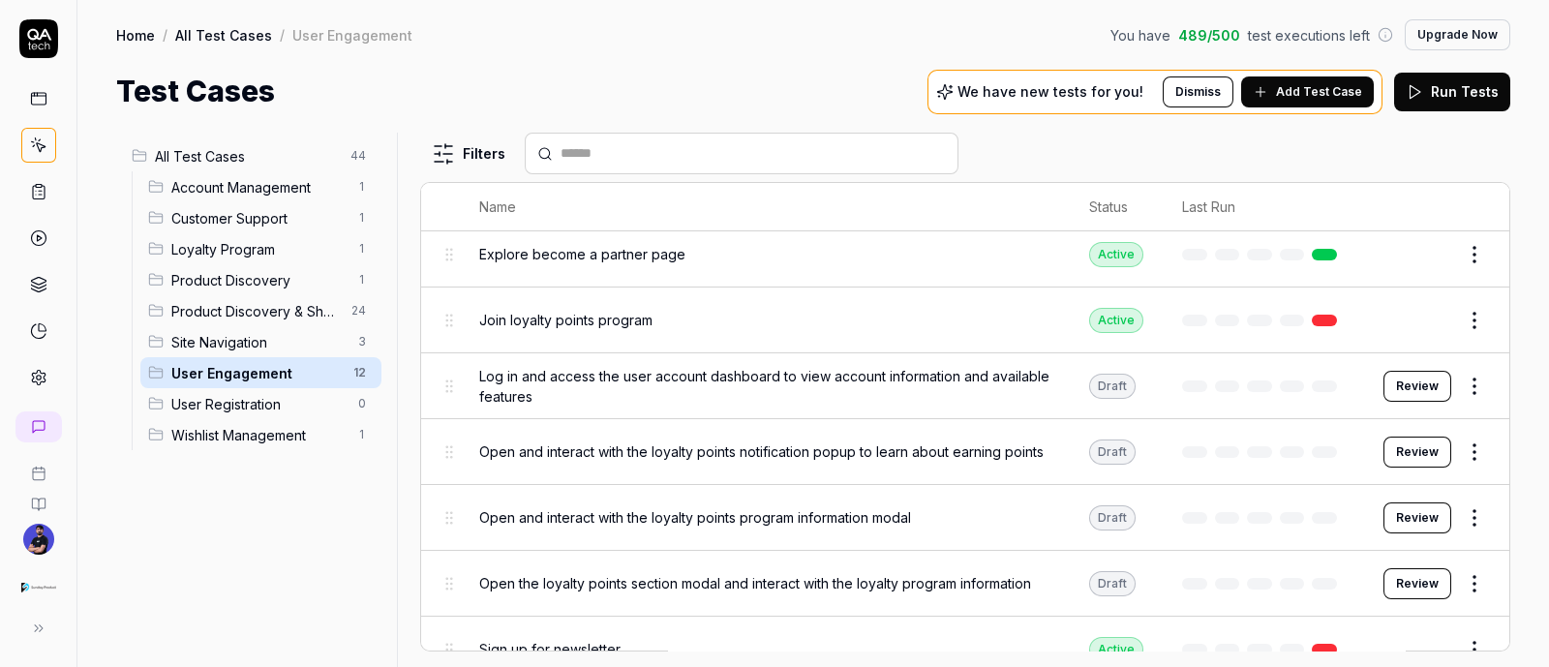
scroll to position [400, 0]
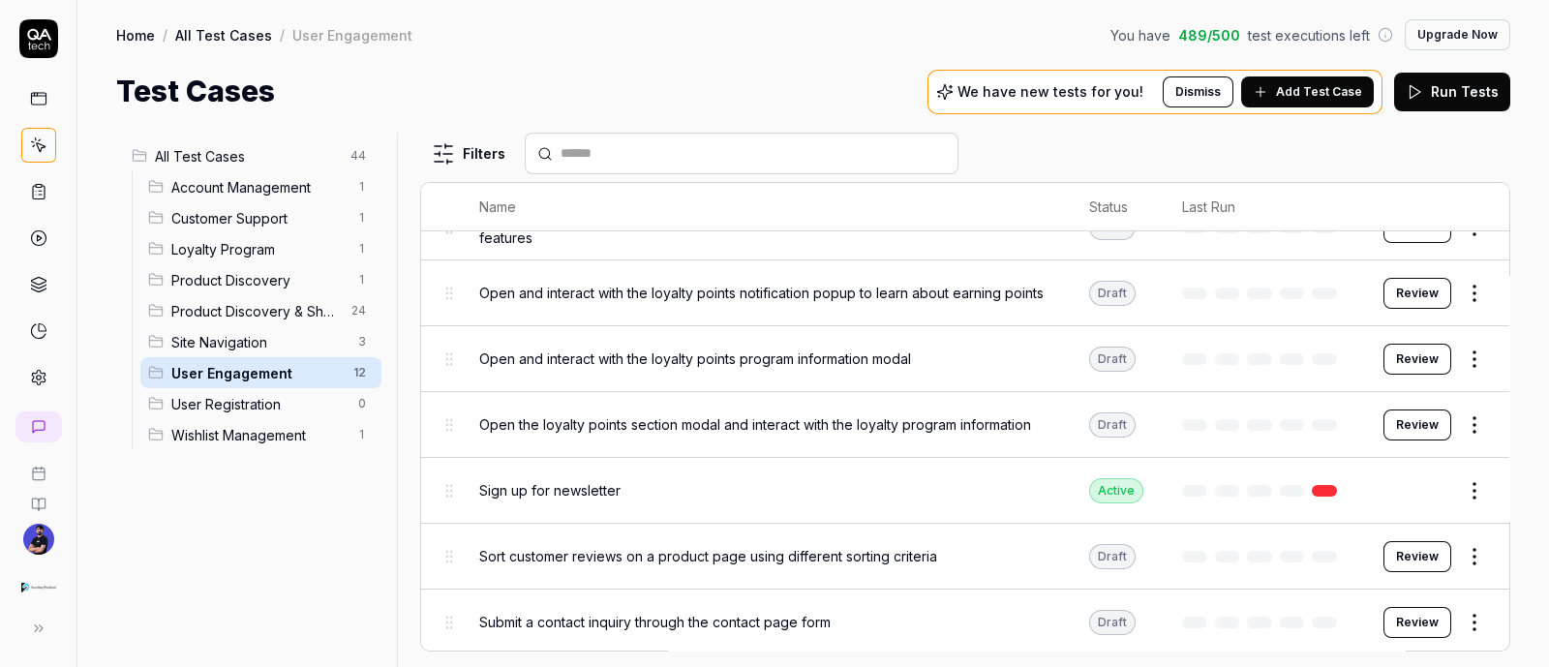
click at [1418, 556] on button "Review" at bounding box center [1418, 556] width 68 height 31
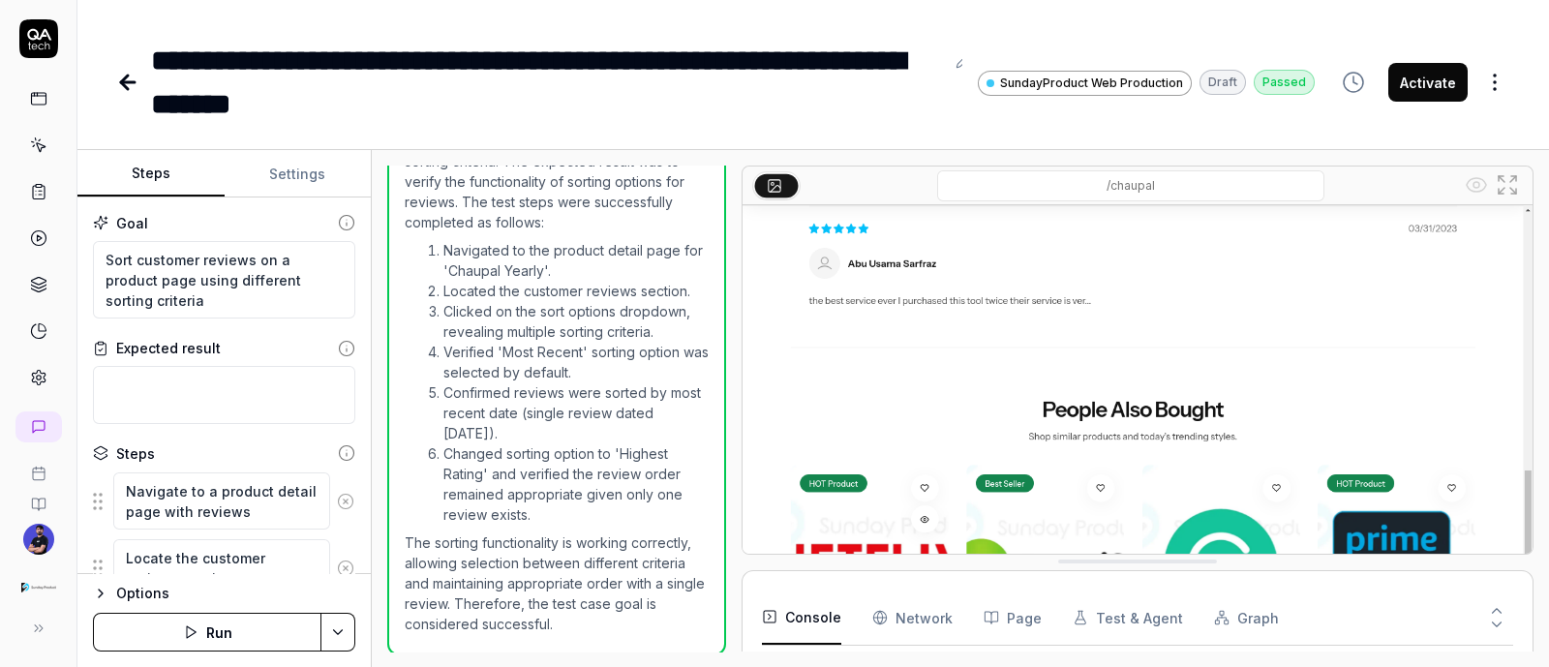
scroll to position [743, 0]
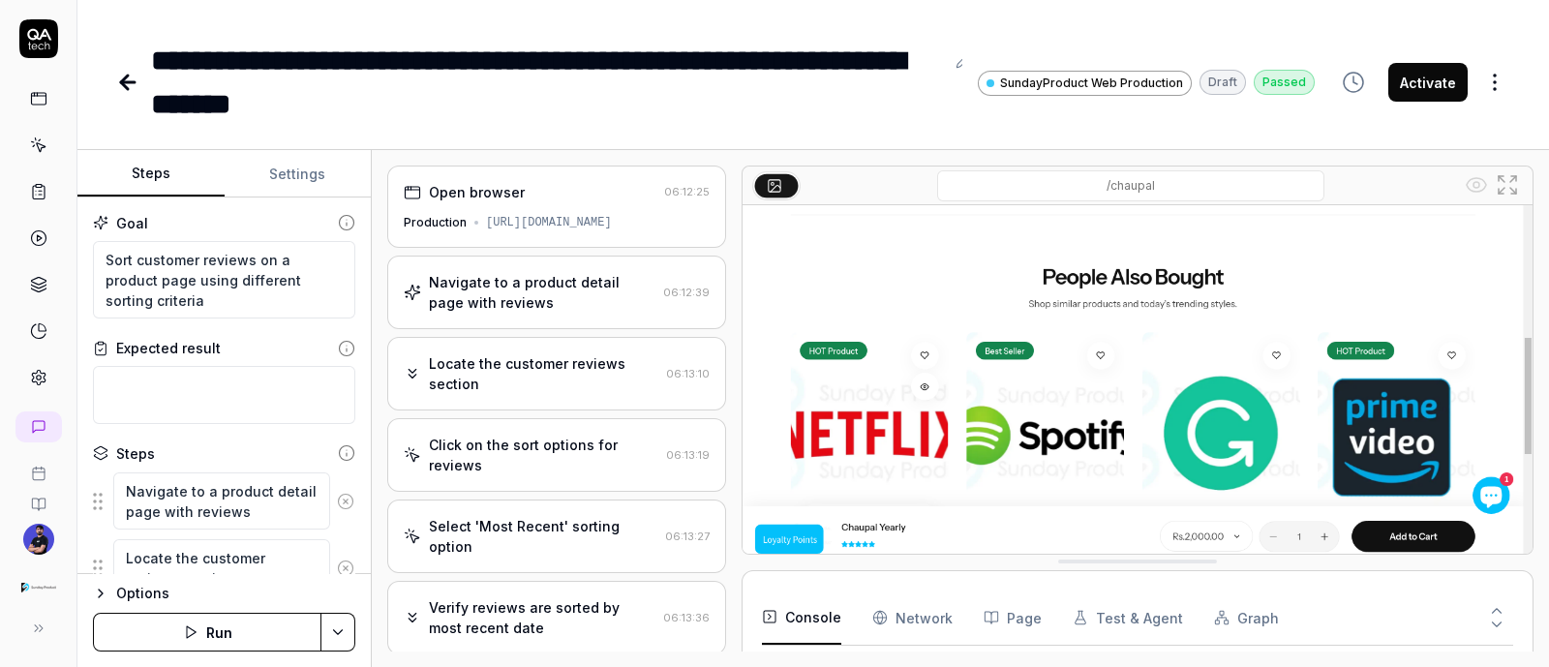
click at [575, 295] on div "Navigate to a product detail page with reviews" at bounding box center [542, 292] width 227 height 41
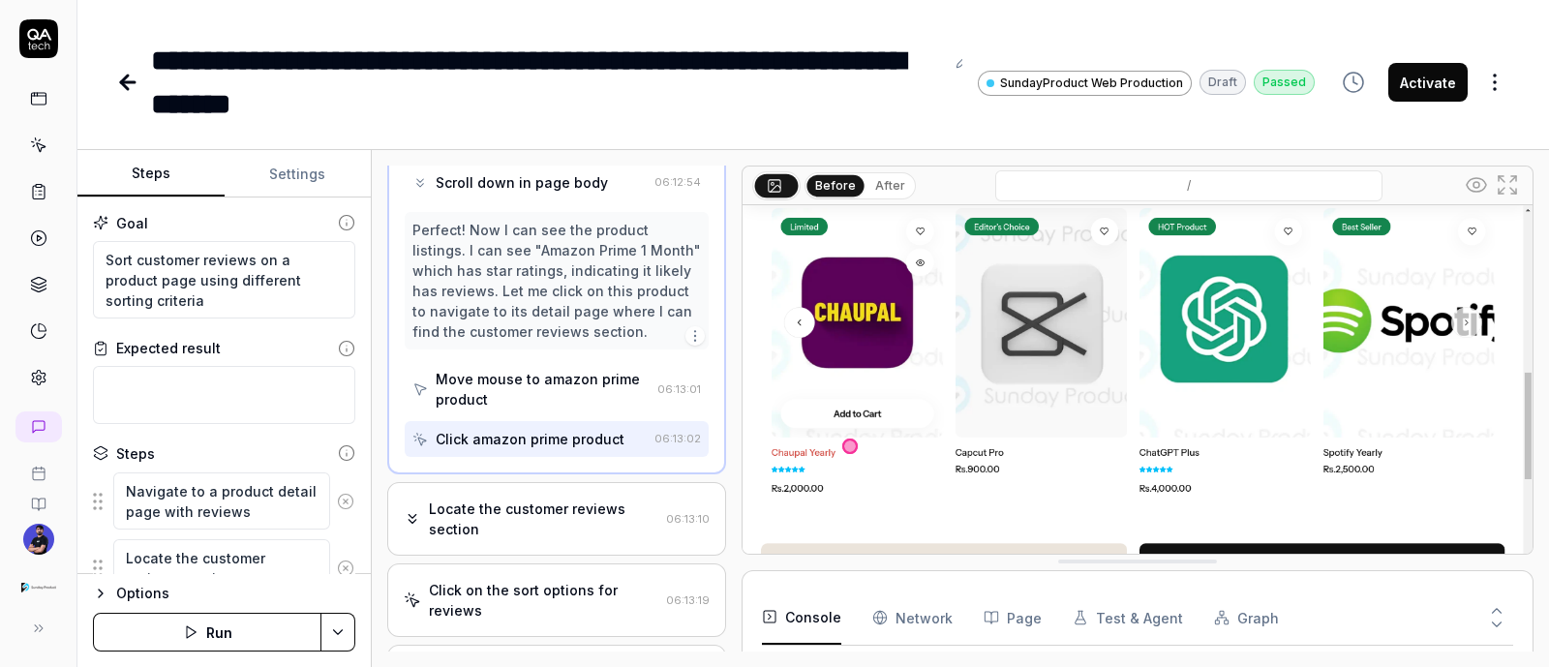
scroll to position [1089, 0]
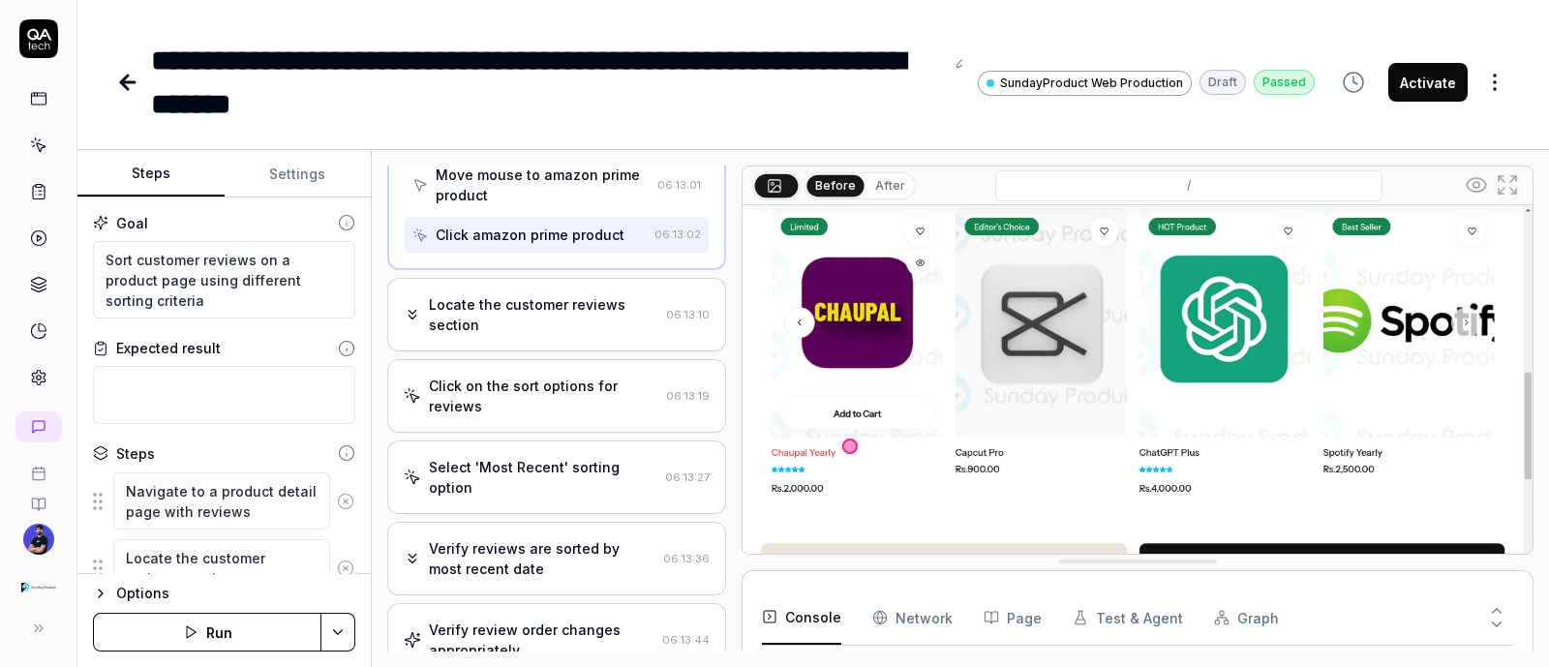
click at [499, 326] on div "Locate the customer reviews section" at bounding box center [544, 314] width 230 height 41
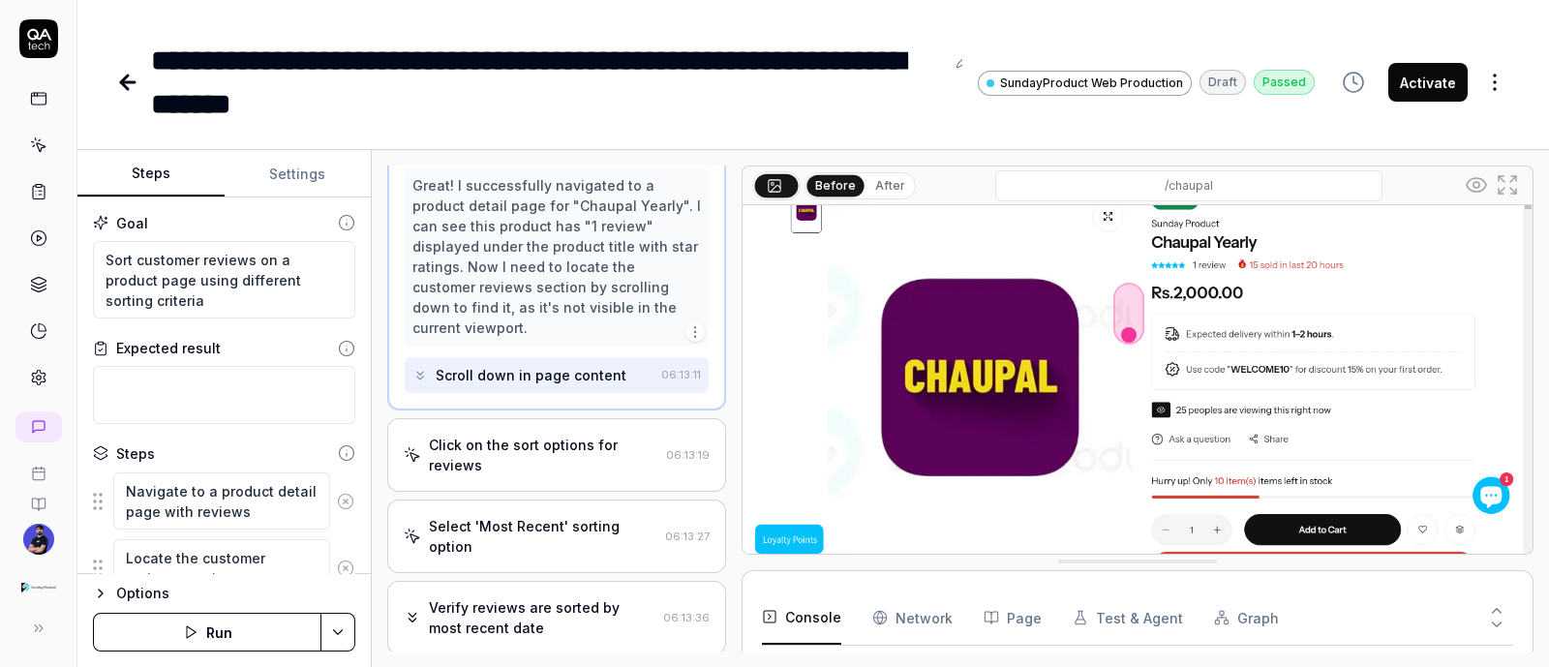
scroll to position [241, 0]
click at [597, 435] on div "Click on the sort options for reviews" at bounding box center [544, 453] width 230 height 41
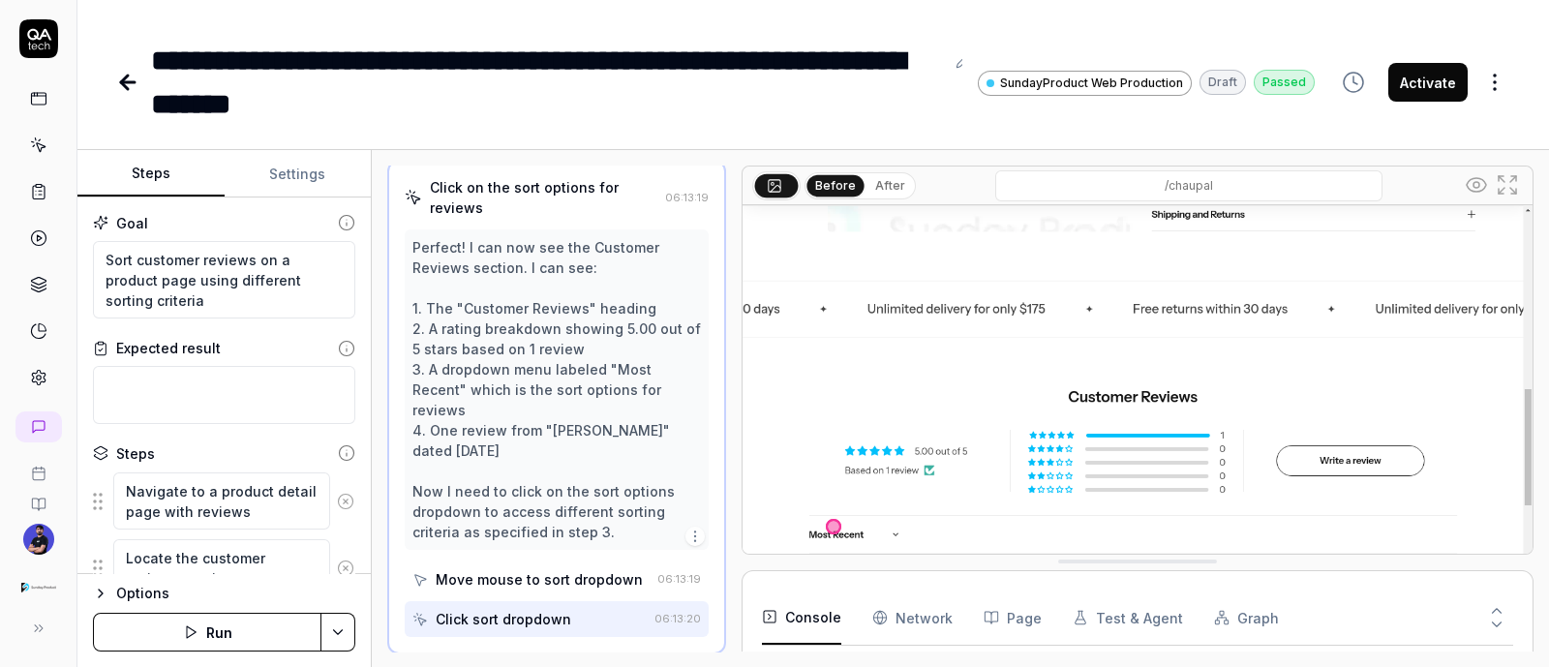
scroll to position [622, 0]
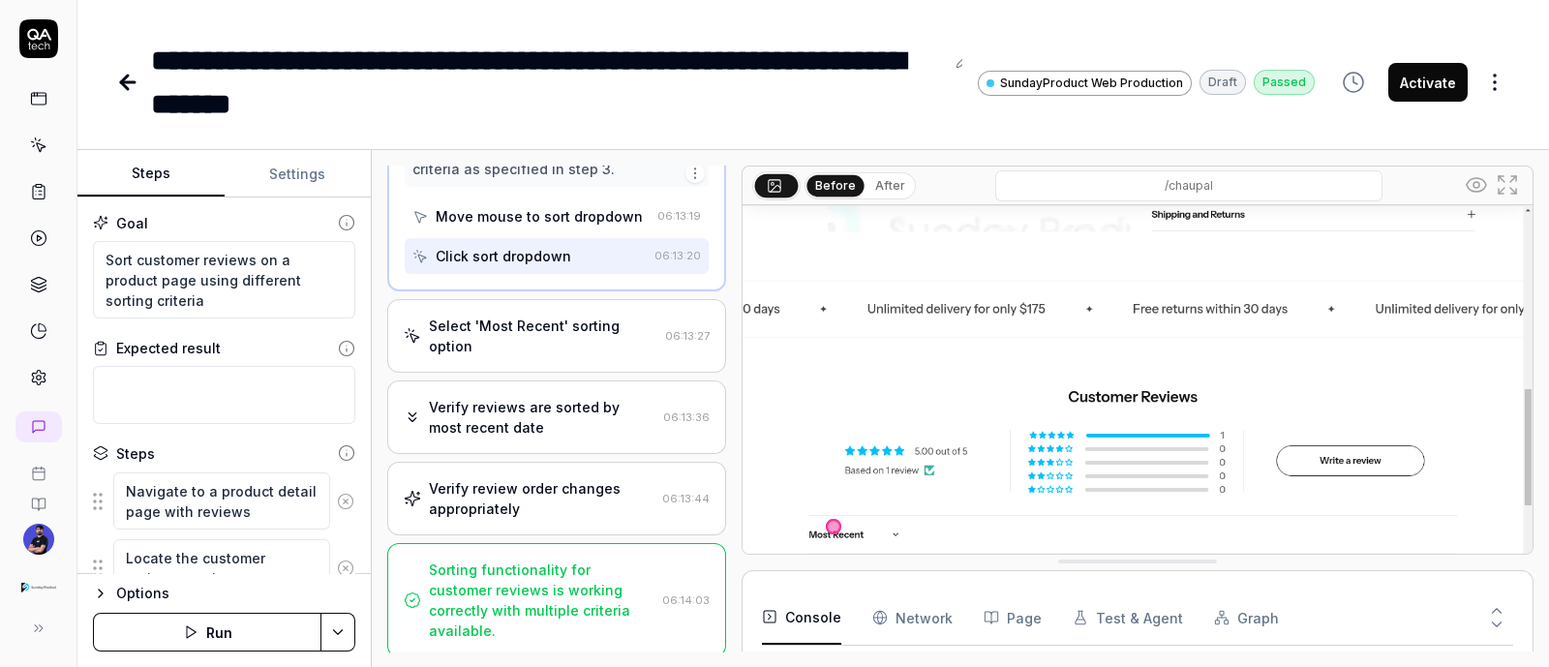
click at [533, 326] on div "Select 'Most Recent' sorting option" at bounding box center [543, 336] width 229 height 41
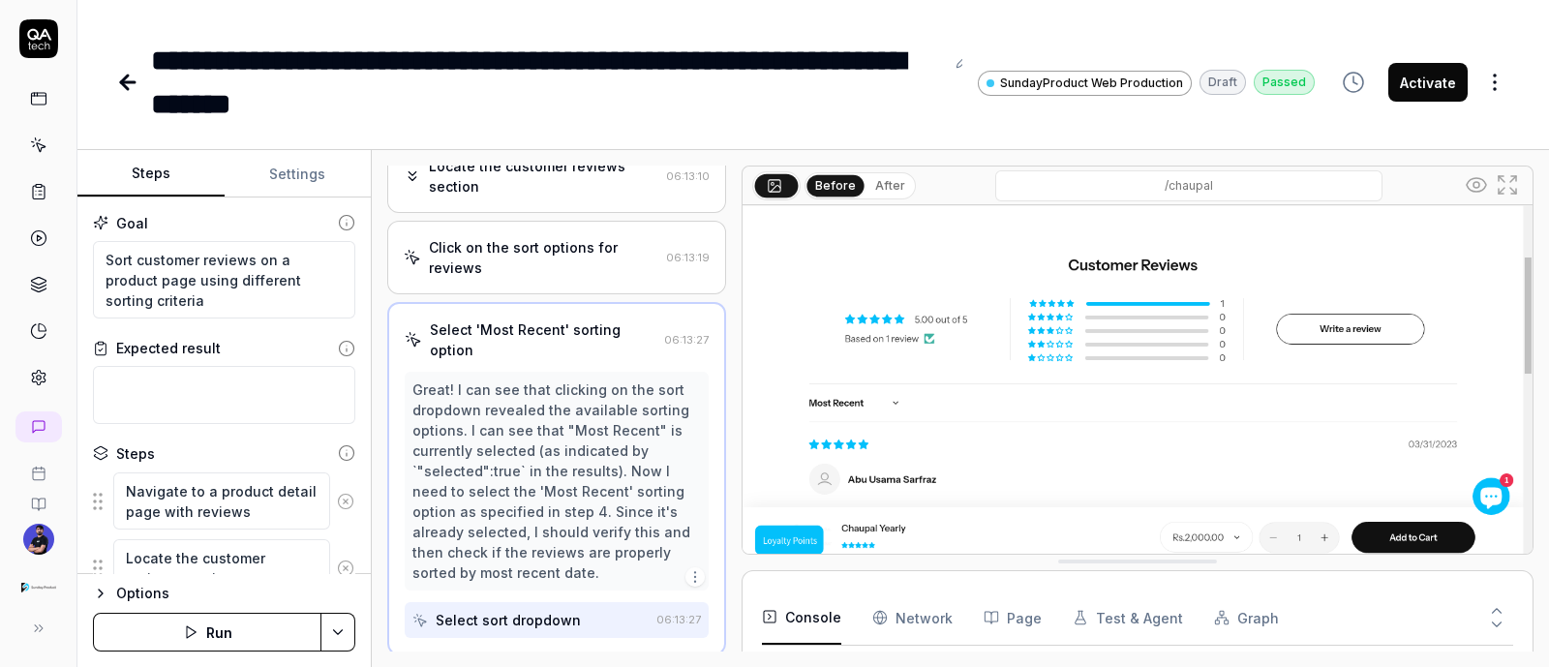
scroll to position [133, 0]
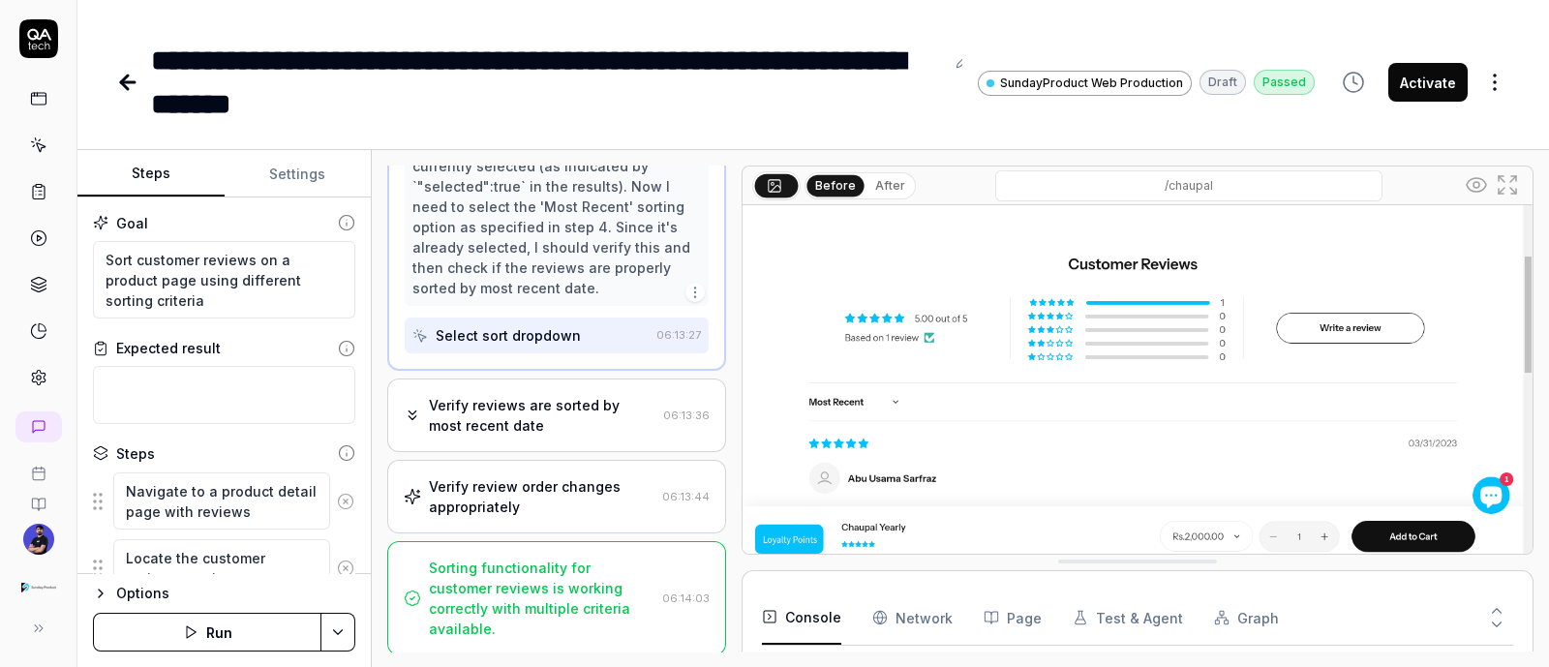
click at [474, 409] on div "Verify reviews are sorted by most recent date" at bounding box center [542, 415] width 227 height 41
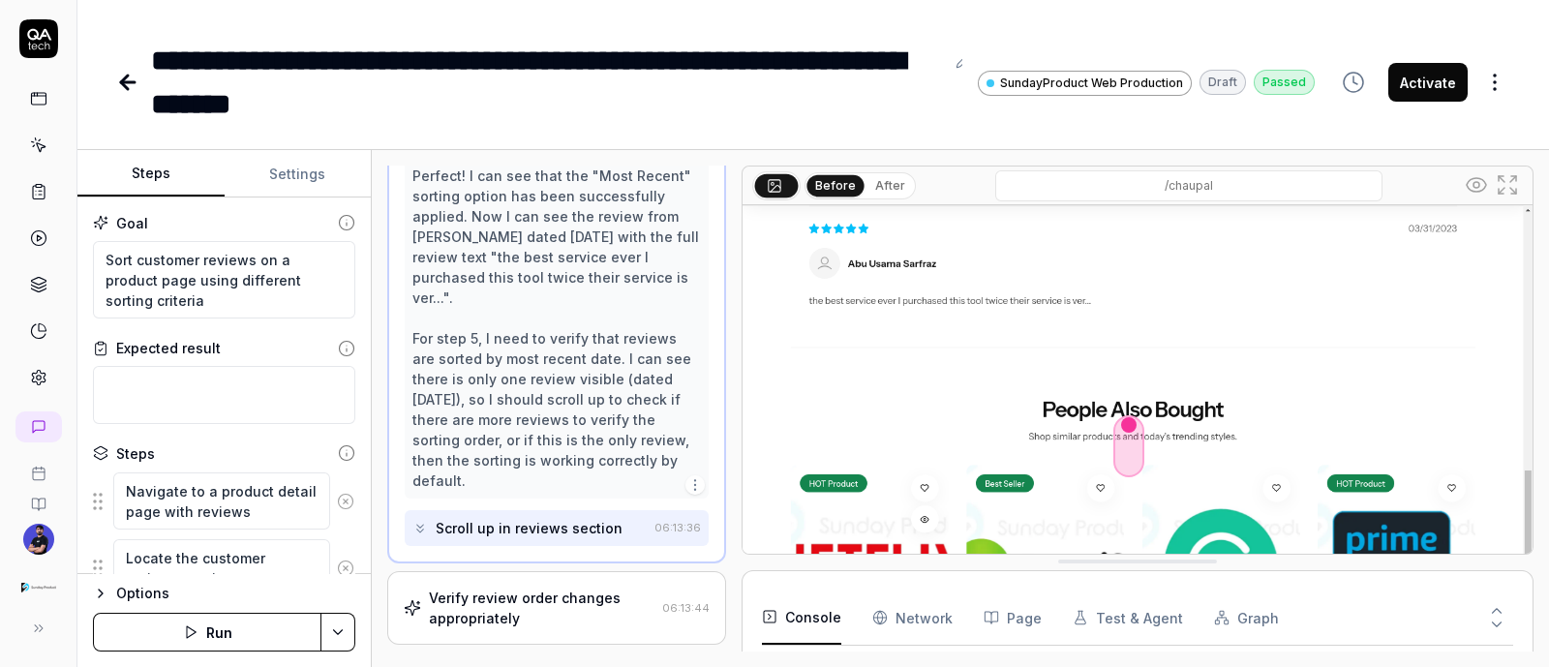
scroll to position [604, 0]
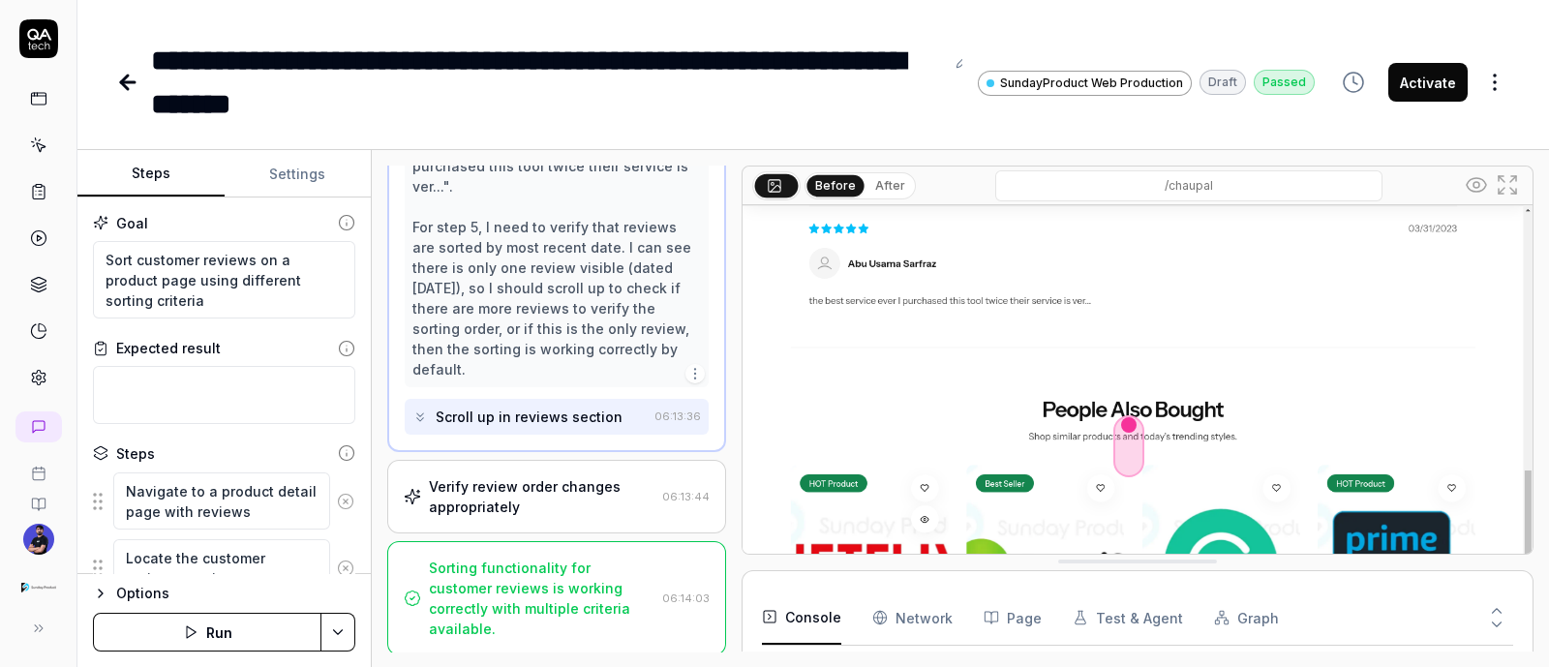
click at [485, 477] on div "Verify review order changes appropriately" at bounding box center [542, 496] width 226 height 41
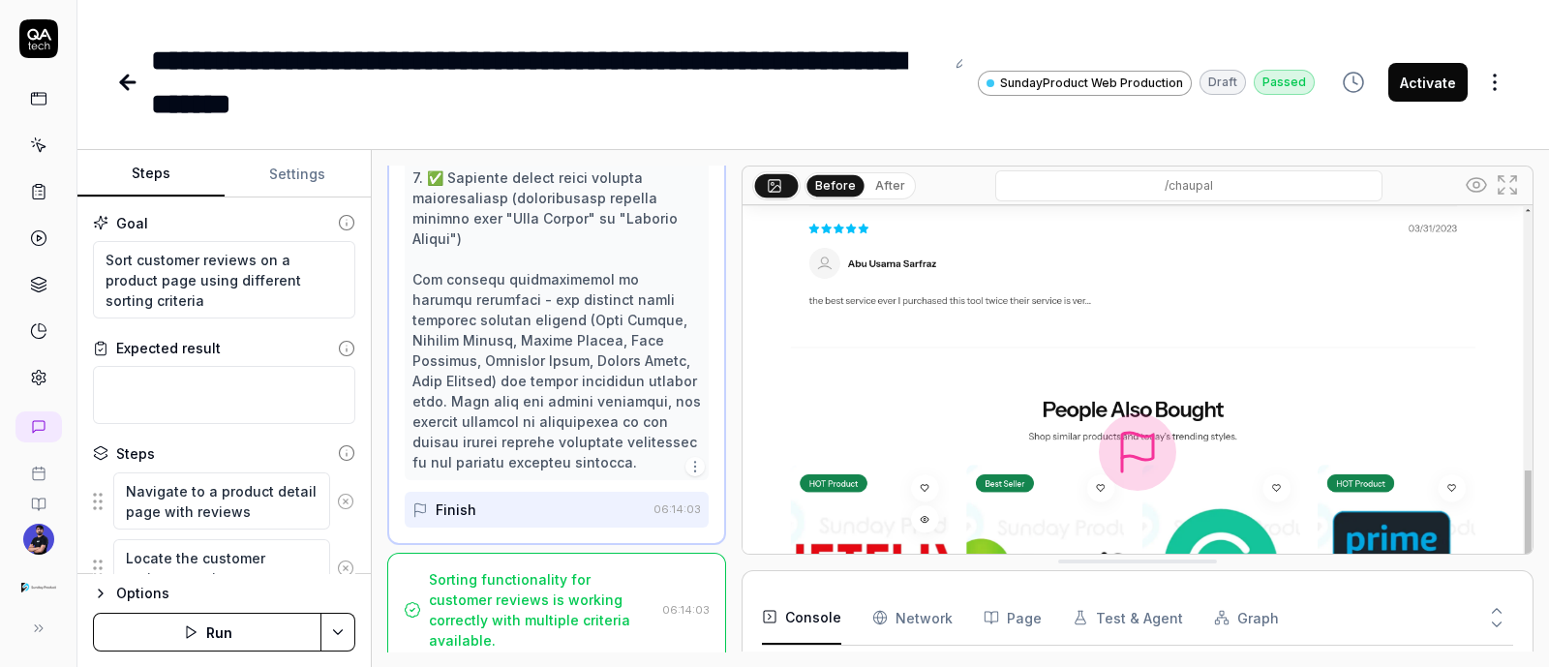
scroll to position [1789, 0]
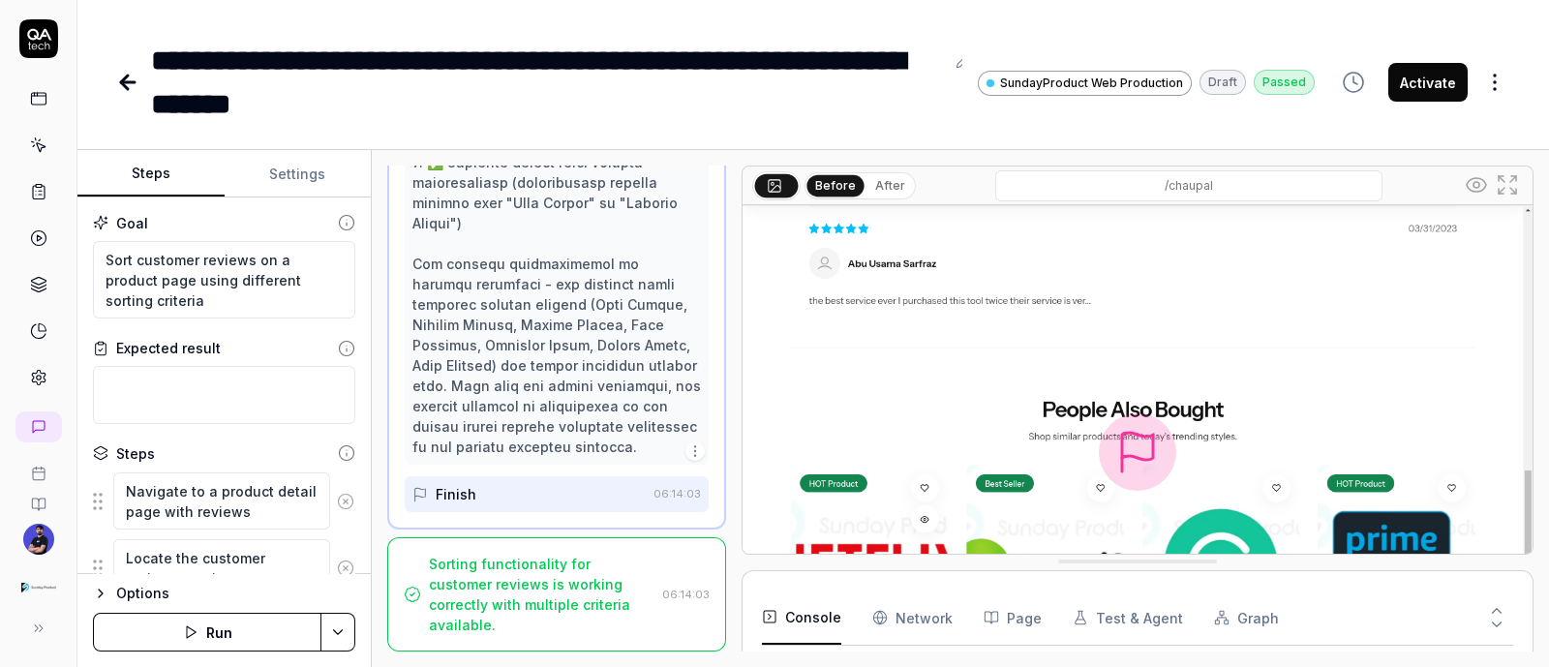
click at [1420, 89] on button "Activate" at bounding box center [1428, 82] width 79 height 39
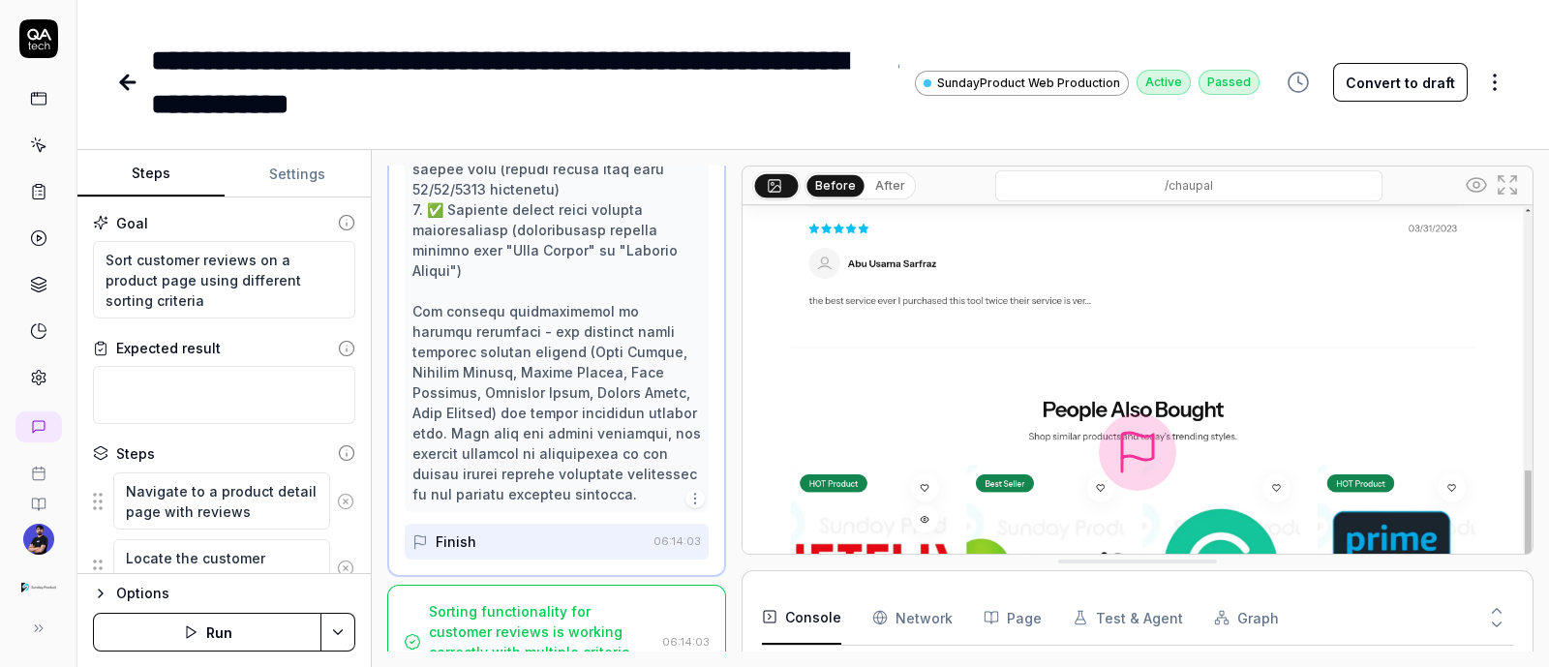
scroll to position [1668, 0]
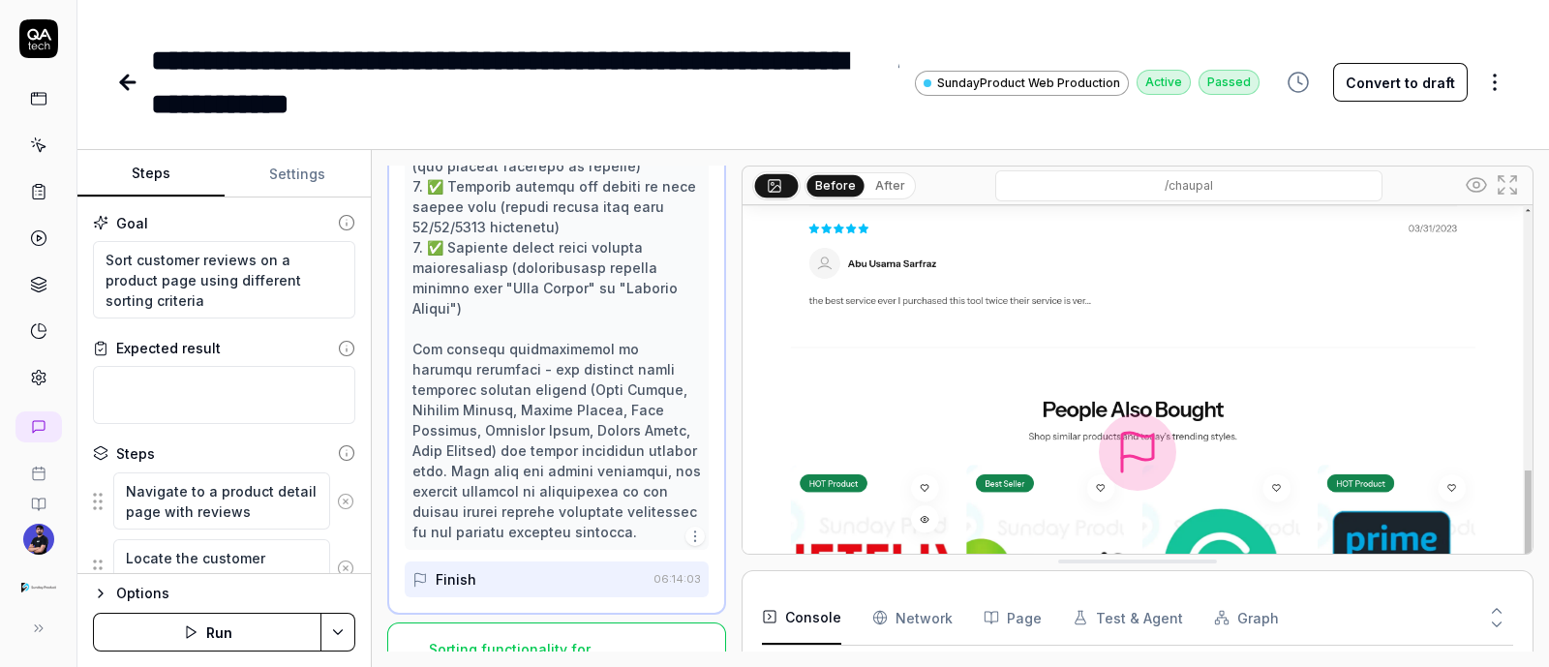
click at [126, 69] on link at bounding box center [129, 82] width 27 height 39
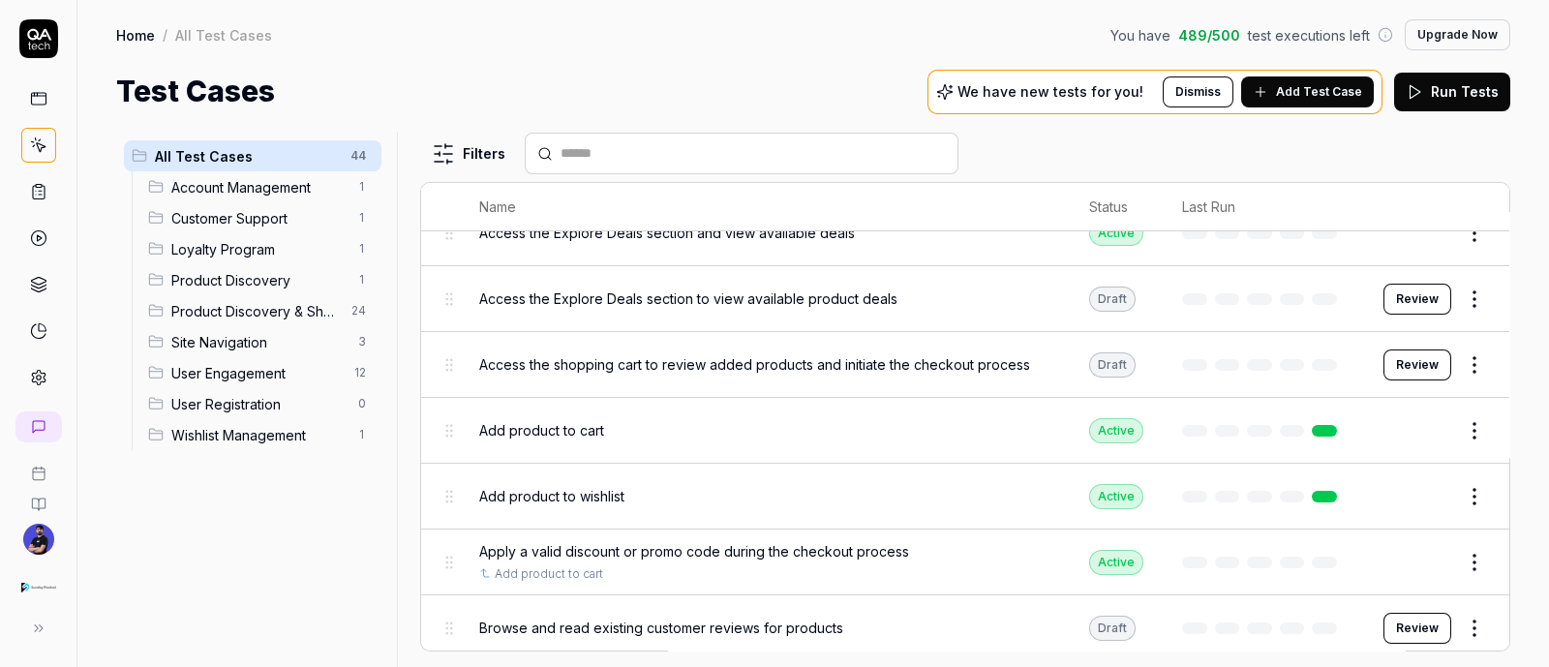
scroll to position [605, 0]
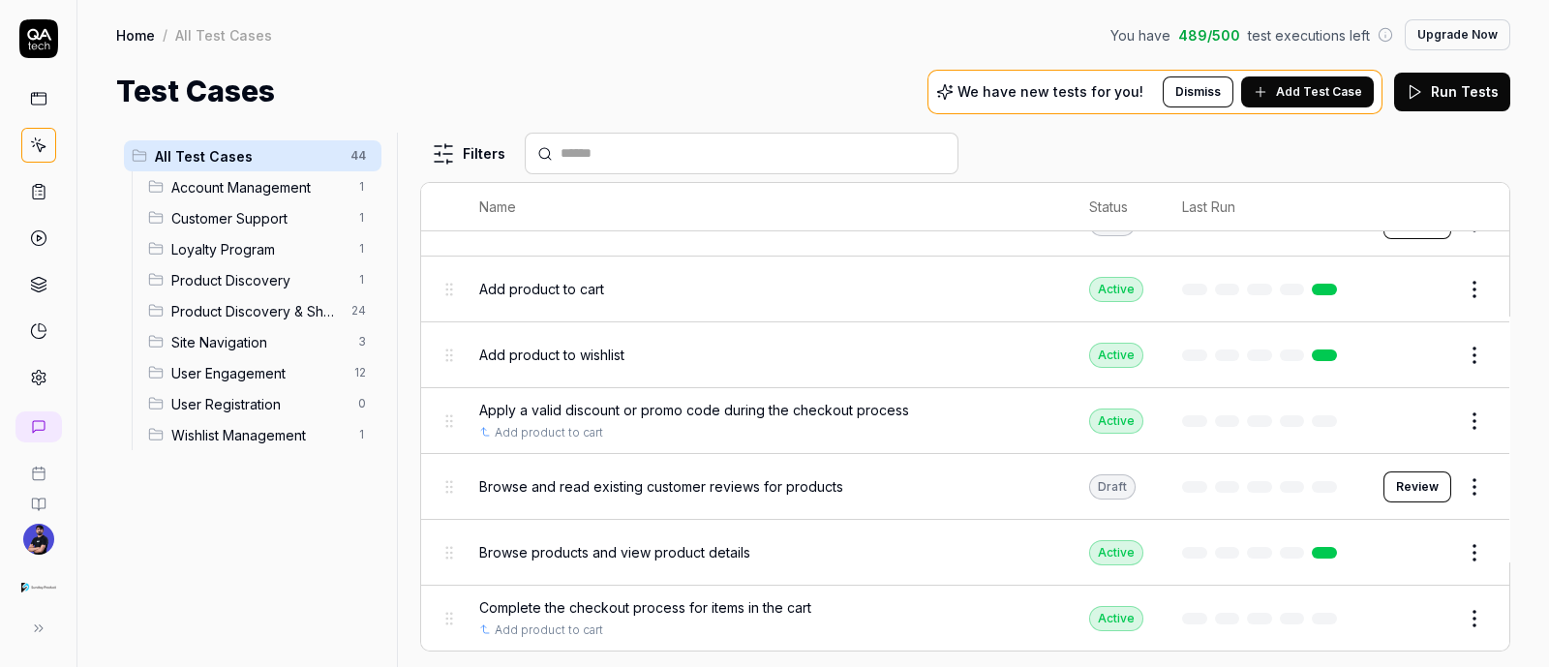
click at [1409, 481] on button "Review" at bounding box center [1418, 487] width 68 height 31
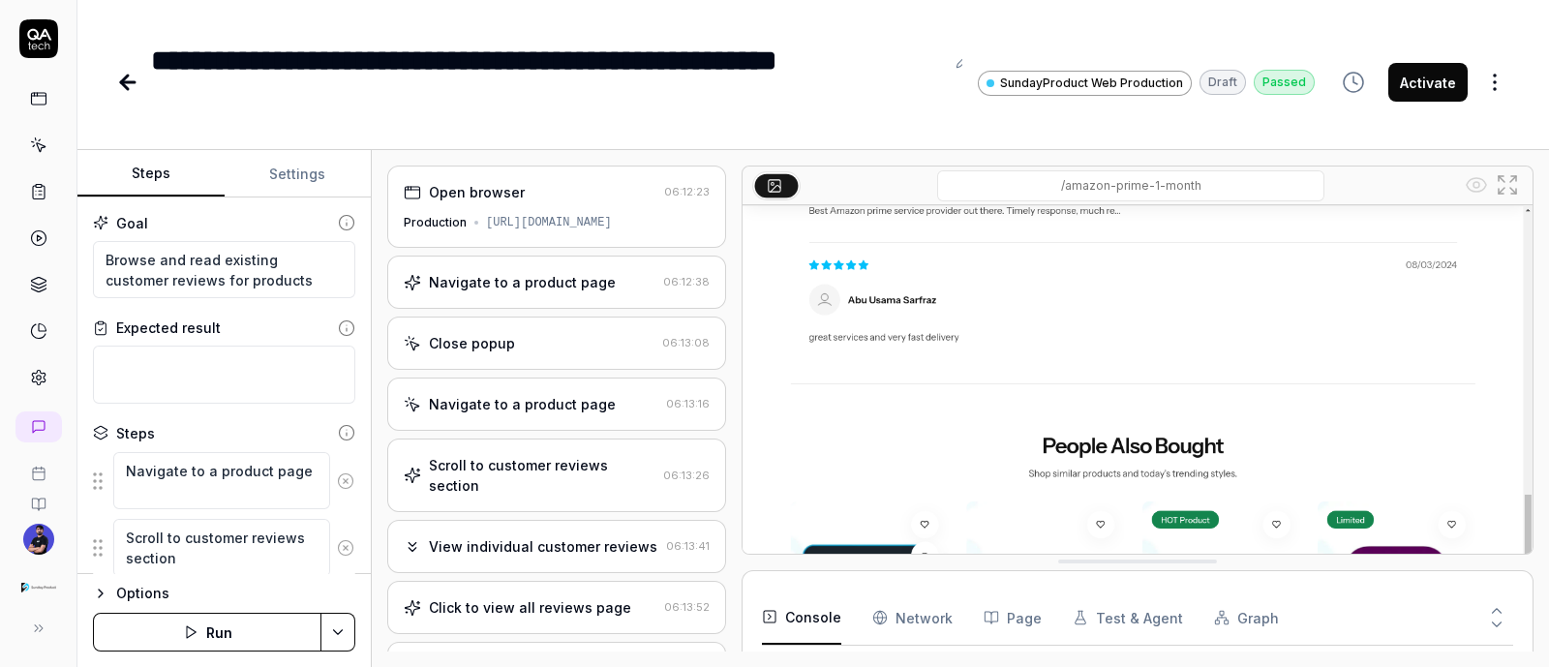
click at [528, 194] on div "Open browser" at bounding box center [530, 192] width 253 height 20
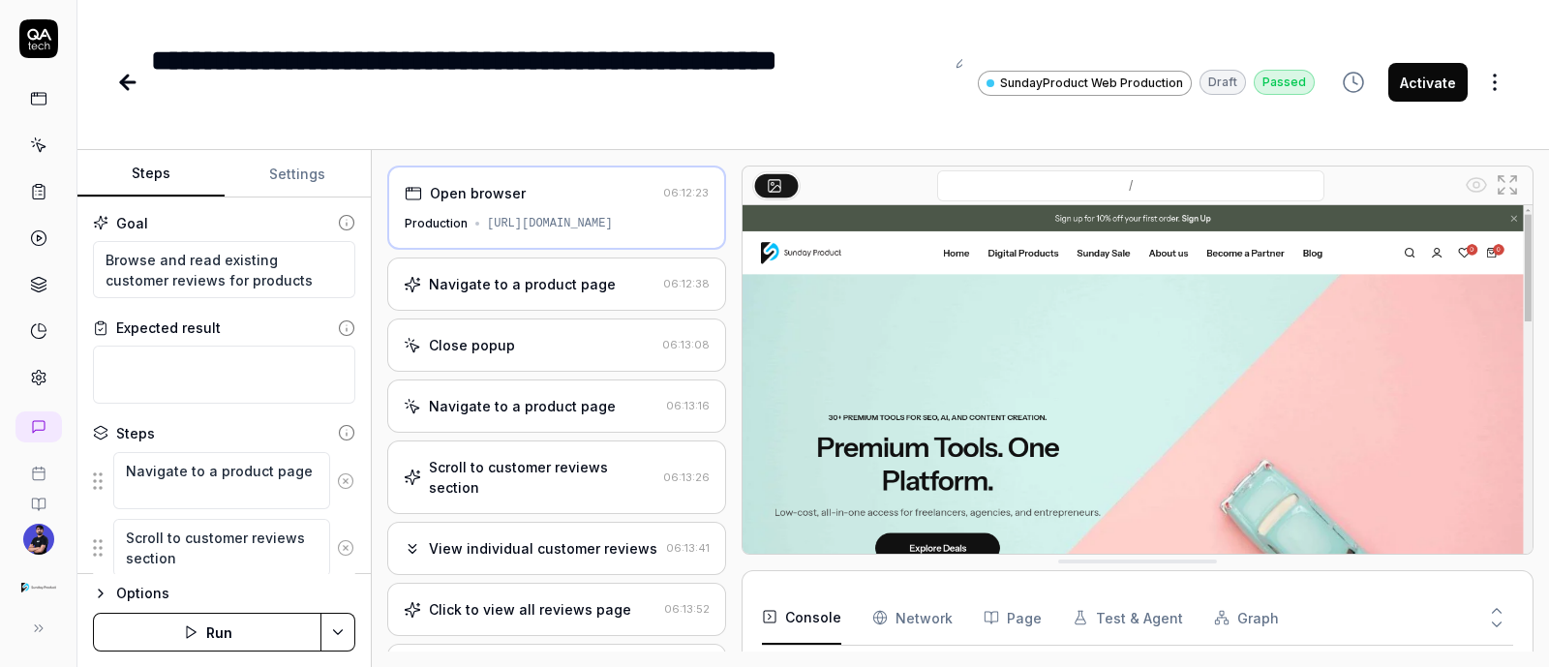
click at [486, 274] on div "Navigate to a product page" at bounding box center [522, 284] width 187 height 20
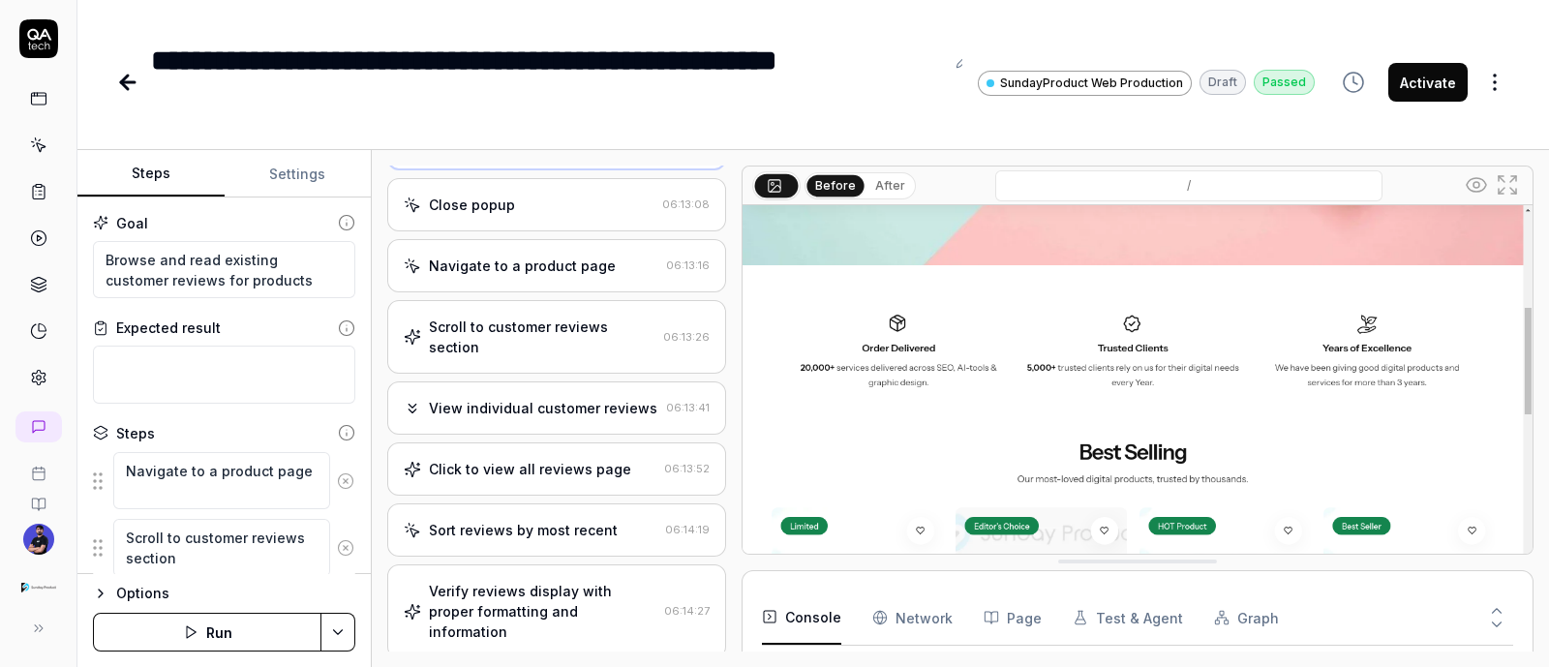
click at [522, 389] on div "View individual customer reviews 06:13:41" at bounding box center [556, 408] width 339 height 53
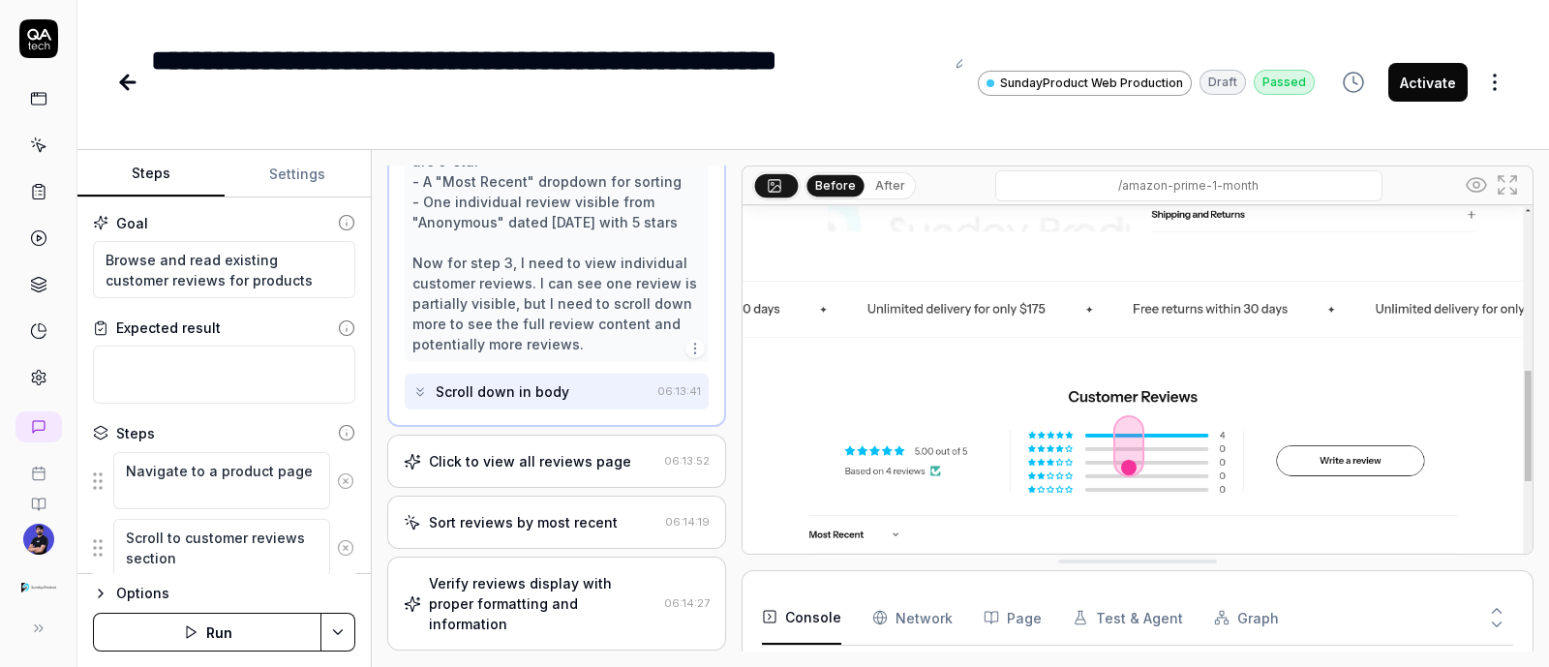
scroll to position [745, 0]
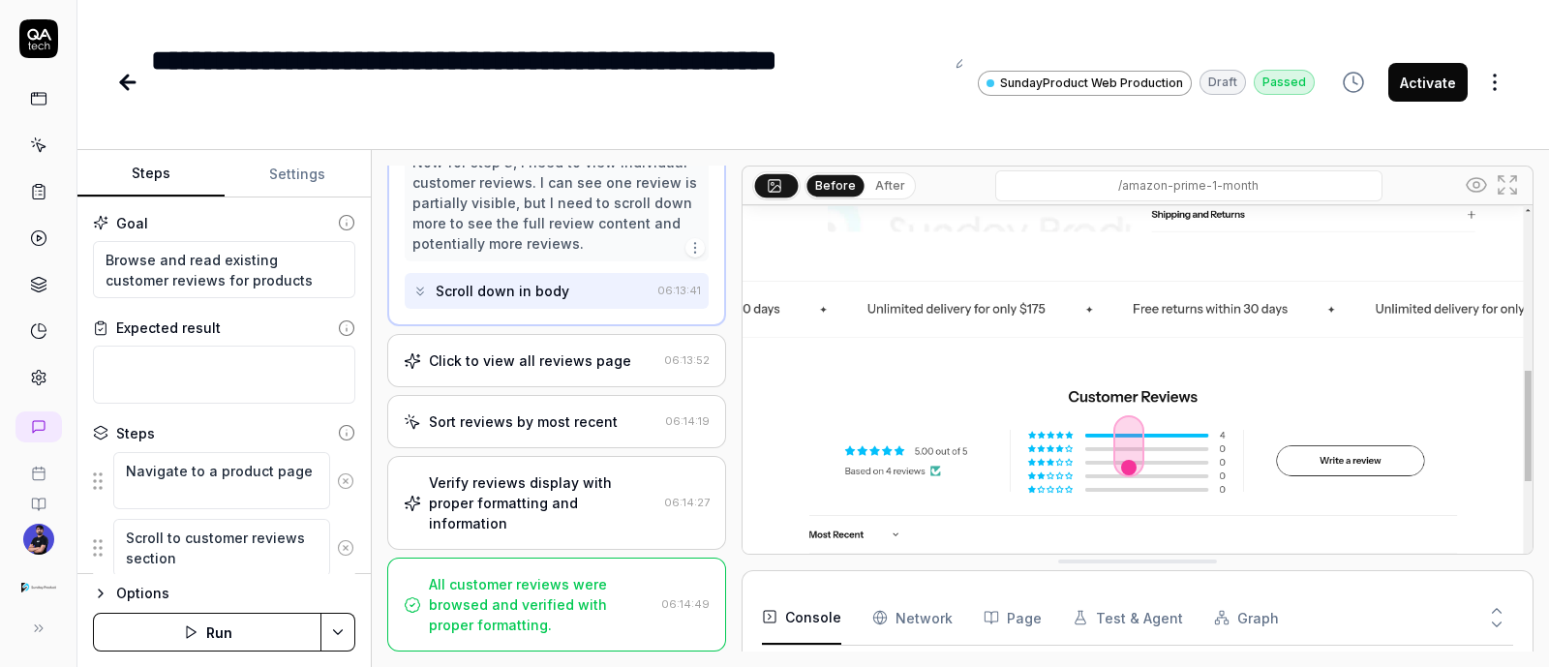
click at [499, 356] on div "Click to view all reviews page" at bounding box center [530, 361] width 202 height 20
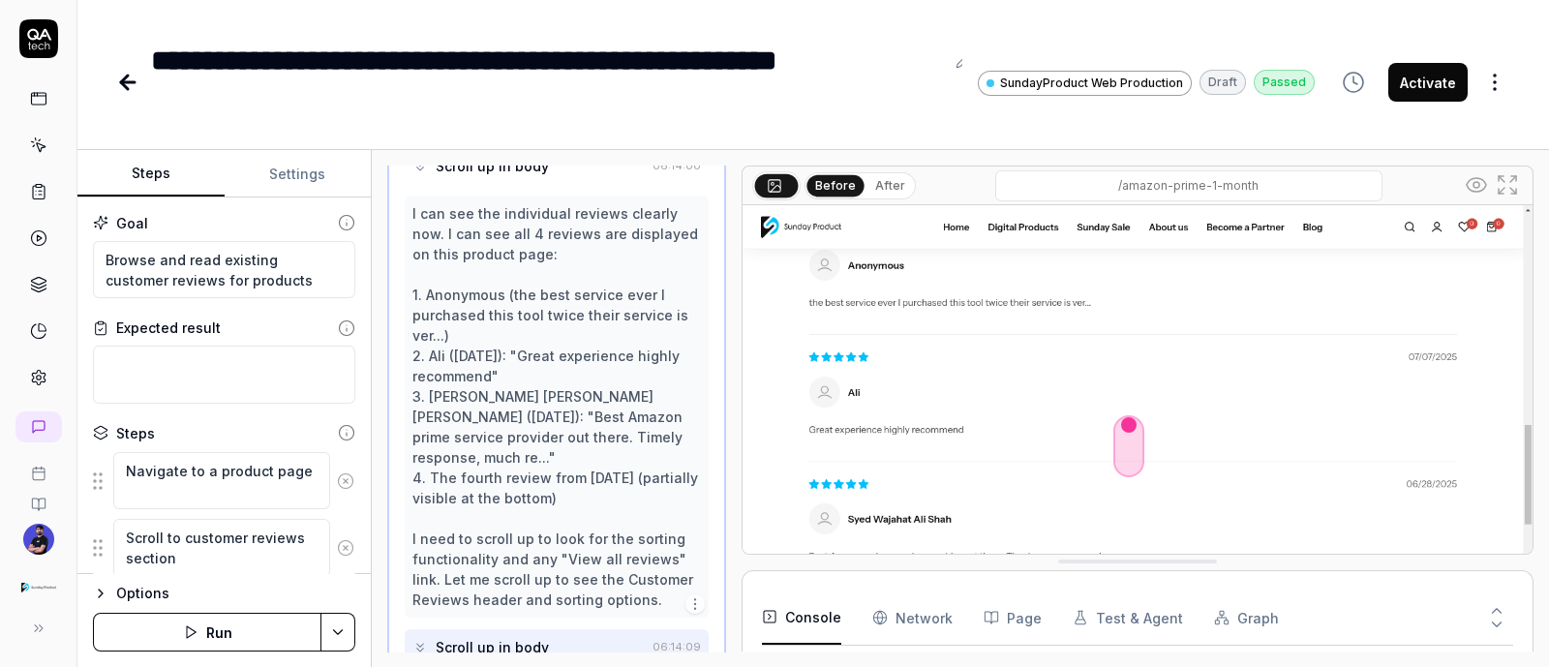
scroll to position [1607, 0]
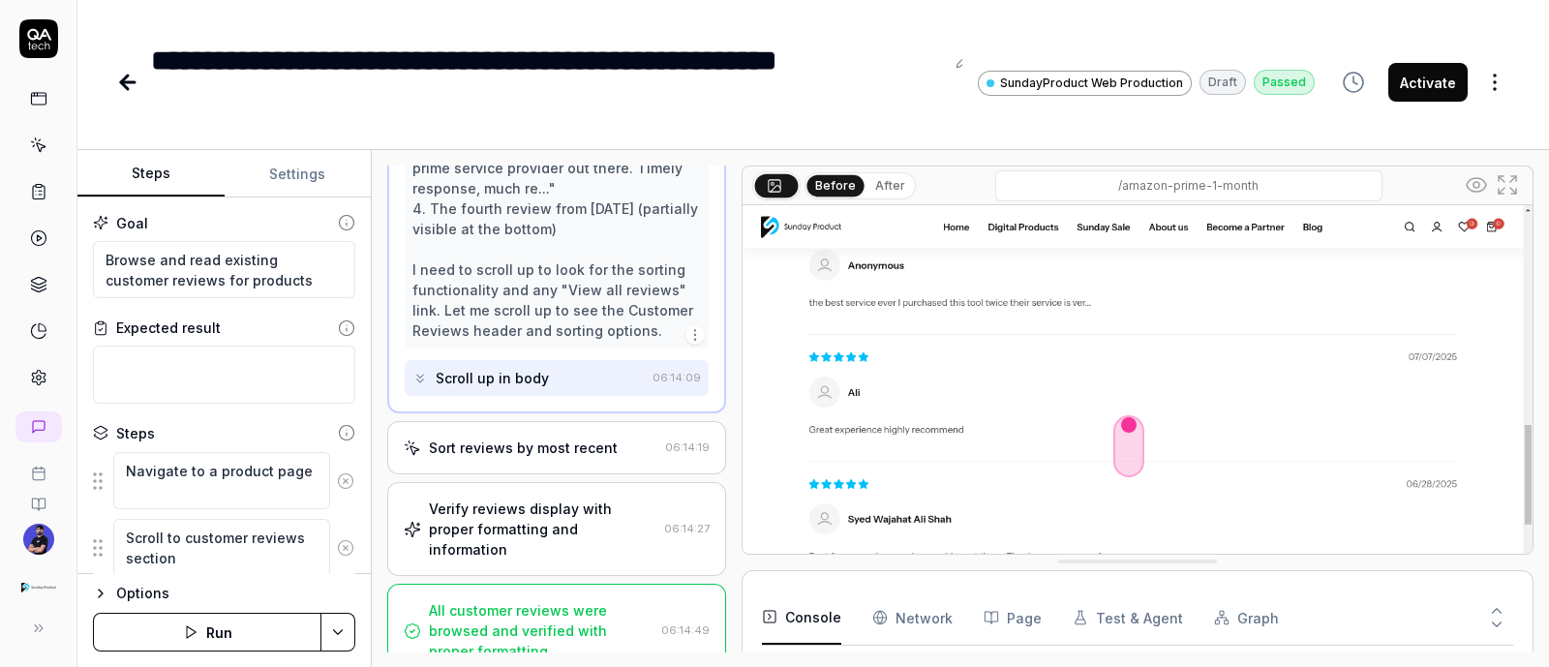
click at [533, 438] on div "Sort reviews by most recent" at bounding box center [523, 448] width 189 height 20
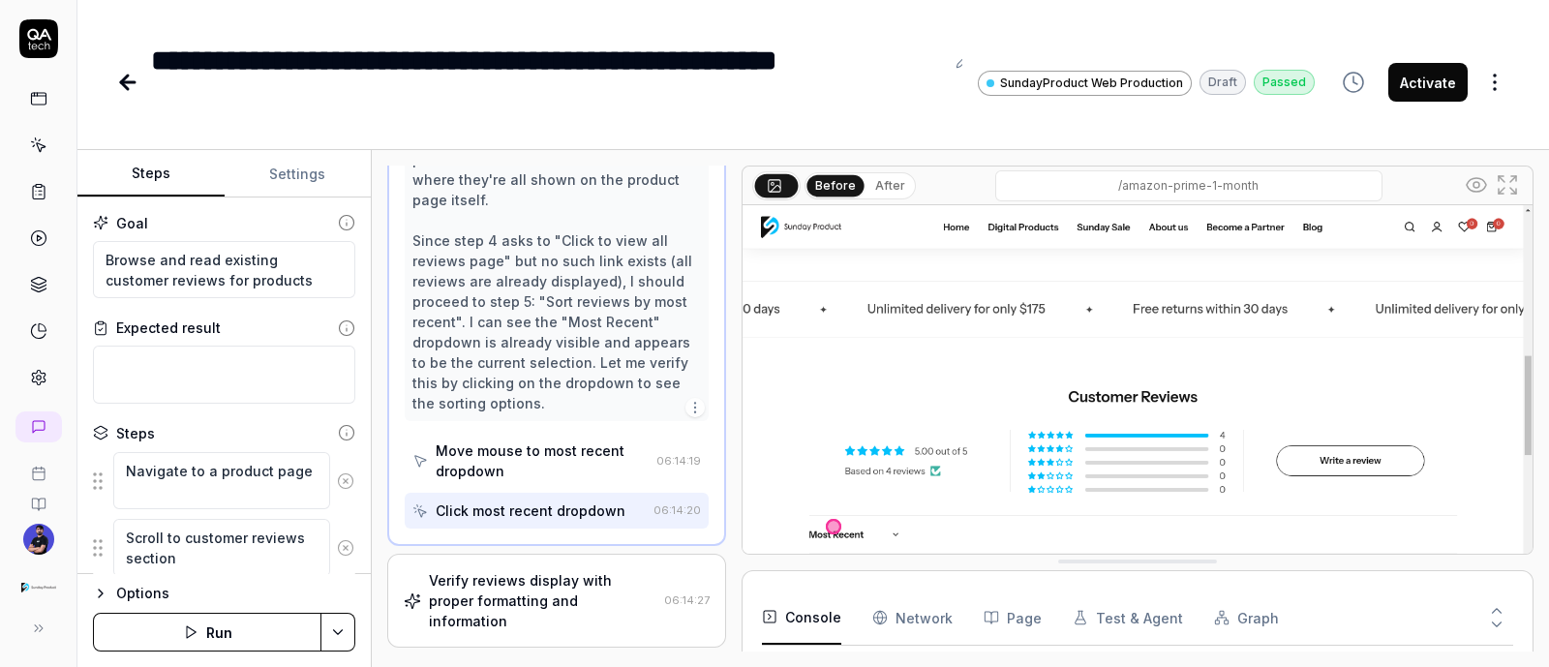
scroll to position [1008, 0]
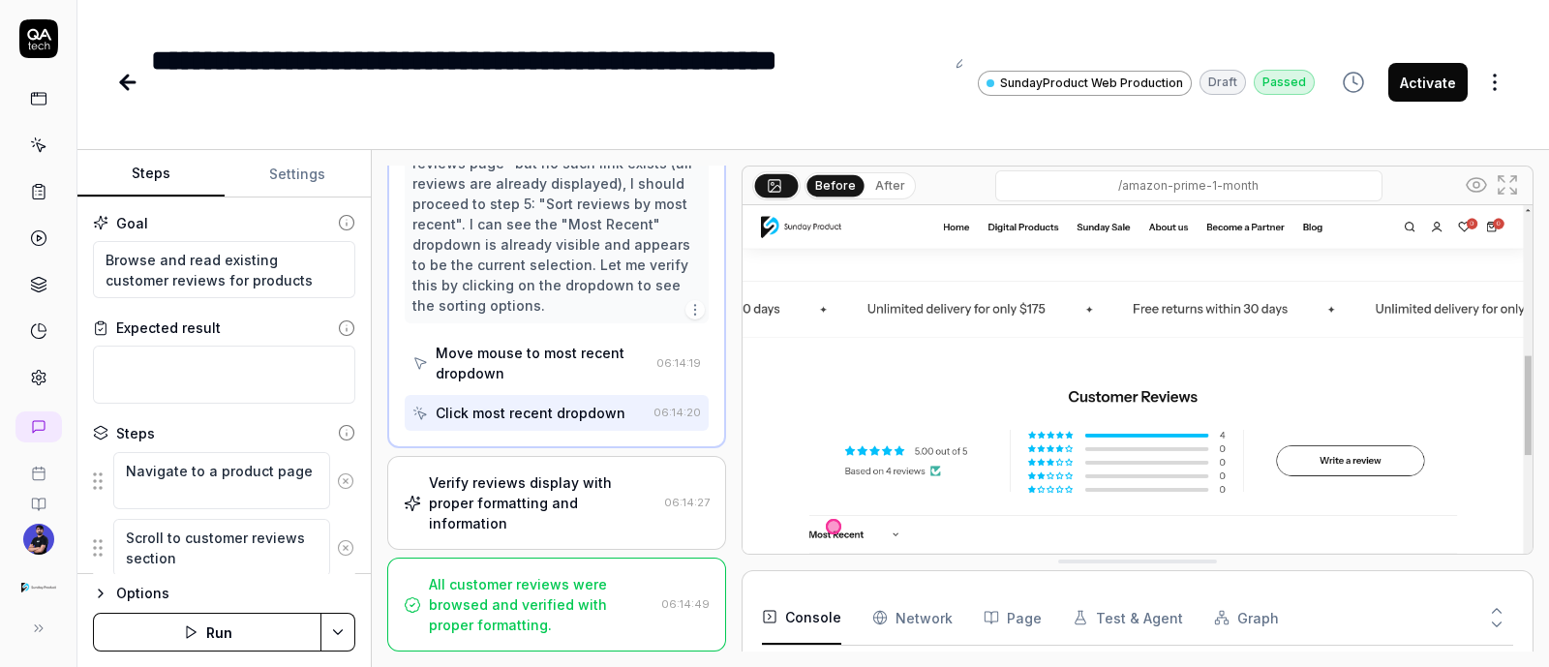
click at [504, 495] on div "Verify reviews display with proper formatting and information" at bounding box center [543, 503] width 228 height 61
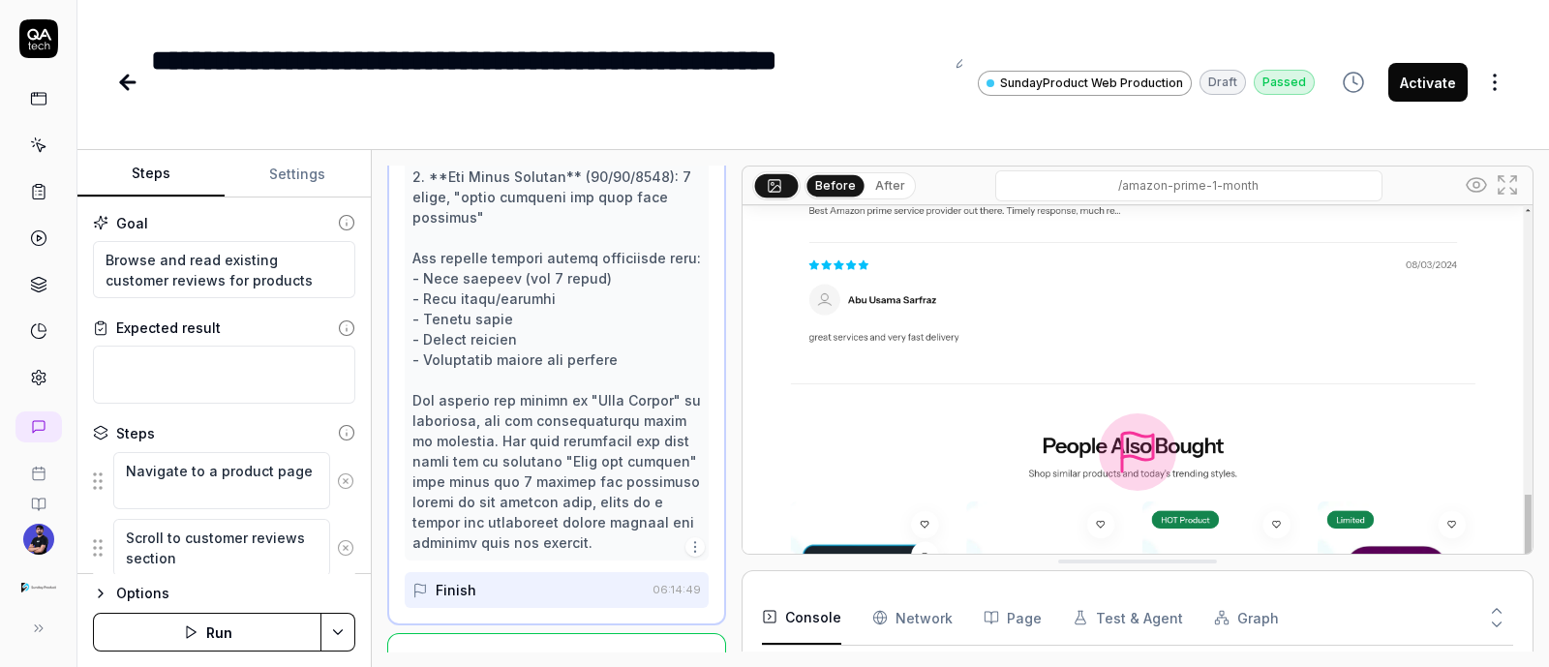
scroll to position [1802, 0]
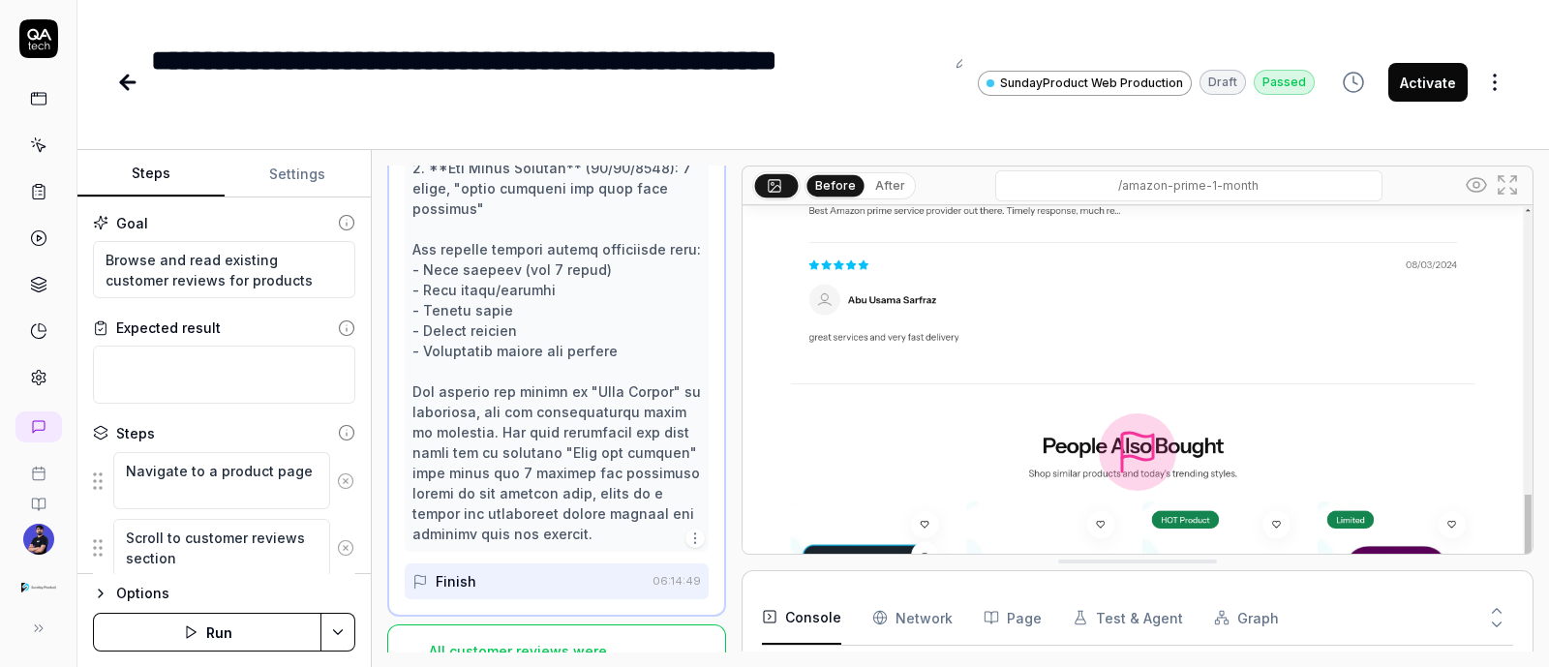
click at [1492, 84] on html "**********" at bounding box center [774, 333] width 1549 height 667
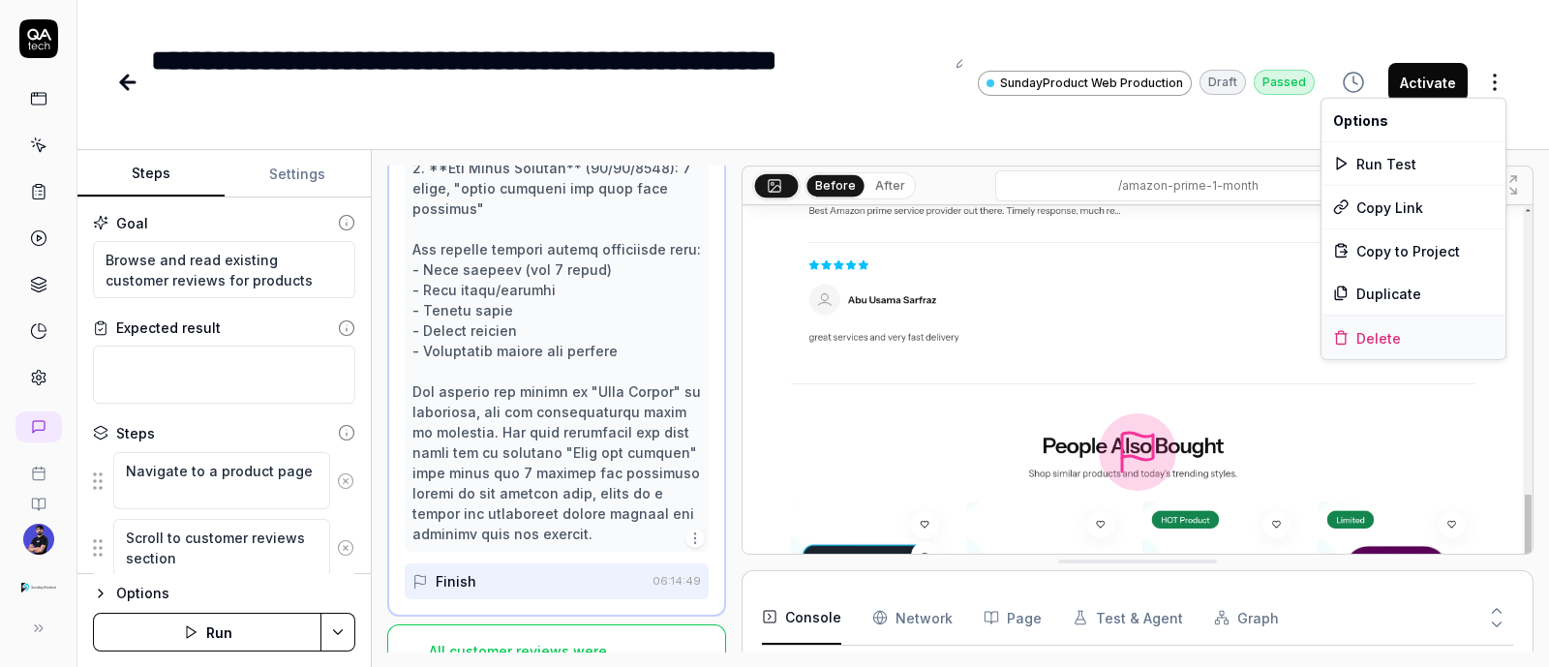
click at [1433, 328] on div "Delete" at bounding box center [1414, 338] width 184 height 43
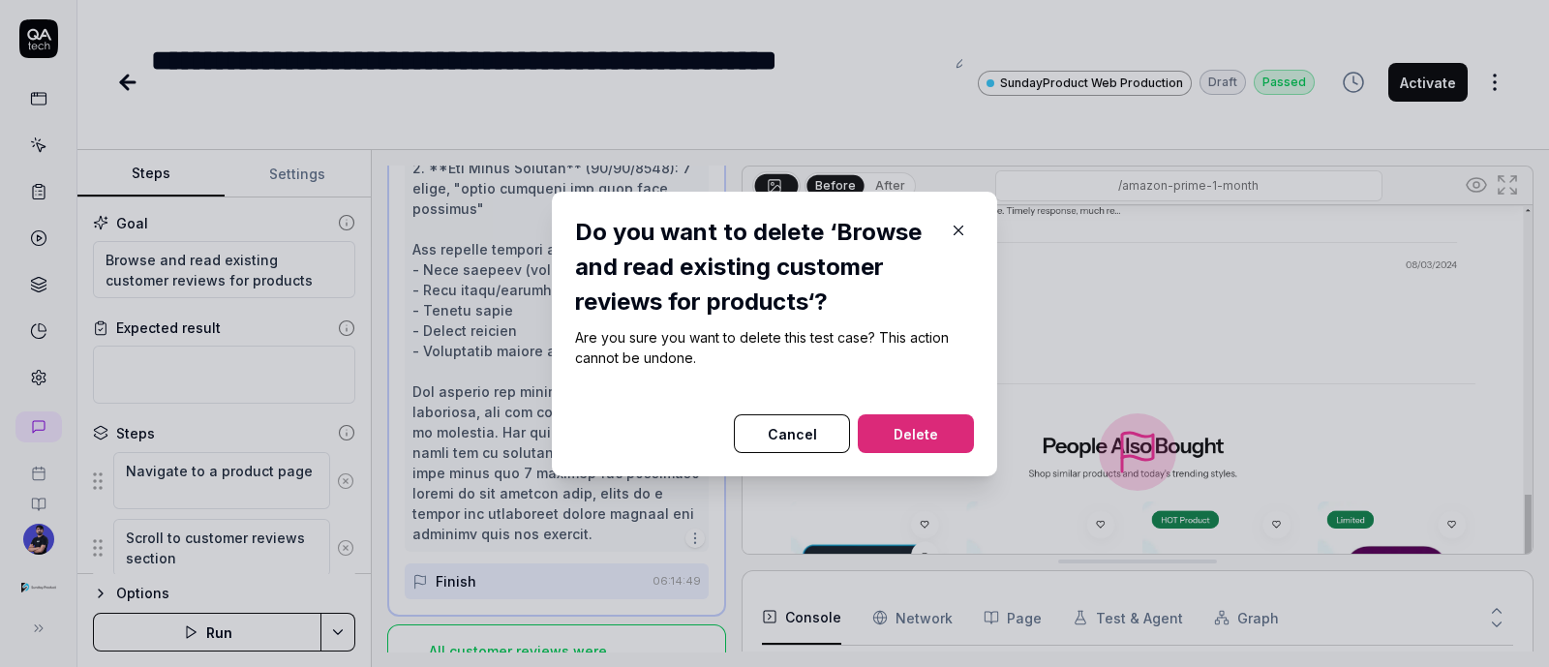
click at [915, 421] on button "Delete" at bounding box center [916, 433] width 116 height 39
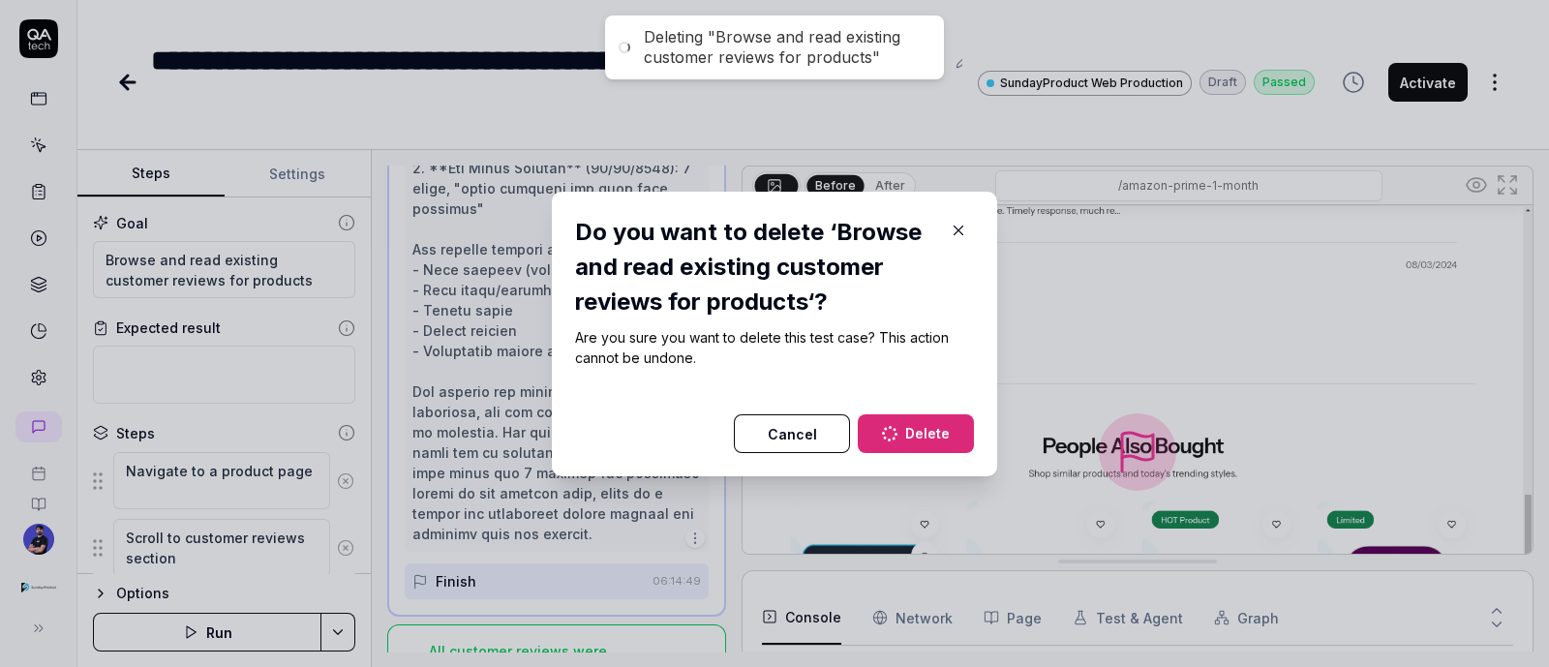
type textarea "*"
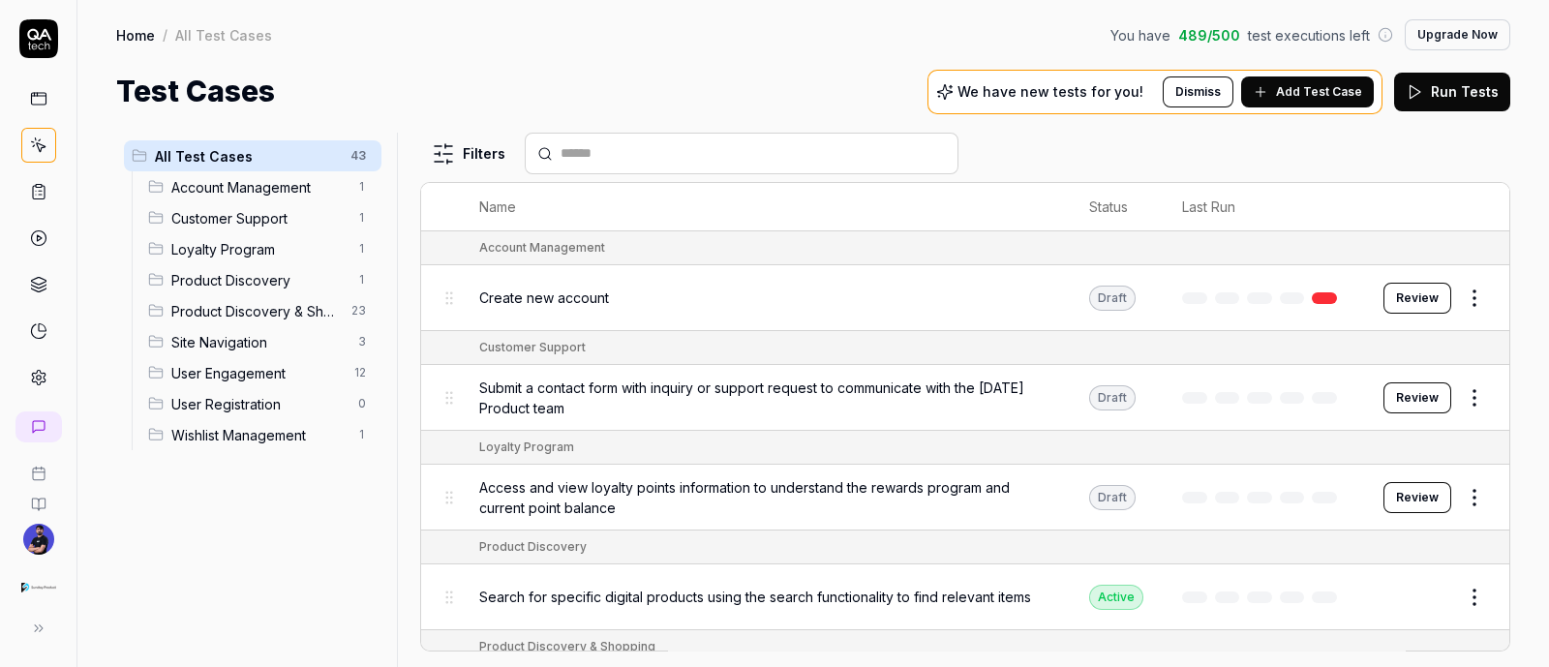
click at [24, 199] on link at bounding box center [38, 191] width 35 height 35
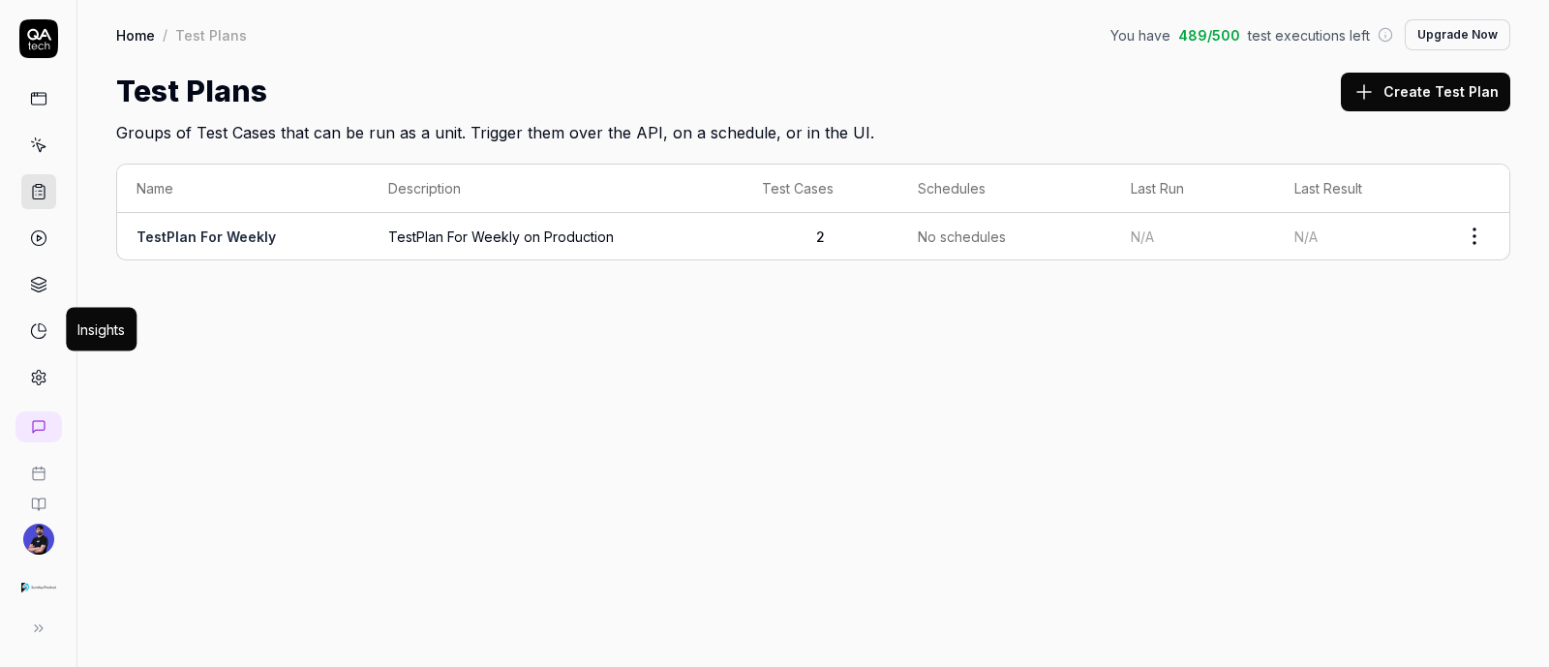
click at [35, 336] on icon at bounding box center [38, 330] width 17 height 17
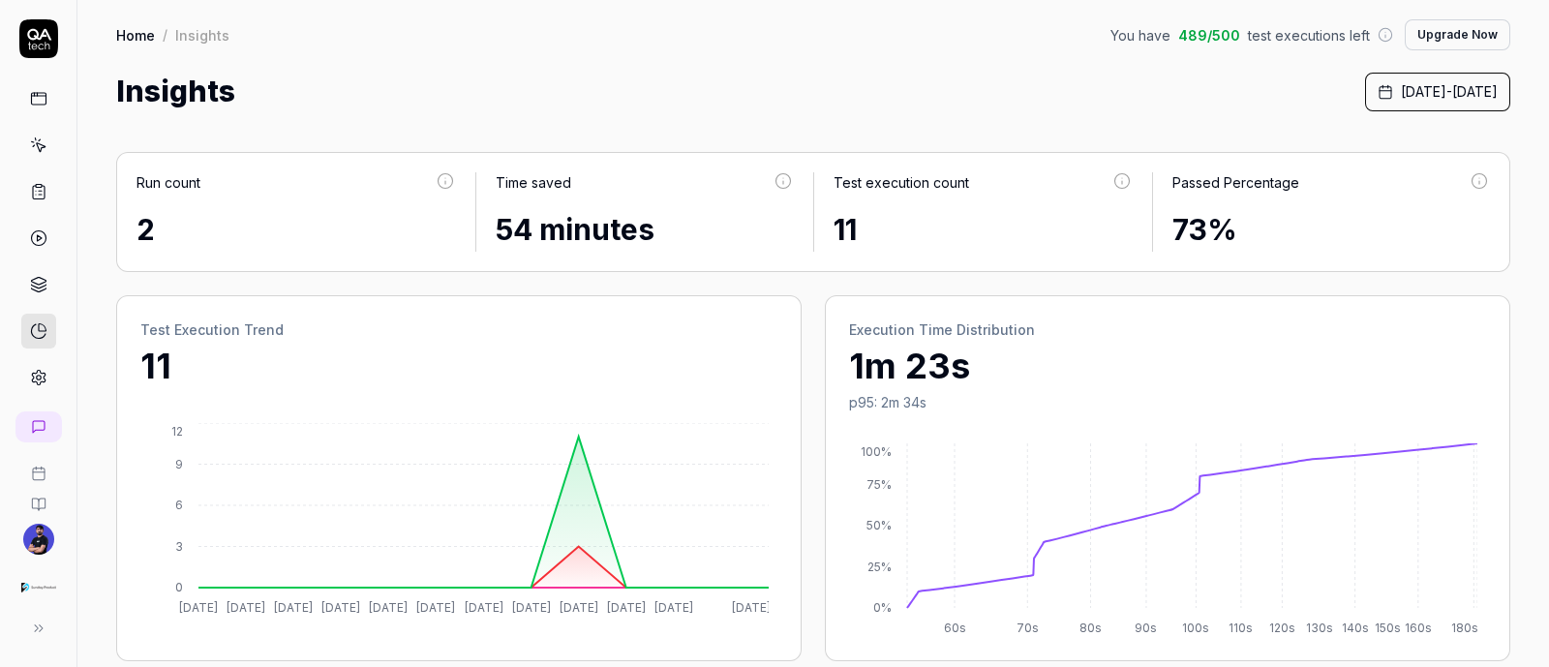
click at [35, 476] on icon at bounding box center [38, 473] width 15 height 15
